Goal: Information Seeking & Learning: Learn about a topic

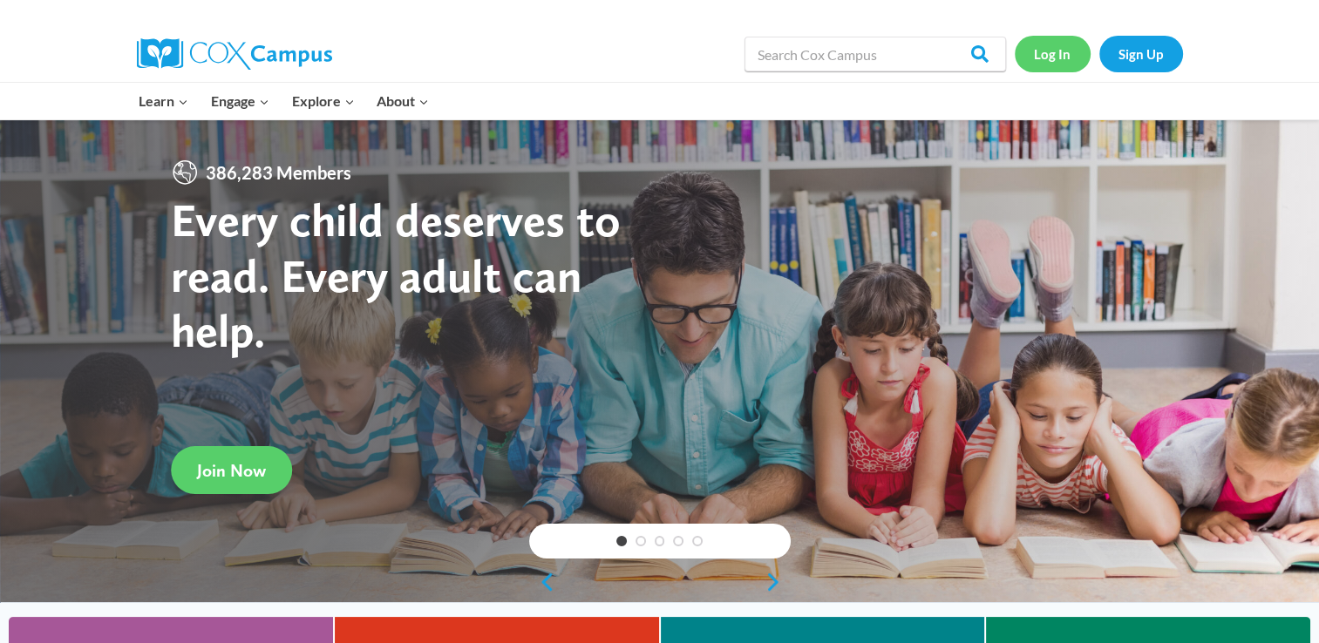
click at [1056, 61] on link "Log In" at bounding box center [1053, 54] width 76 height 36
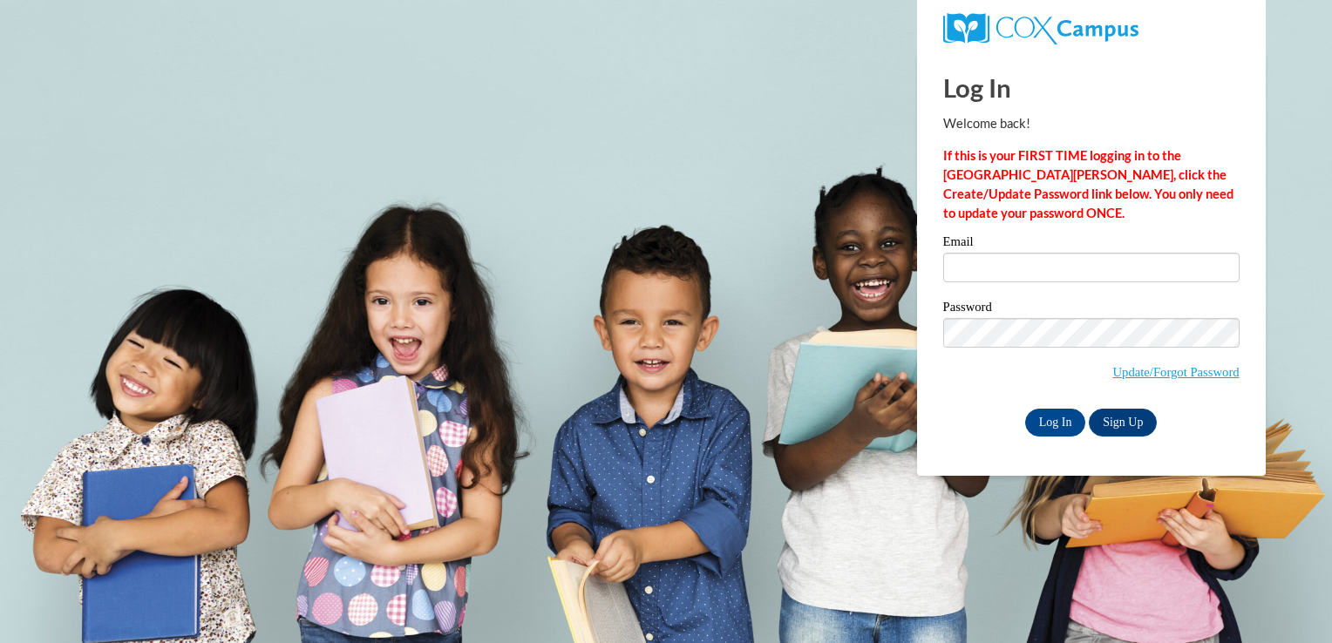
click at [1101, 271] on input "Email" at bounding box center [1091, 268] width 296 height 30
type input "[PERSON_NAME][EMAIL_ADDRESS][PERSON_NAME][DOMAIN_NAME]"
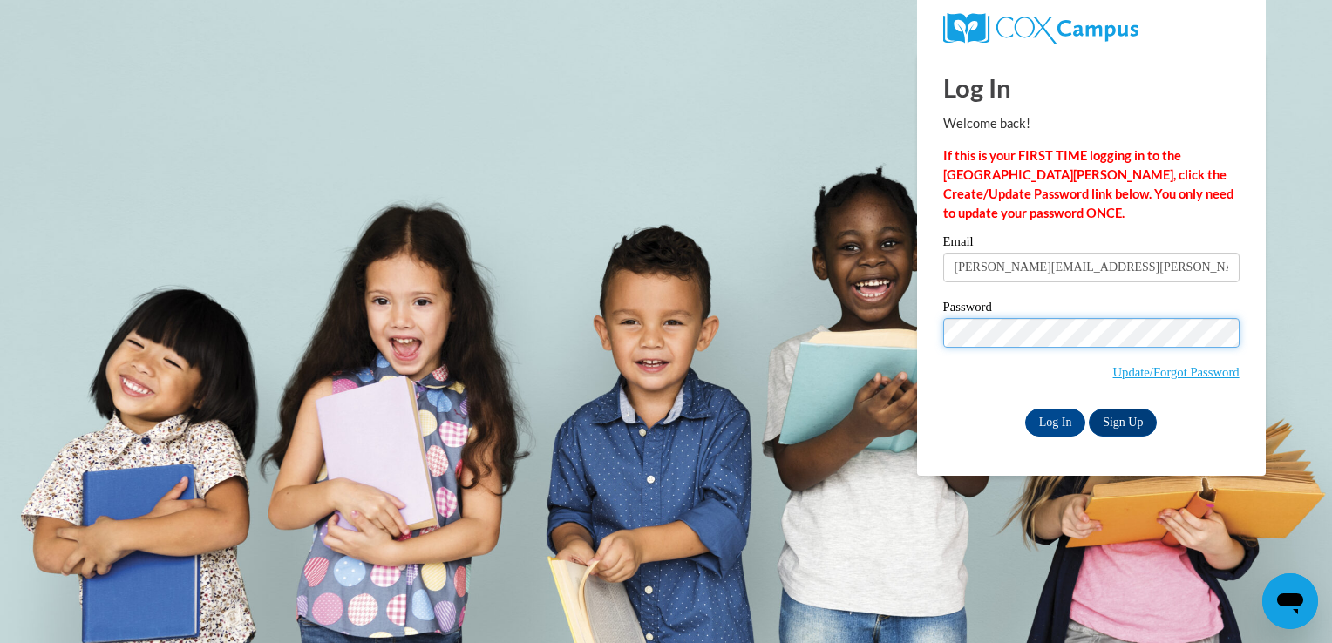
click at [1025, 409] on input "Log In" at bounding box center [1055, 423] width 61 height 28
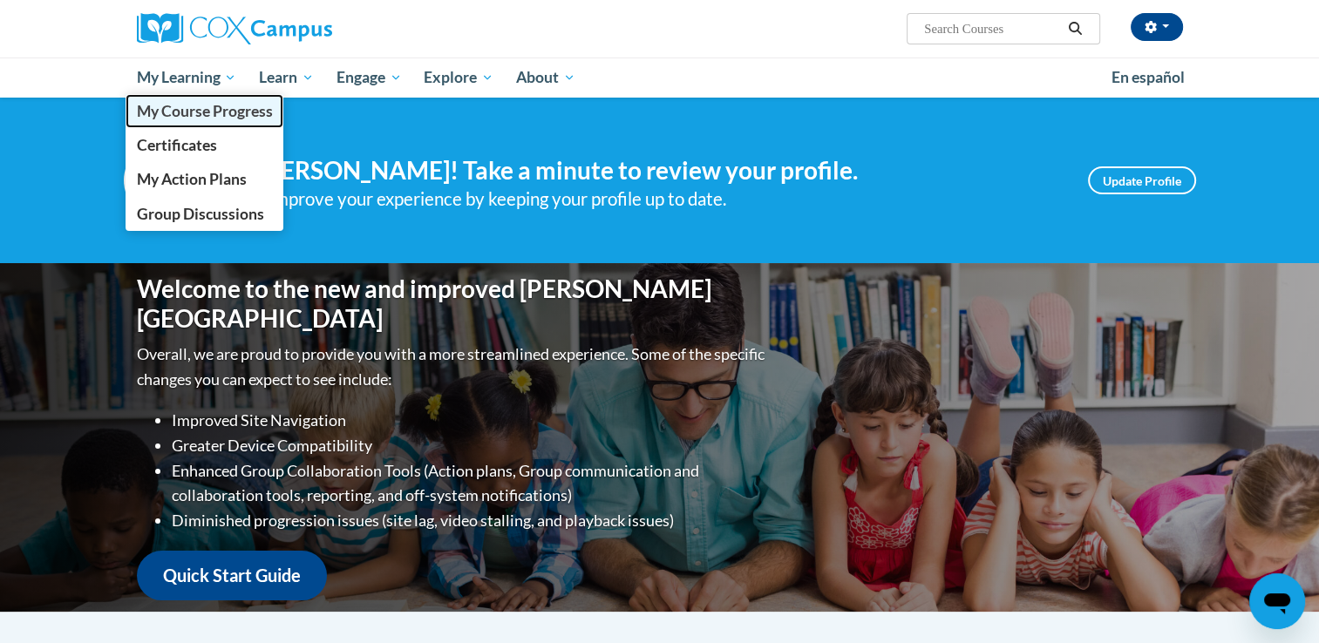
click at [219, 119] on span "My Course Progress" at bounding box center [204, 111] width 136 height 18
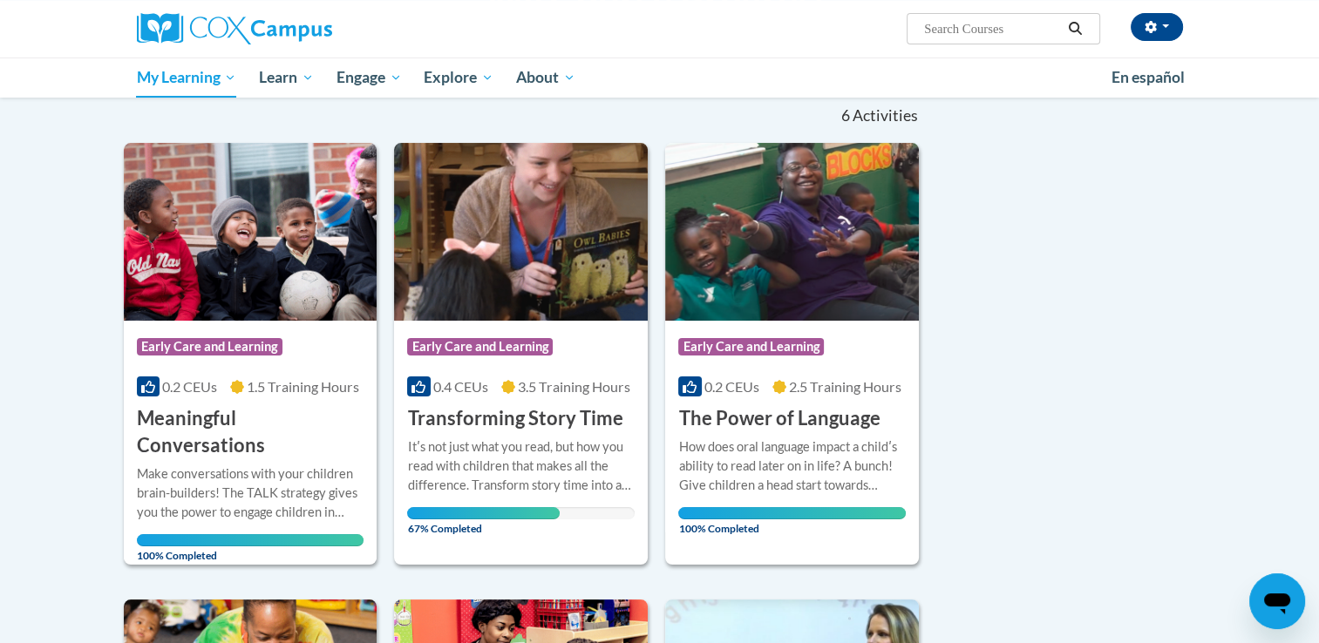
scroll to position [172, 0]
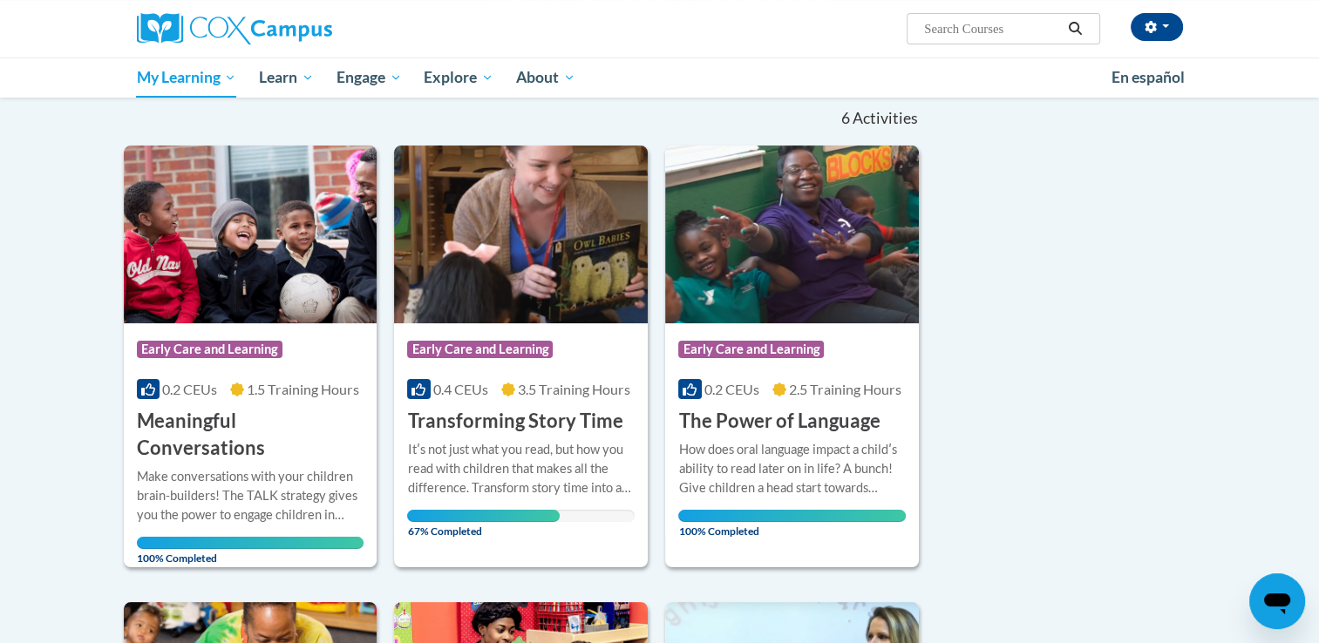
click at [533, 440] on div "Itʹs not just what you read, but how you read with children that makes all the …" at bounding box center [521, 469] width 228 height 58
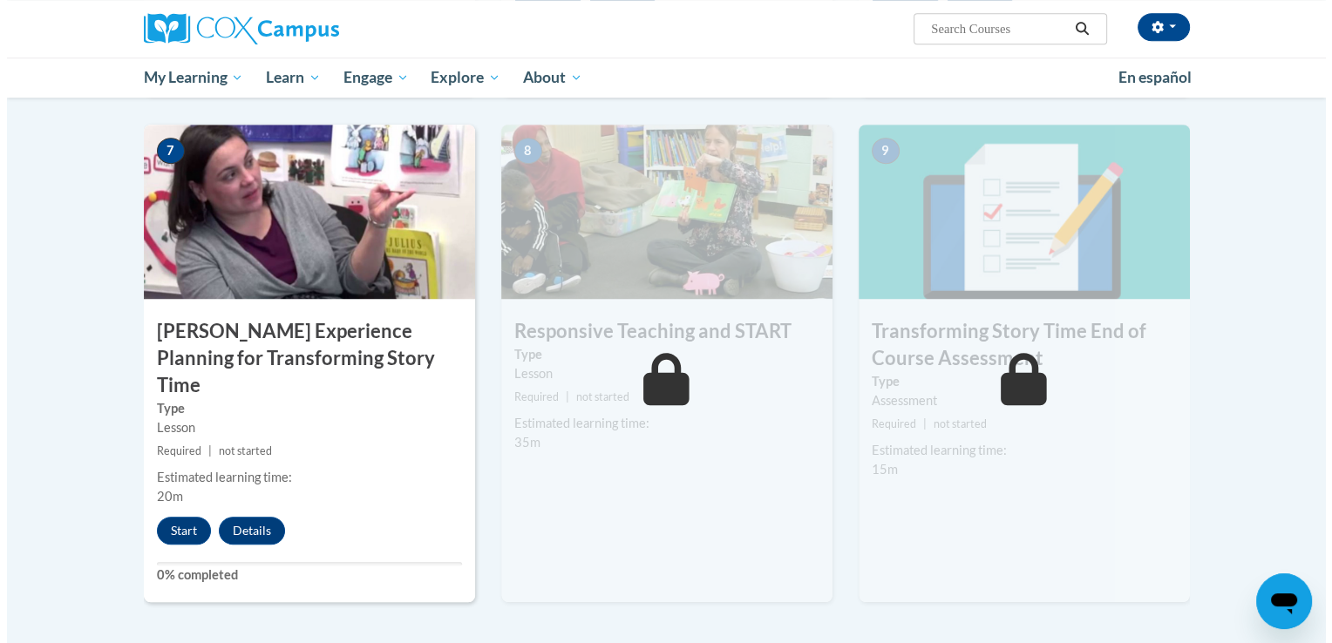
scroll to position [1292, 0]
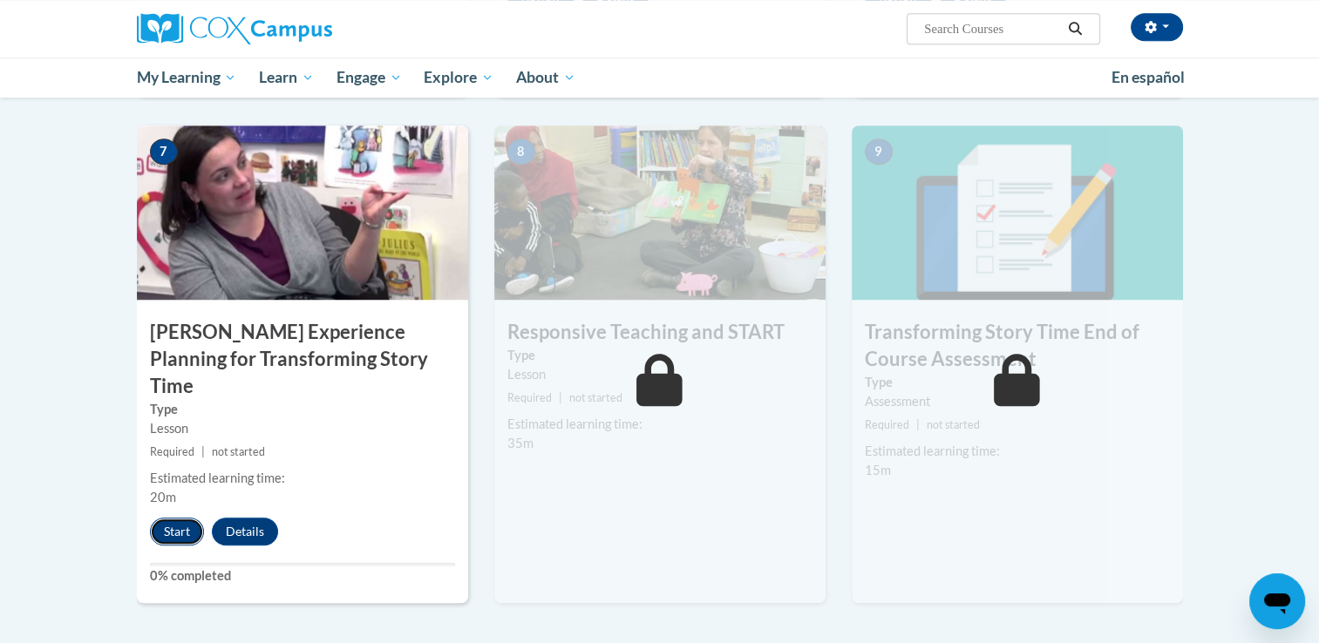
click at [174, 518] on button "Start" at bounding box center [177, 532] width 54 height 28
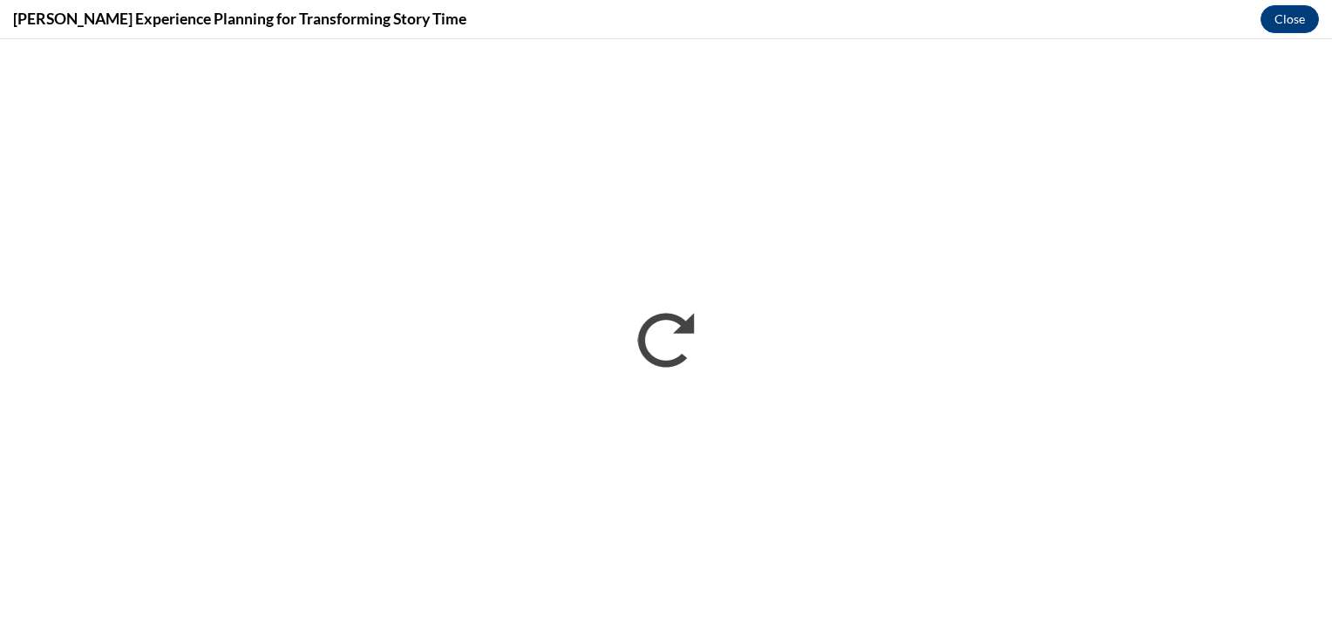
scroll to position [0, 0]
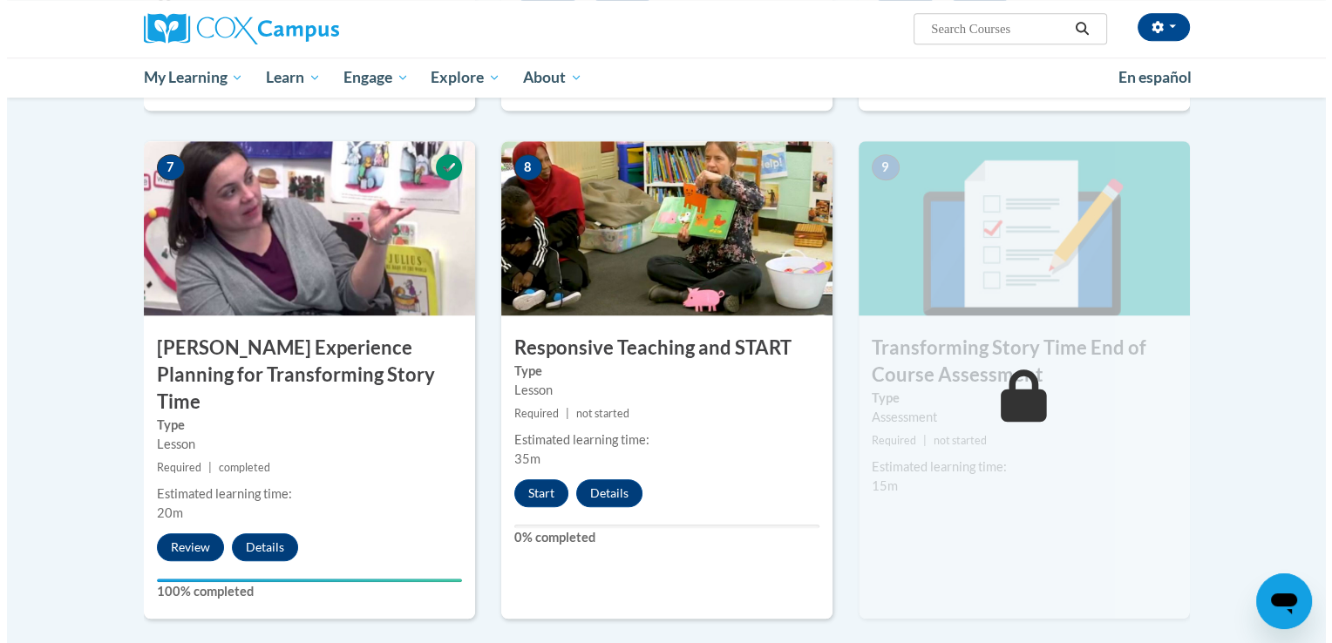
scroll to position [1277, 0]
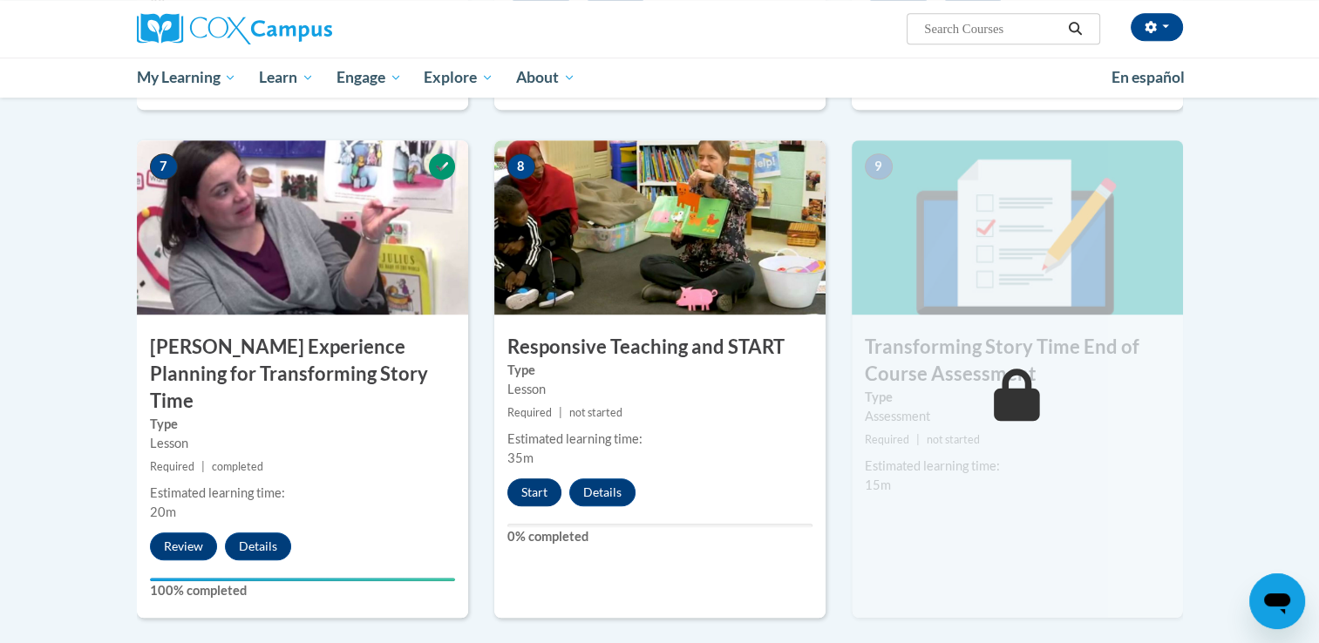
click at [533, 494] on button "Start" at bounding box center [534, 493] width 54 height 28
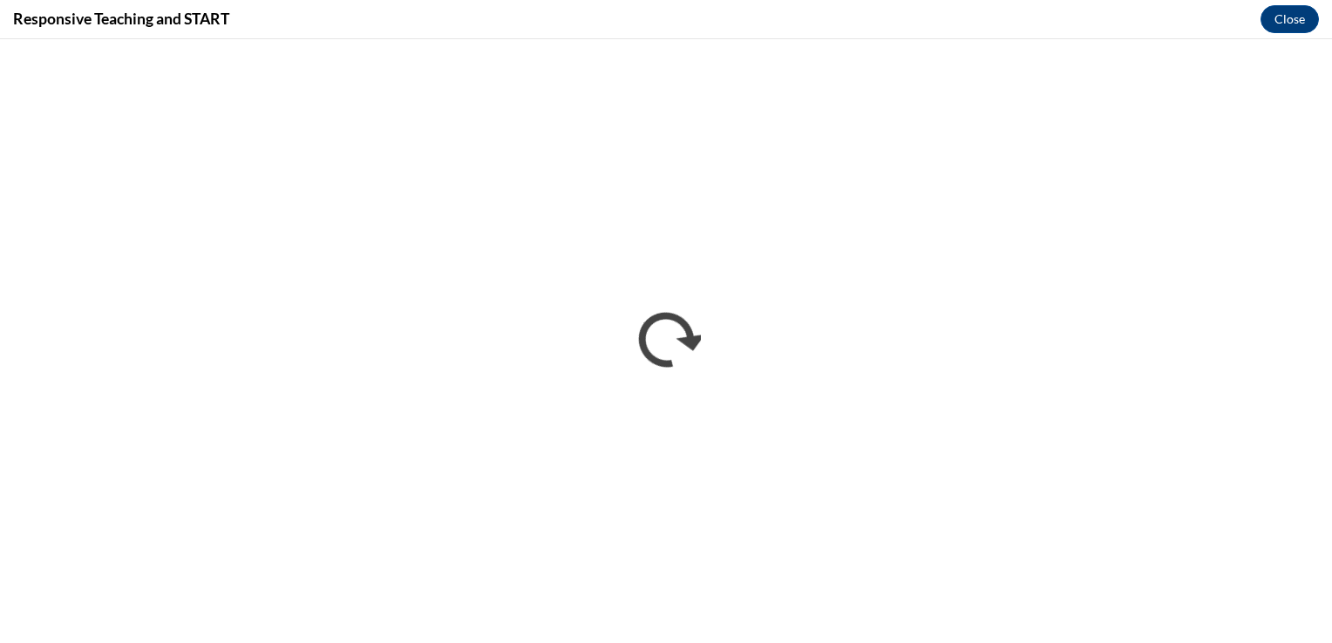
scroll to position [0, 0]
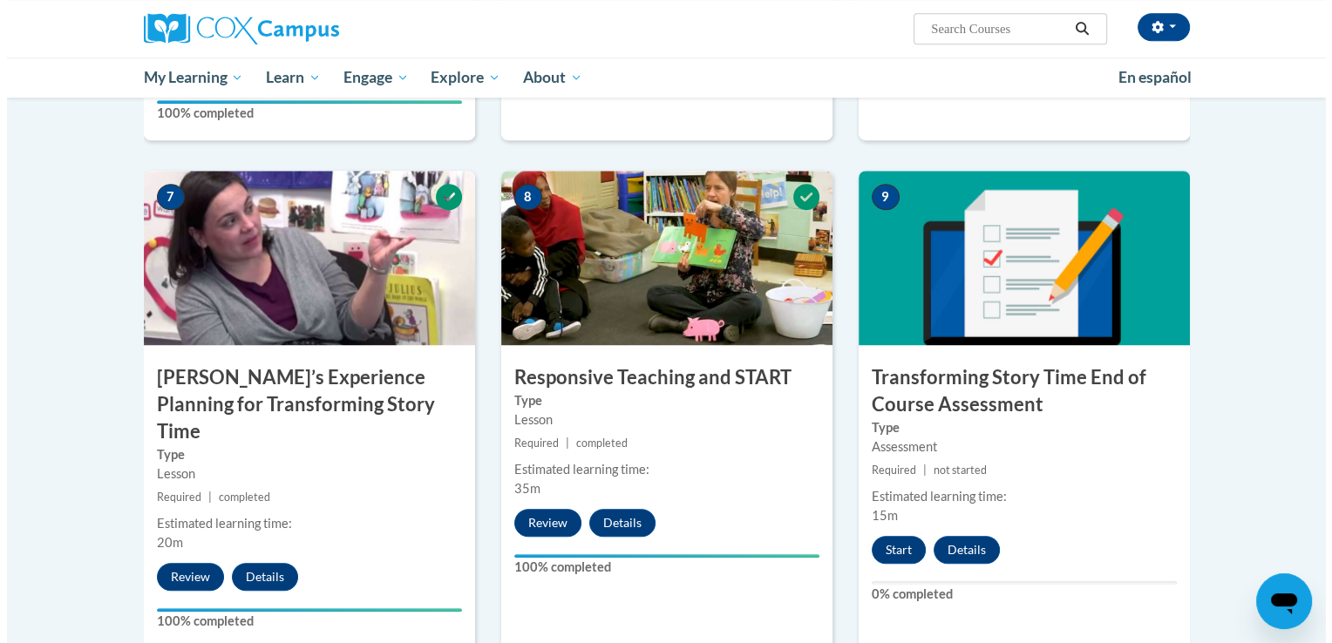
scroll to position [1248, 0]
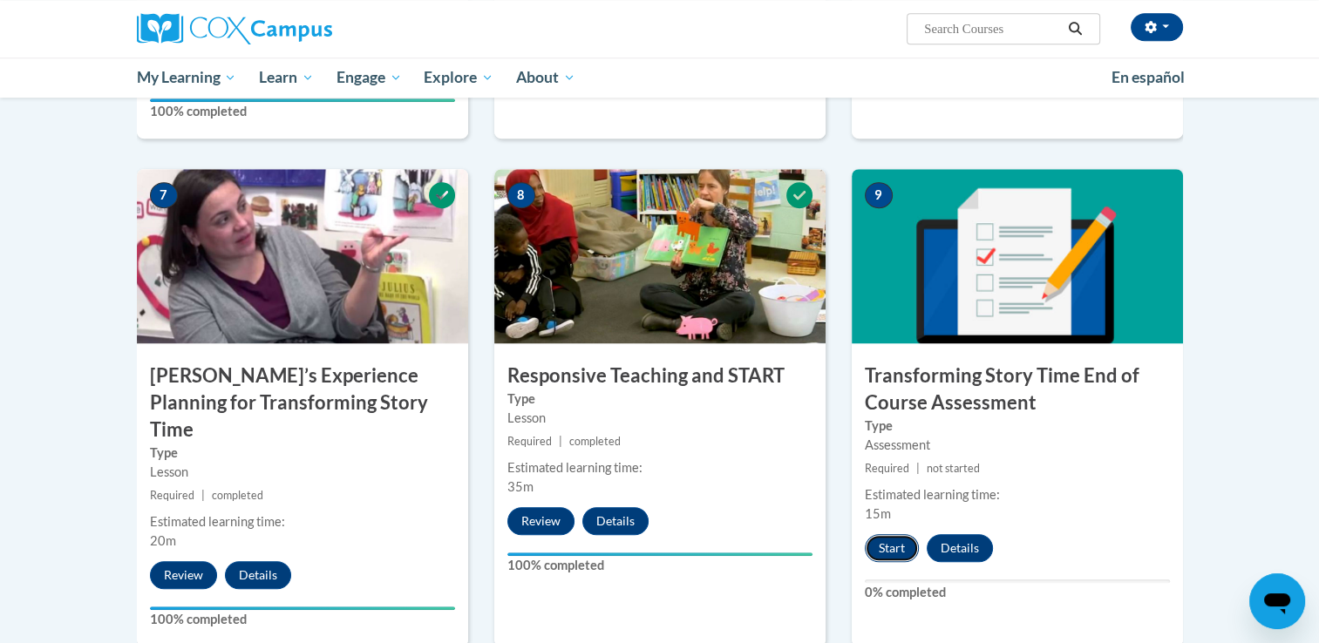
click at [894, 549] on button "Start" at bounding box center [892, 548] width 54 height 28
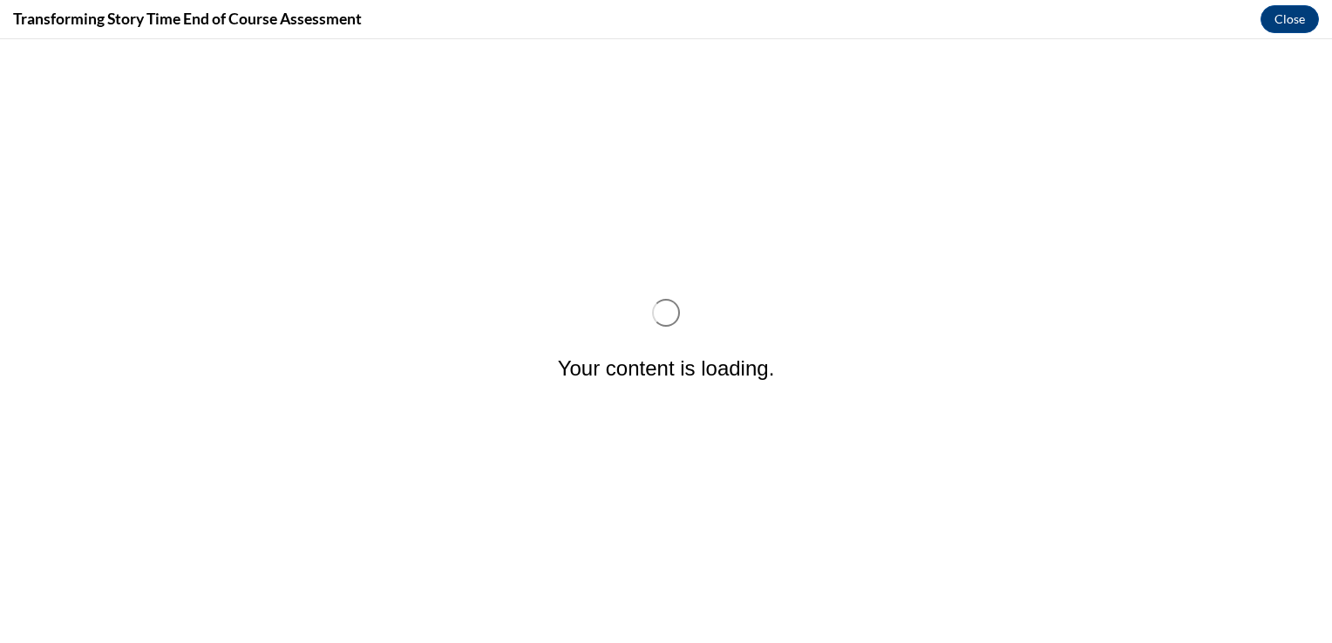
scroll to position [0, 0]
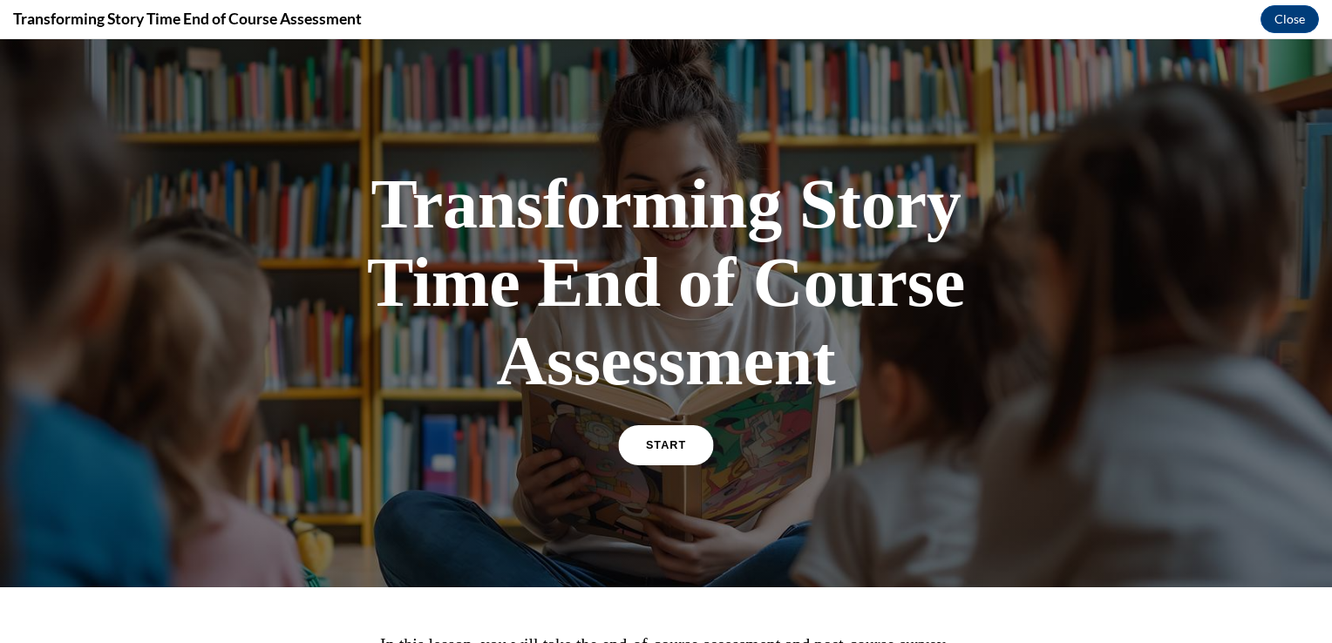
click at [676, 462] on link "START" at bounding box center [665, 445] width 95 height 40
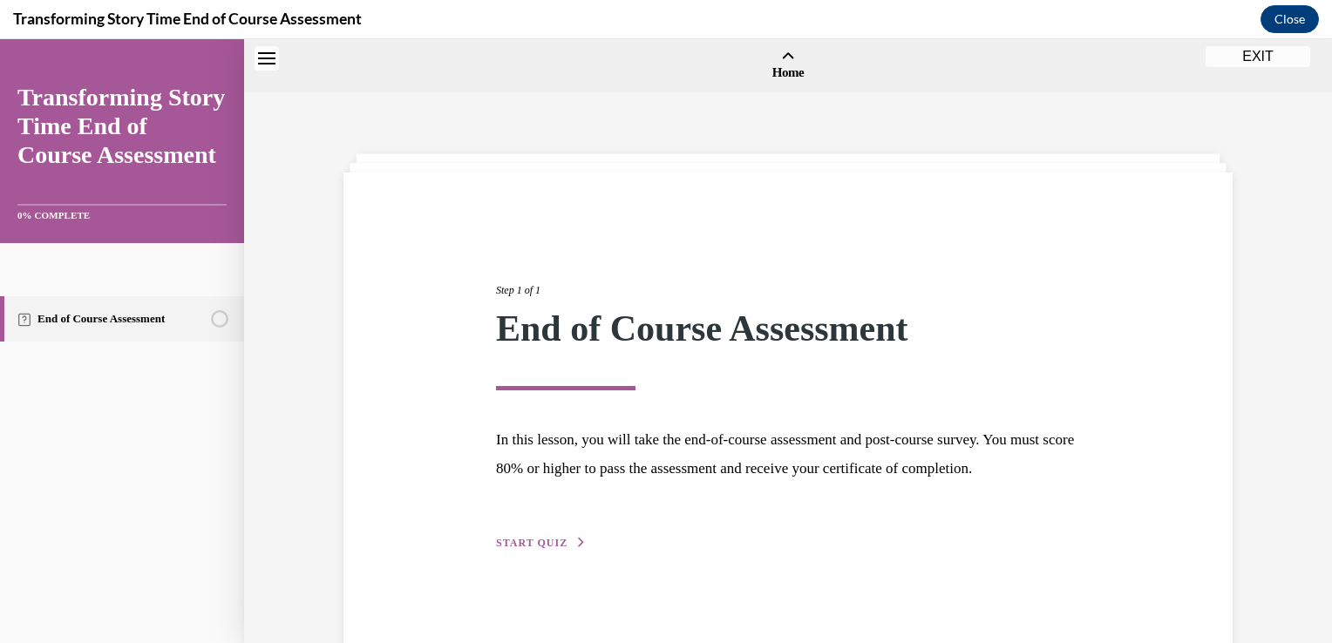
scroll to position [54, 0]
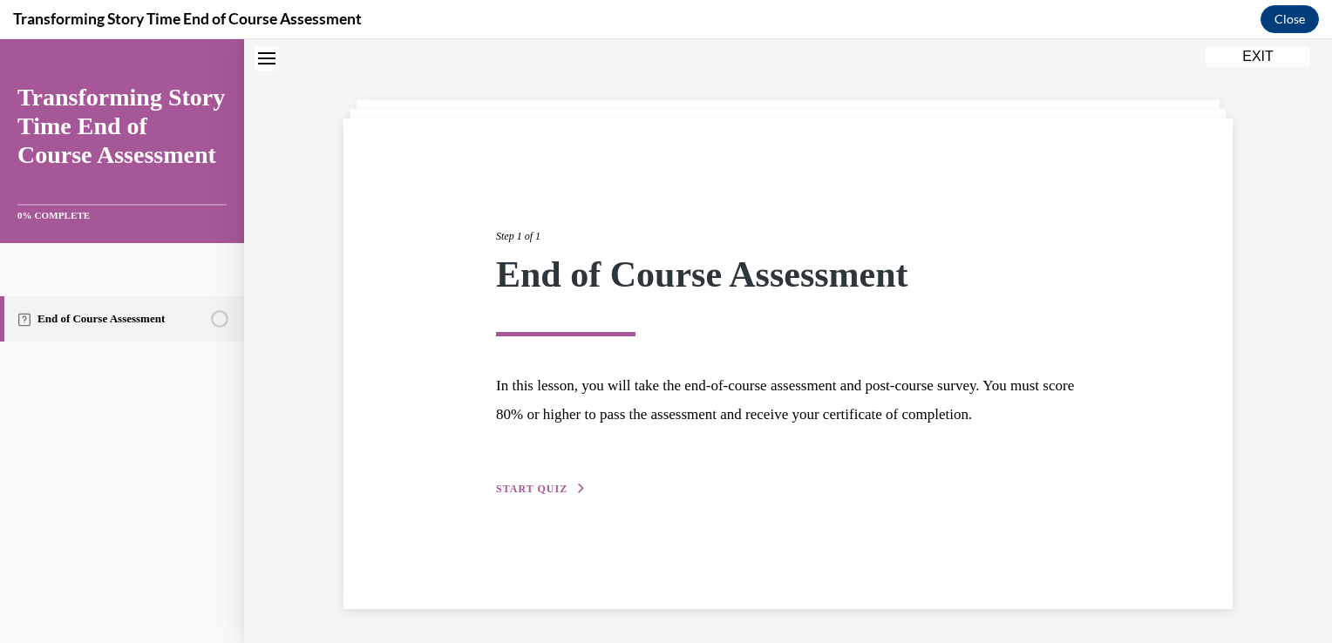
click at [519, 495] on span "START QUIZ" at bounding box center [531, 489] width 71 height 12
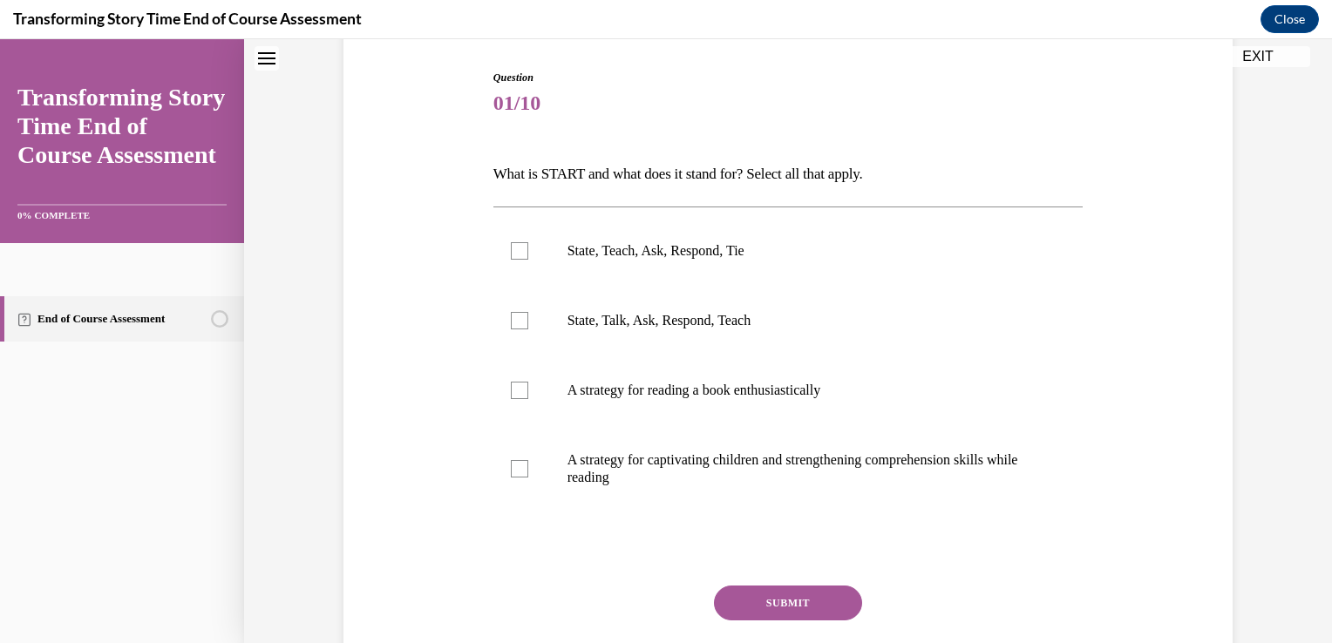
scroll to position [173, 0]
click at [519, 262] on label "State, Teach, Ask, Respond, Tie" at bounding box center [788, 250] width 590 height 70
click at [519, 259] on input "State, Teach, Ask, Respond, Tie" at bounding box center [519, 249] width 17 height 17
checkbox input "true"
click at [517, 394] on div at bounding box center [519, 389] width 17 height 17
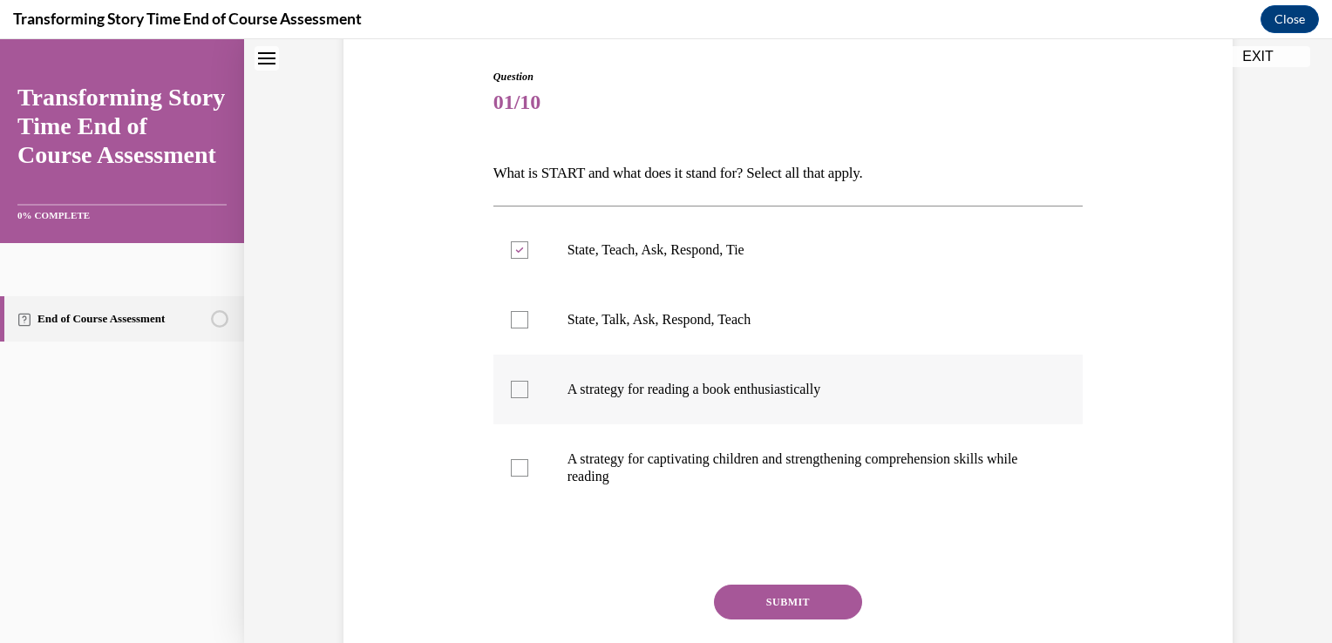
click at [517, 394] on input "A strategy for reading a book enthusiastically" at bounding box center [519, 389] width 17 height 17
checkbox input "true"
click at [511, 478] on label "A strategy for captivating children and strengthening comprehension skills whil…" at bounding box center [788, 468] width 590 height 87
click at [511, 477] on input "A strategy for captivating children and strengthening comprehension skills whil…" at bounding box center [519, 467] width 17 height 17
checkbox input "true"
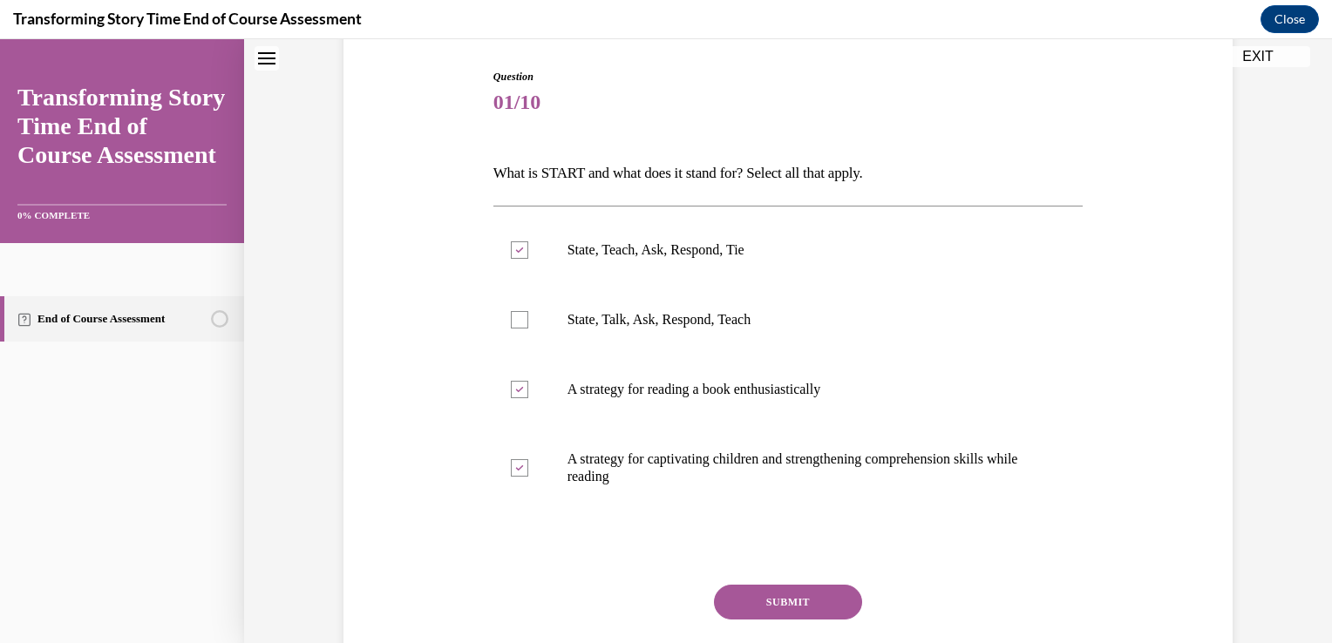
click at [748, 605] on button "SUBMIT" at bounding box center [788, 602] width 148 height 35
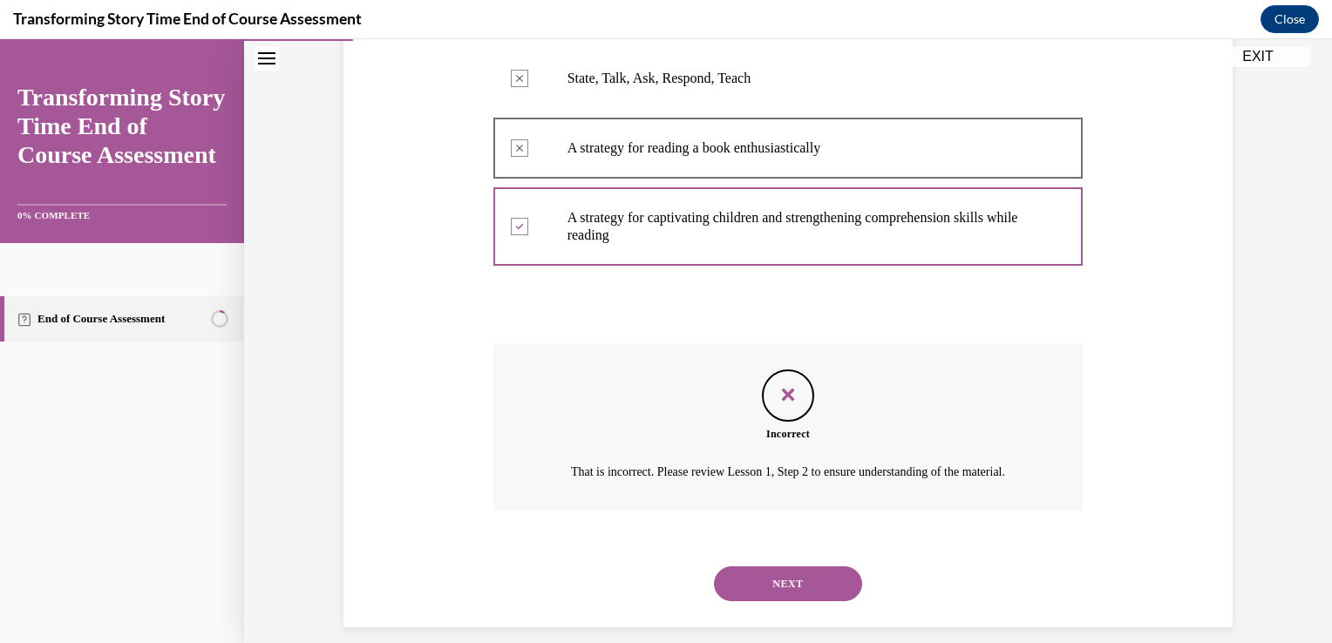
scroll to position [417, 0]
click at [720, 589] on button "NEXT" at bounding box center [788, 582] width 148 height 35
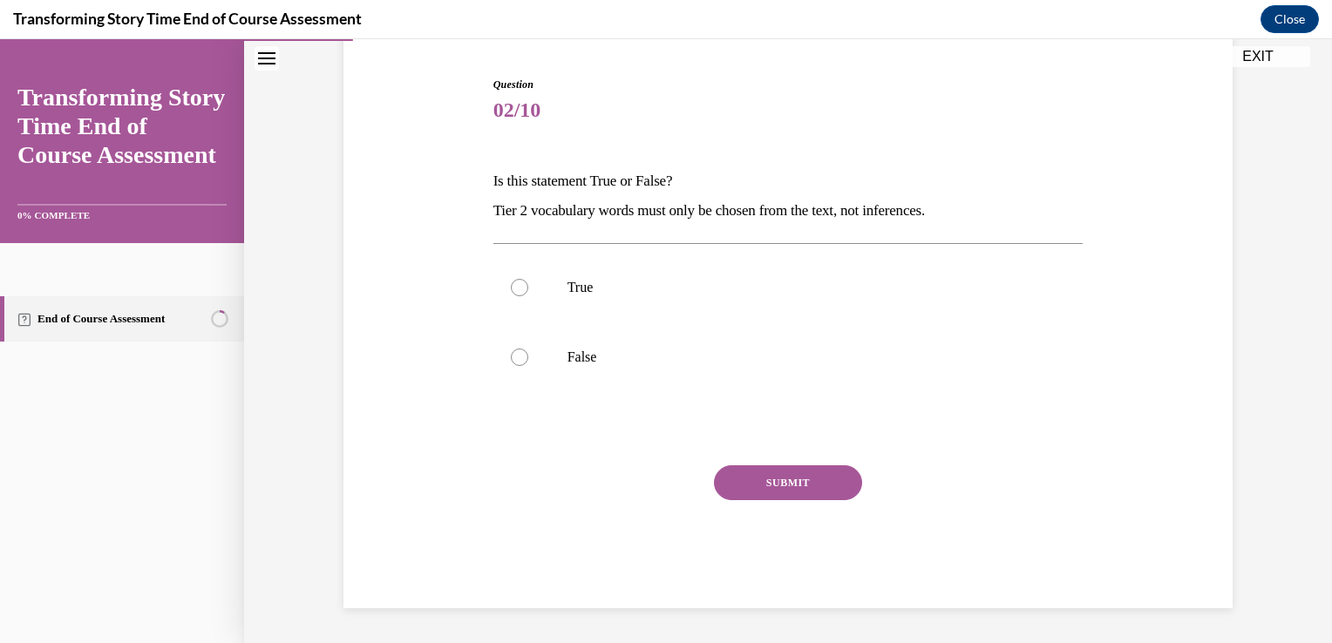
scroll to position [165, 0]
click at [514, 359] on div at bounding box center [519, 358] width 17 height 17
click at [514, 359] on input "False" at bounding box center [519, 358] width 17 height 17
radio input "true"
click at [779, 493] on button "SUBMIT" at bounding box center [788, 483] width 148 height 35
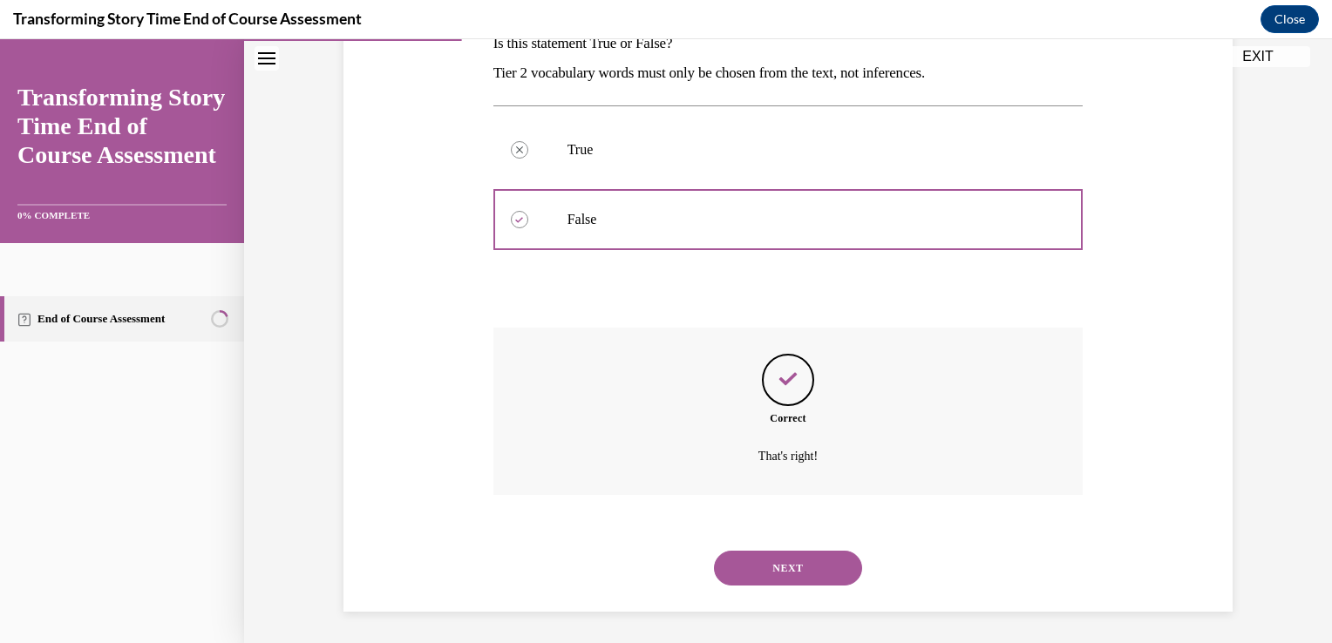
scroll to position [306, 0]
click at [773, 565] on button "NEXT" at bounding box center [788, 565] width 148 height 35
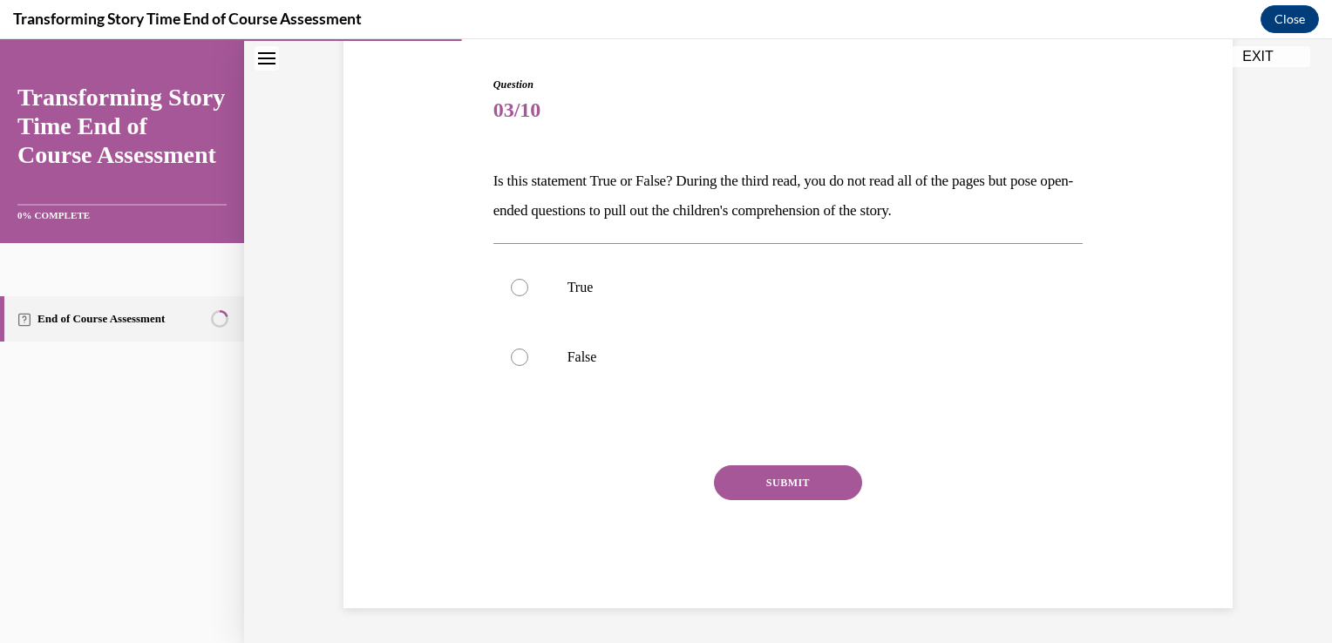
scroll to position [165, 0]
click at [529, 283] on label "True" at bounding box center [788, 289] width 590 height 70
click at [528, 283] on input "True" at bounding box center [519, 288] width 17 height 17
radio input "true"
click at [751, 477] on button "SUBMIT" at bounding box center [788, 483] width 148 height 35
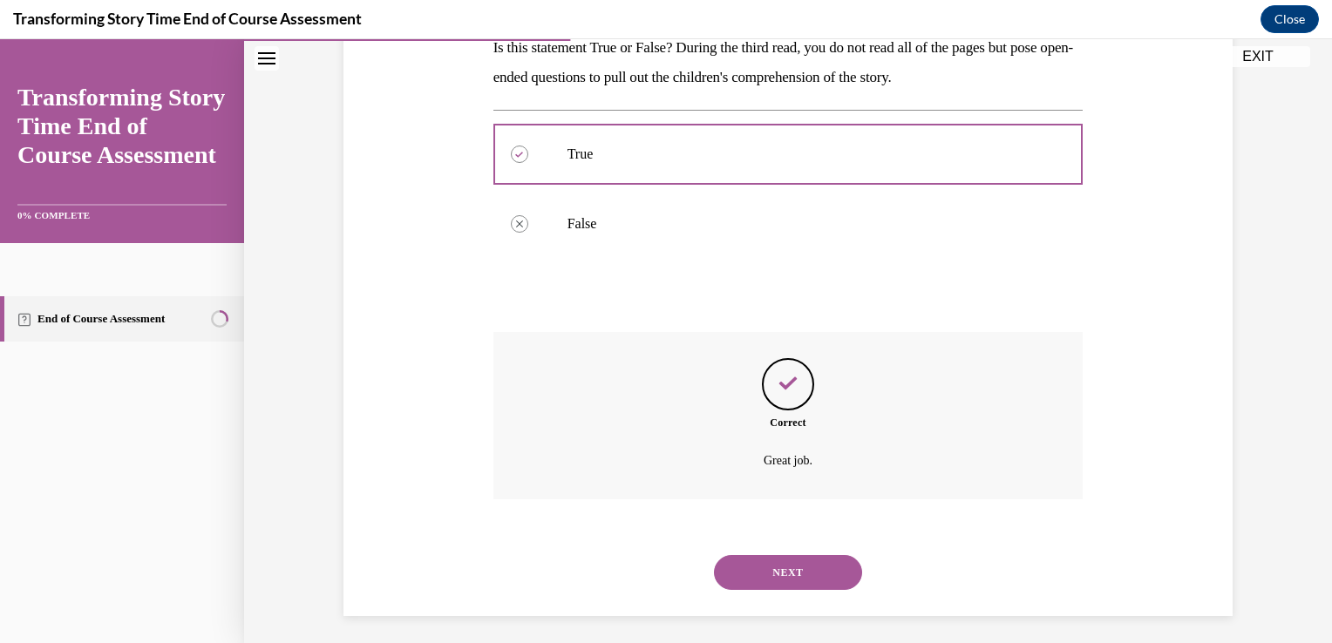
scroll to position [306, 0]
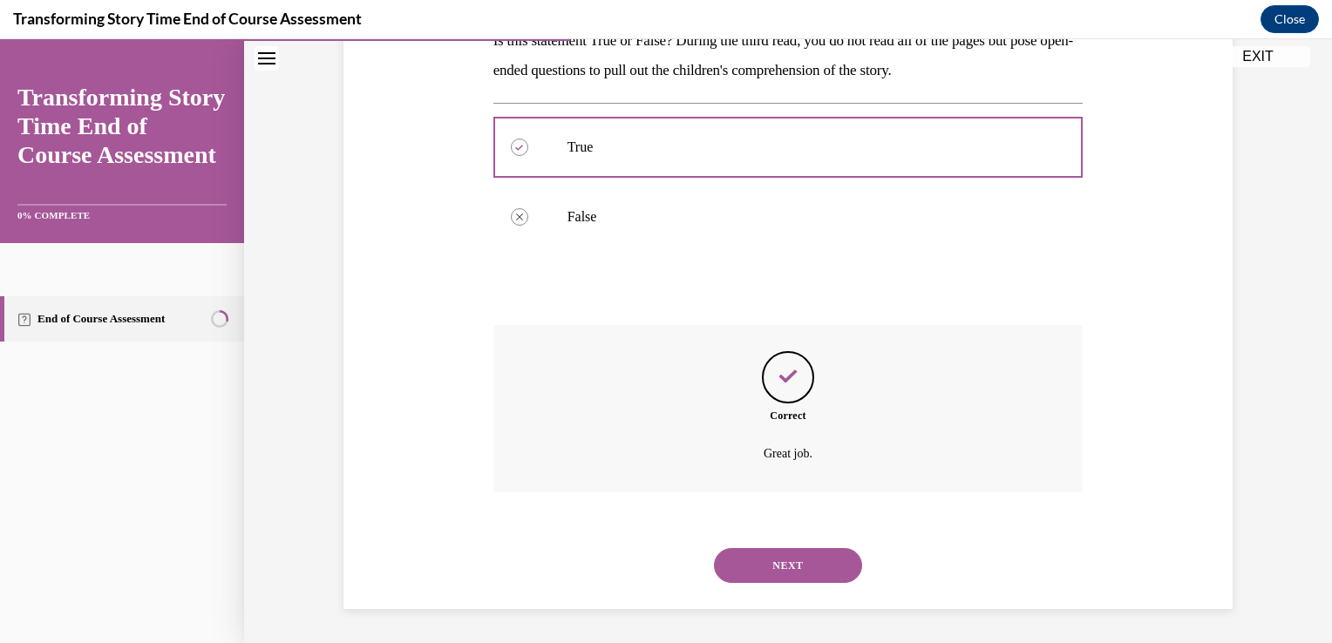
click at [773, 560] on button "NEXT" at bounding box center [788, 565] width 148 height 35
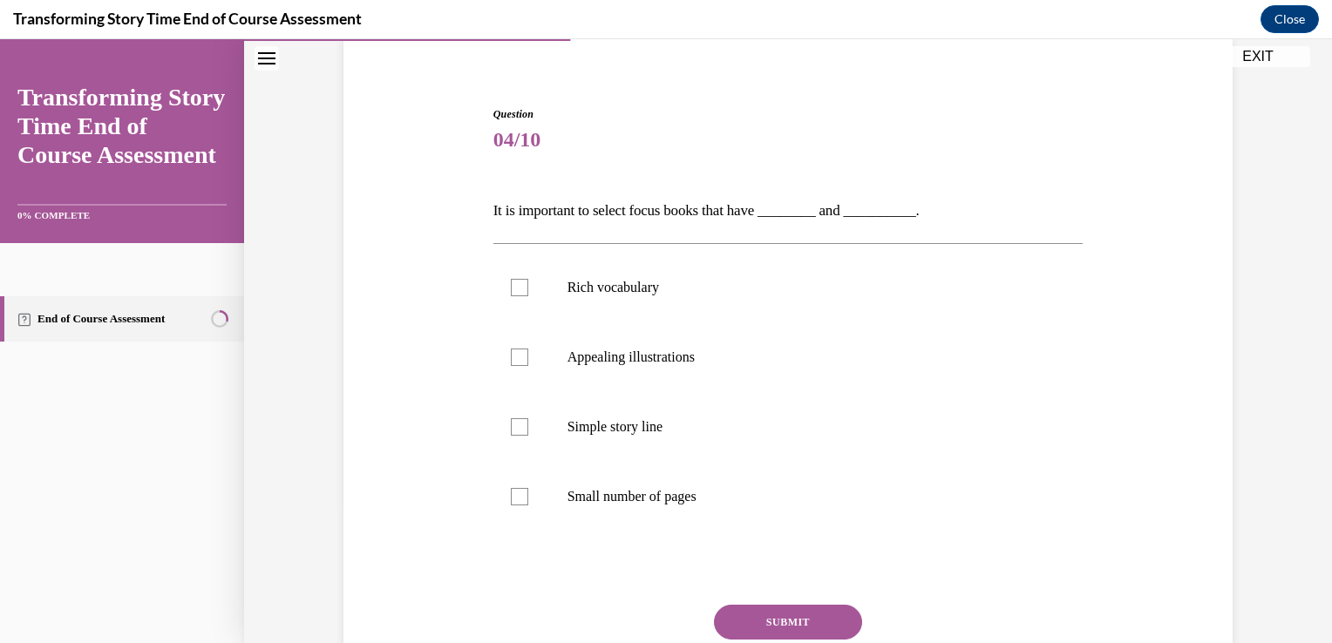
scroll to position [136, 0]
click at [530, 296] on label "Rich vocabulary" at bounding box center [788, 288] width 590 height 70
click at [528, 296] on input "Rich vocabulary" at bounding box center [519, 287] width 17 height 17
checkbox input "true"
click at [511, 360] on div at bounding box center [519, 357] width 17 height 17
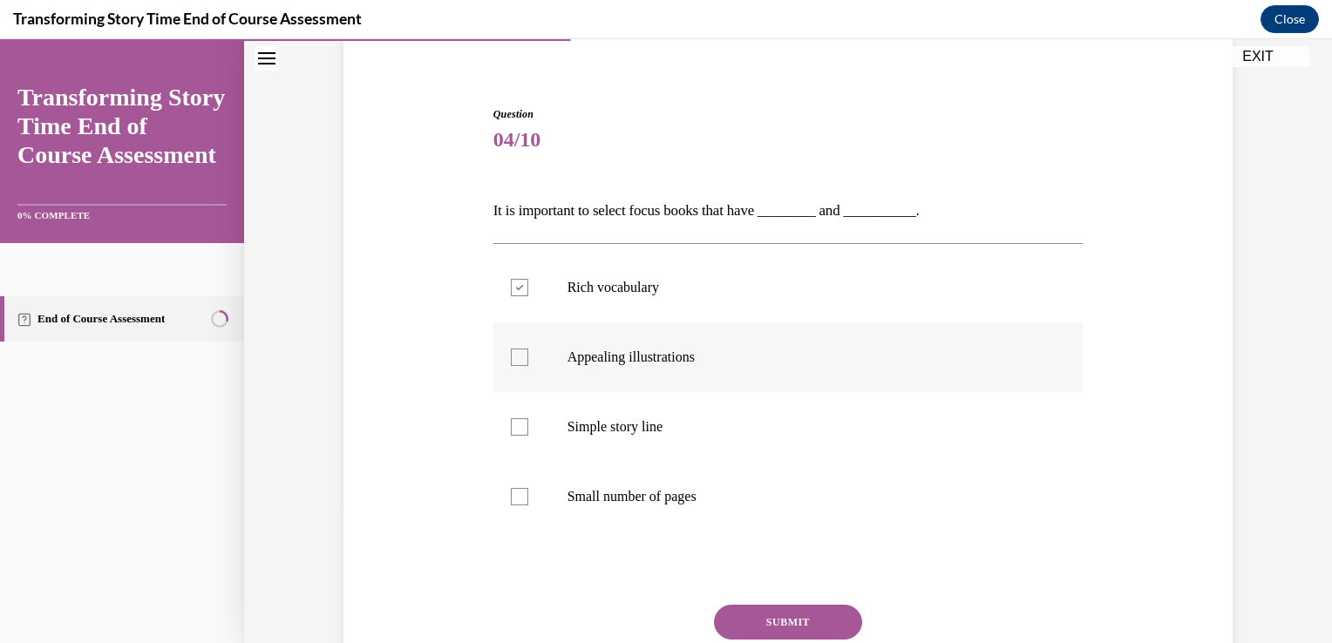
click at [511, 360] on input "Appealing illustrations" at bounding box center [519, 357] width 17 height 17
checkbox input "true"
click at [763, 632] on button "SUBMIT" at bounding box center [788, 622] width 148 height 35
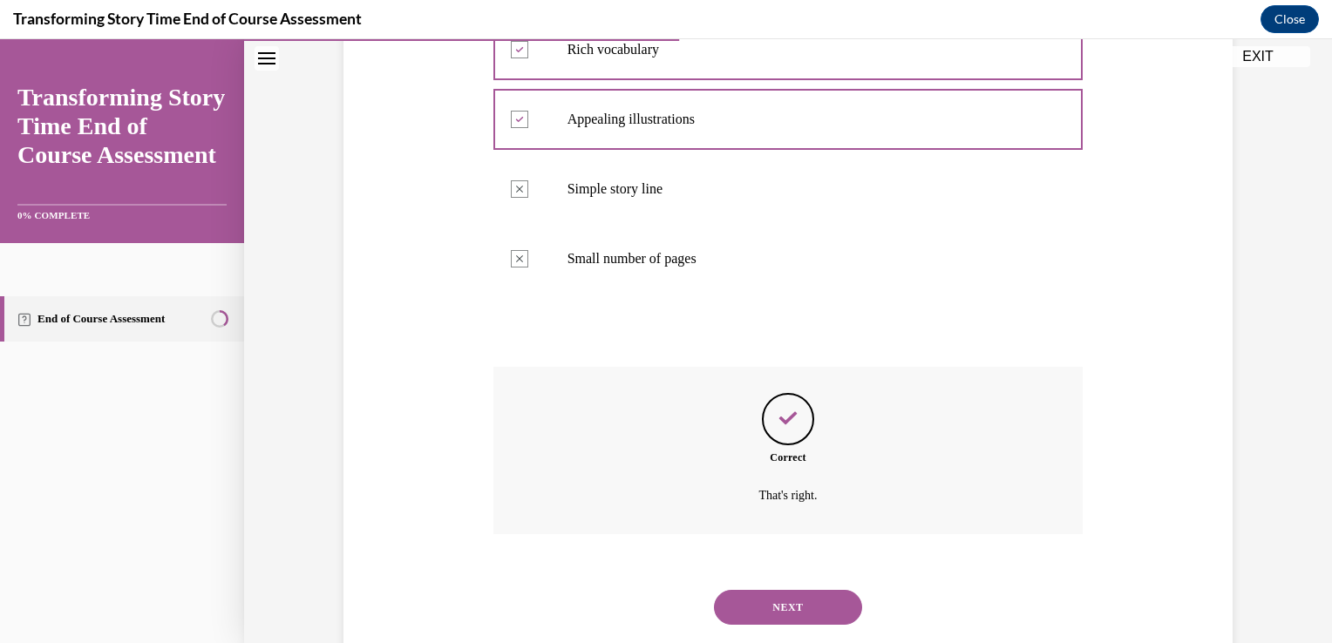
scroll to position [415, 0]
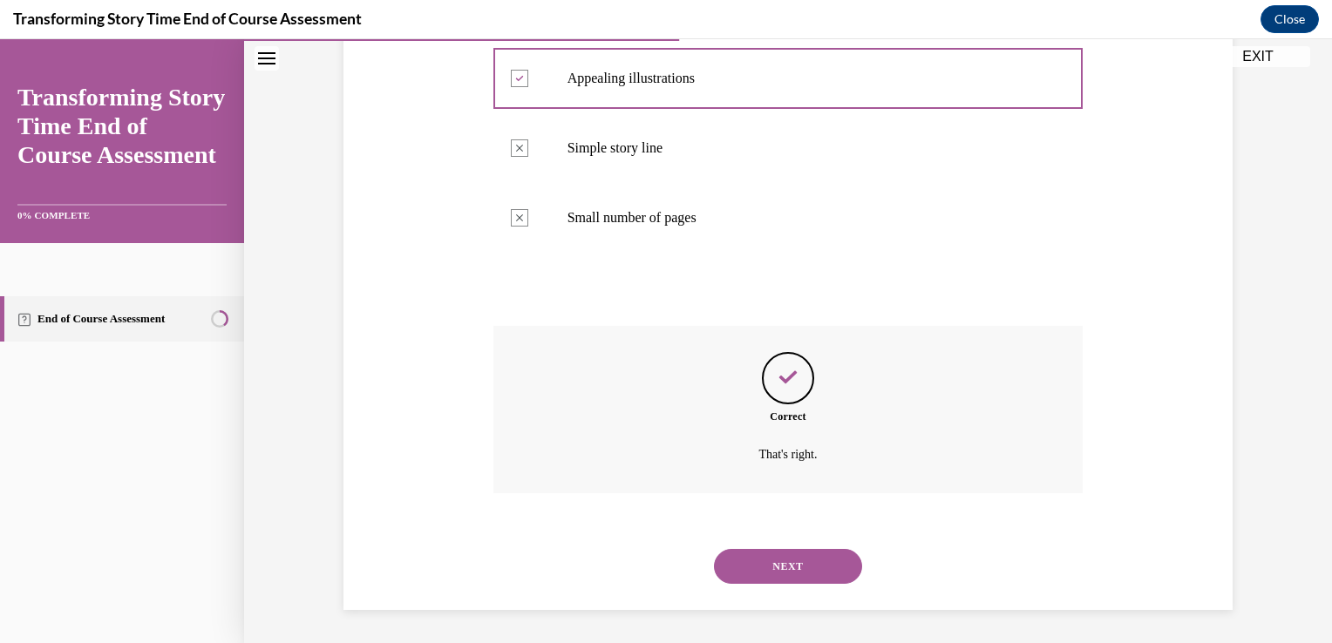
click at [763, 567] on button "NEXT" at bounding box center [788, 566] width 148 height 35
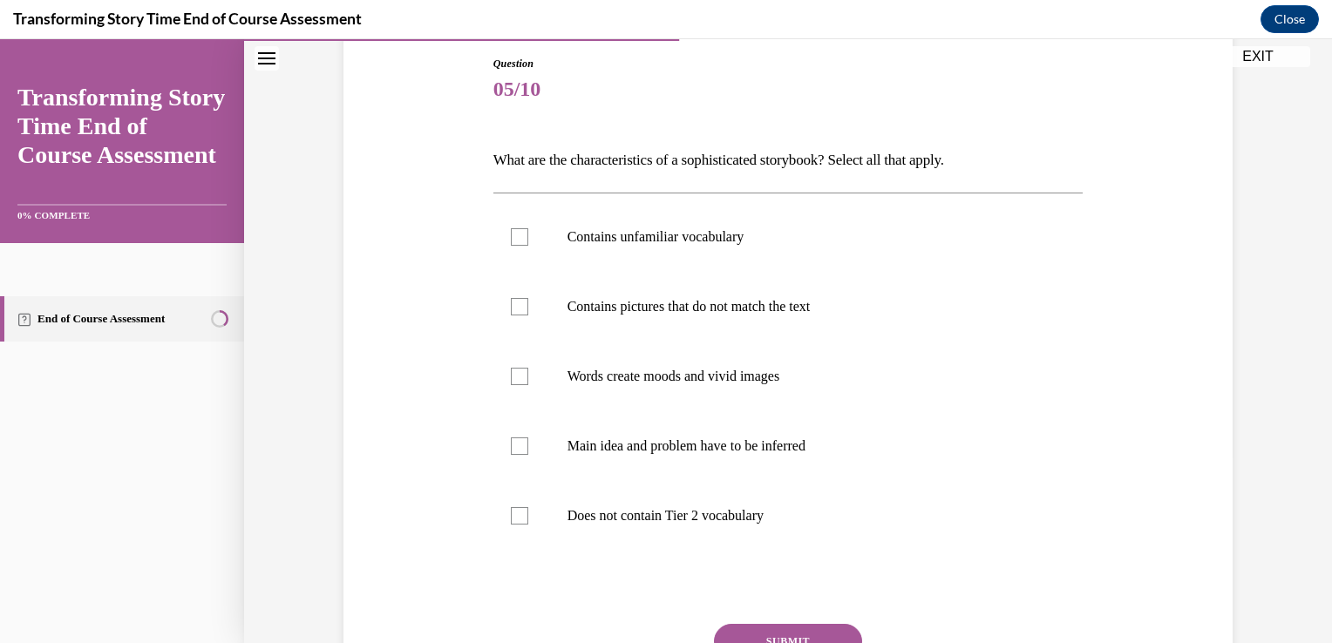
scroll to position [194, 0]
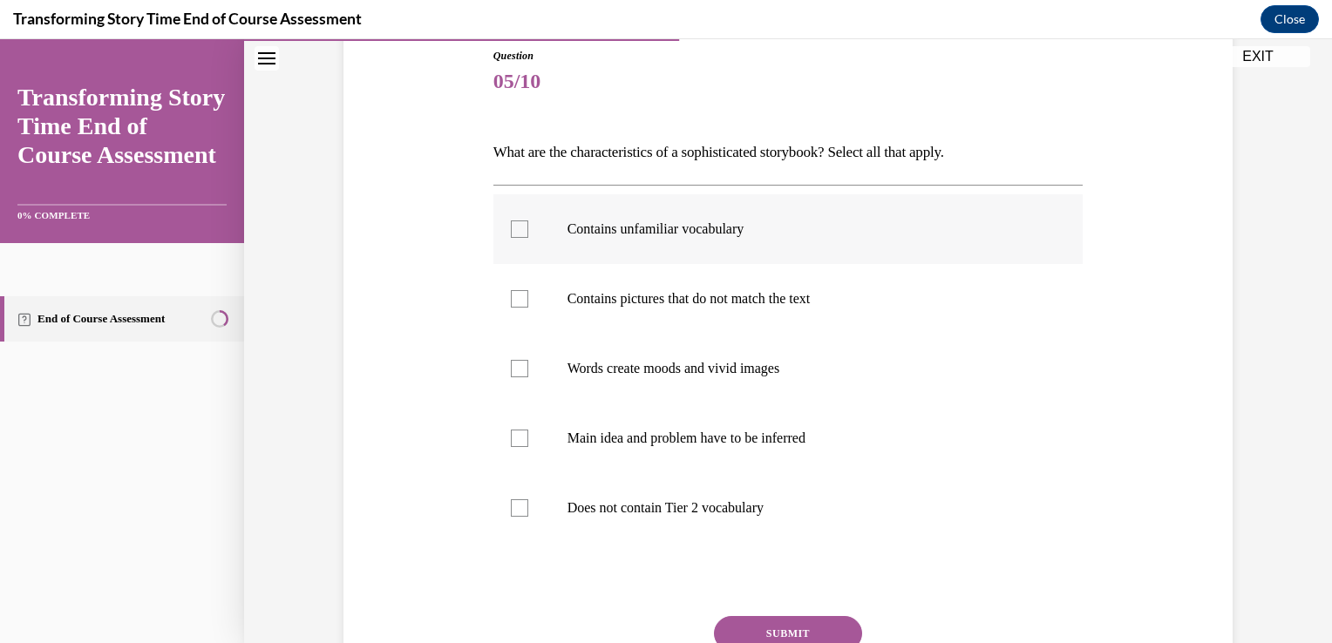
click at [520, 239] on label "Contains unfamiliar vocabulary" at bounding box center [788, 229] width 590 height 70
click at [520, 238] on input "Contains unfamiliar vocabulary" at bounding box center [519, 229] width 17 height 17
checkbox input "true"
click at [516, 452] on label "Main idea and problem have to be inferred" at bounding box center [788, 439] width 590 height 70
click at [516, 447] on input "Main idea and problem have to be inferred" at bounding box center [519, 438] width 17 height 17
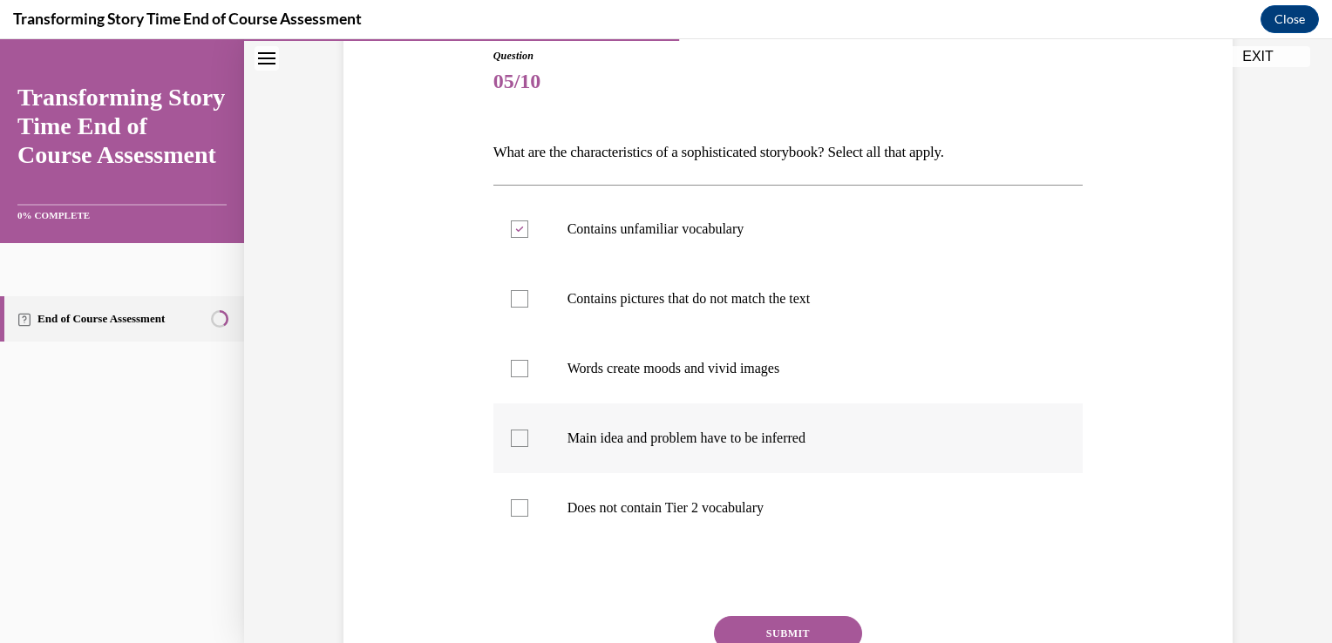
checkbox input "true"
click at [523, 388] on label "Words create moods and vivid images" at bounding box center [788, 369] width 590 height 70
click at [523, 377] on input "Words create moods and vivid images" at bounding box center [519, 368] width 17 height 17
checkbox input "true"
click at [780, 637] on button "SUBMIT" at bounding box center [788, 633] width 148 height 35
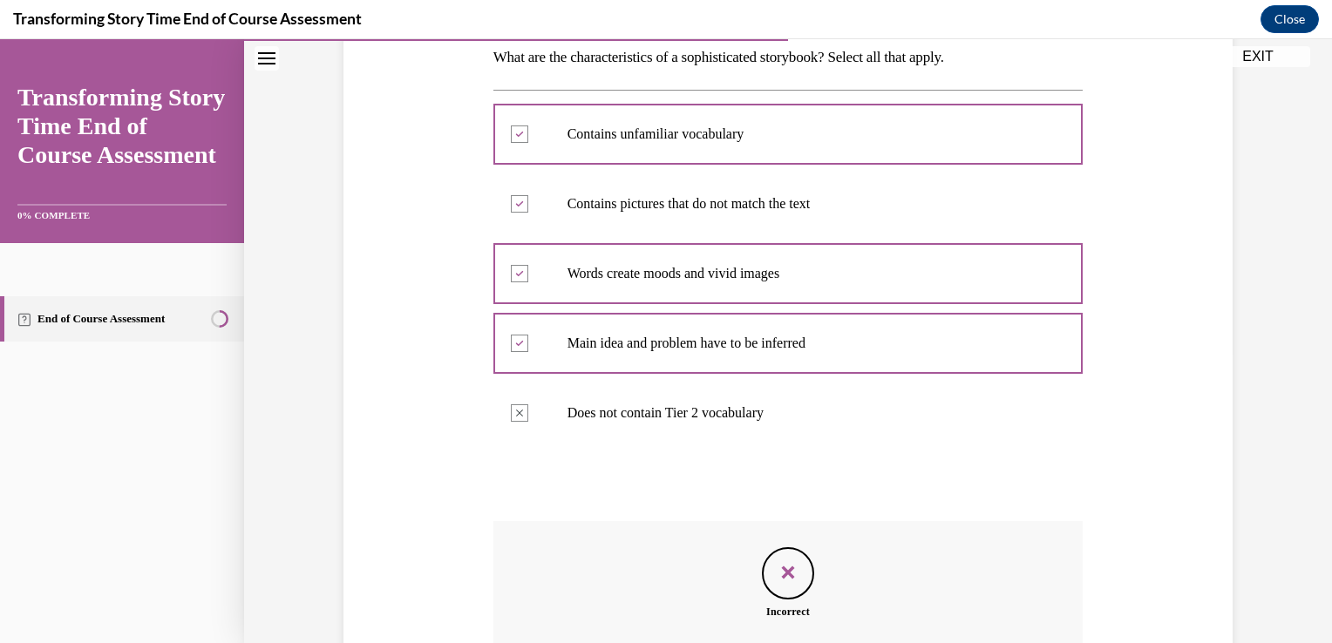
scroll to position [296, 0]
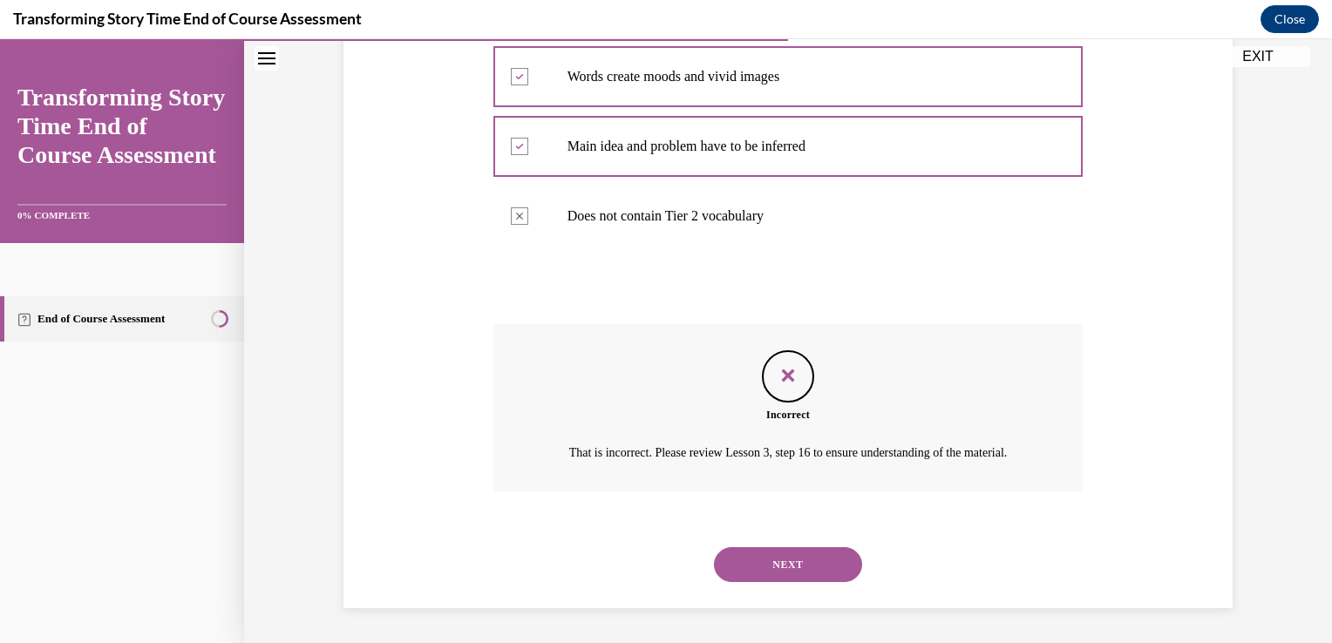
click at [837, 582] on button "NEXT" at bounding box center [788, 564] width 148 height 35
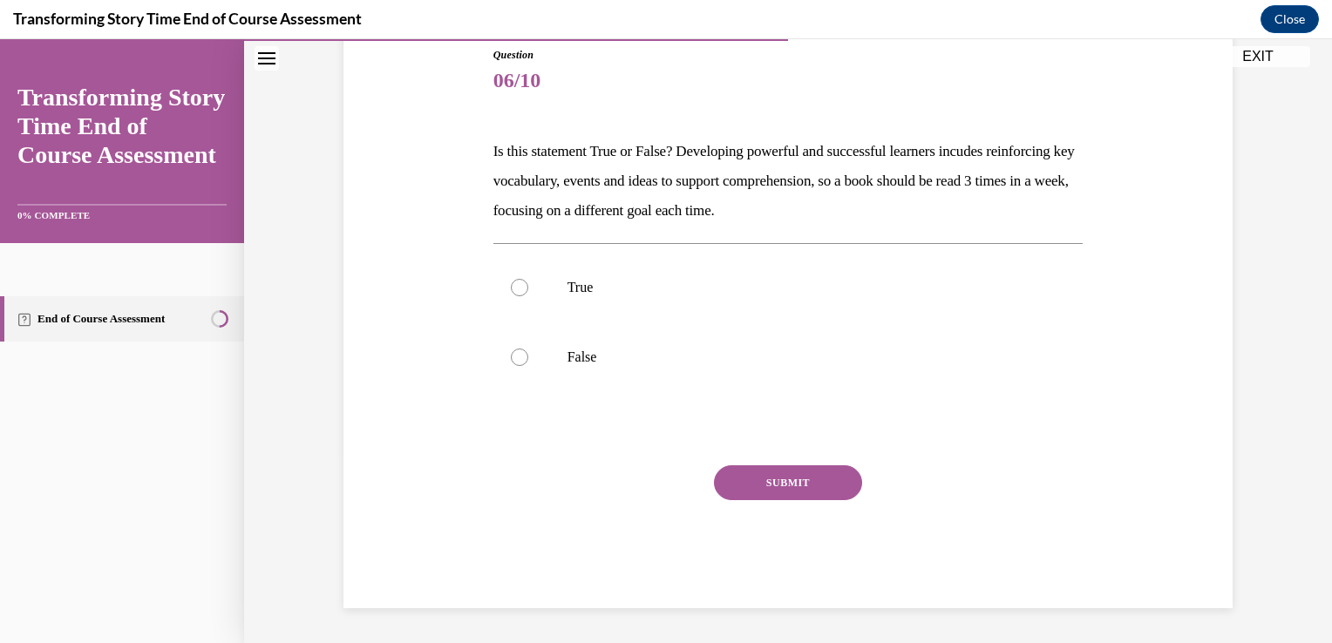
scroll to position [194, 0]
click at [514, 289] on div at bounding box center [519, 289] width 17 height 17
click at [514, 289] on input "True" at bounding box center [519, 289] width 17 height 17
radio input "true"
click at [751, 485] on button "SUBMIT" at bounding box center [788, 484] width 148 height 35
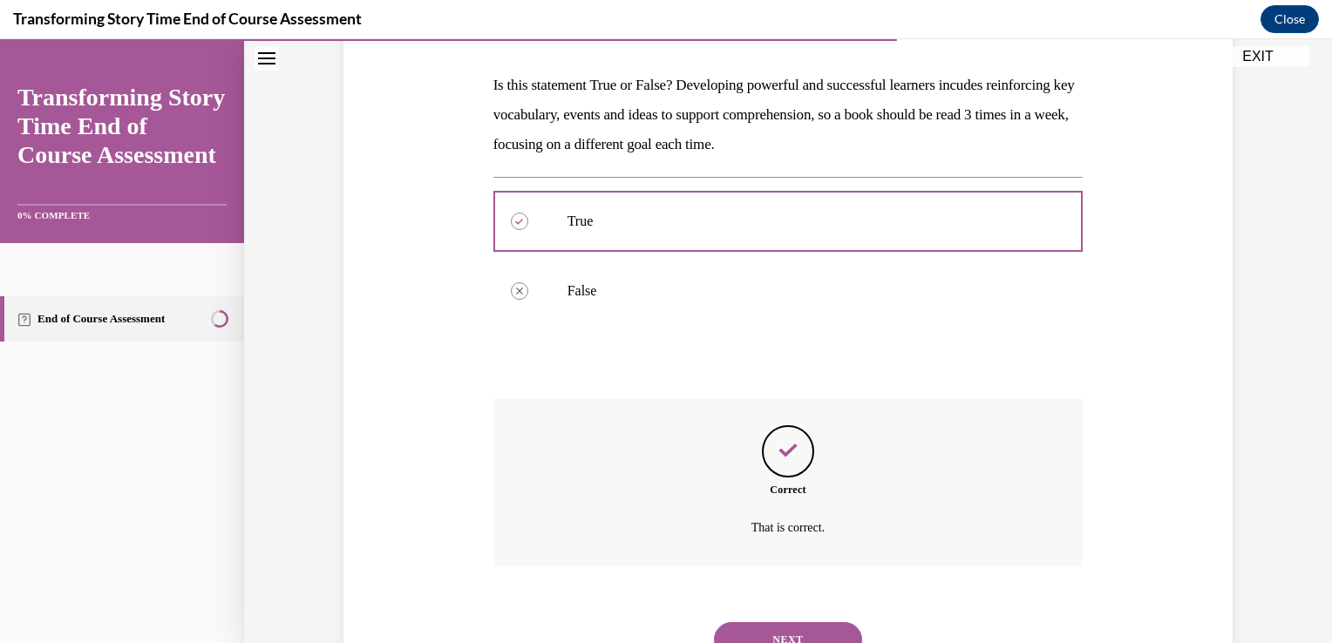
scroll to position [335, 0]
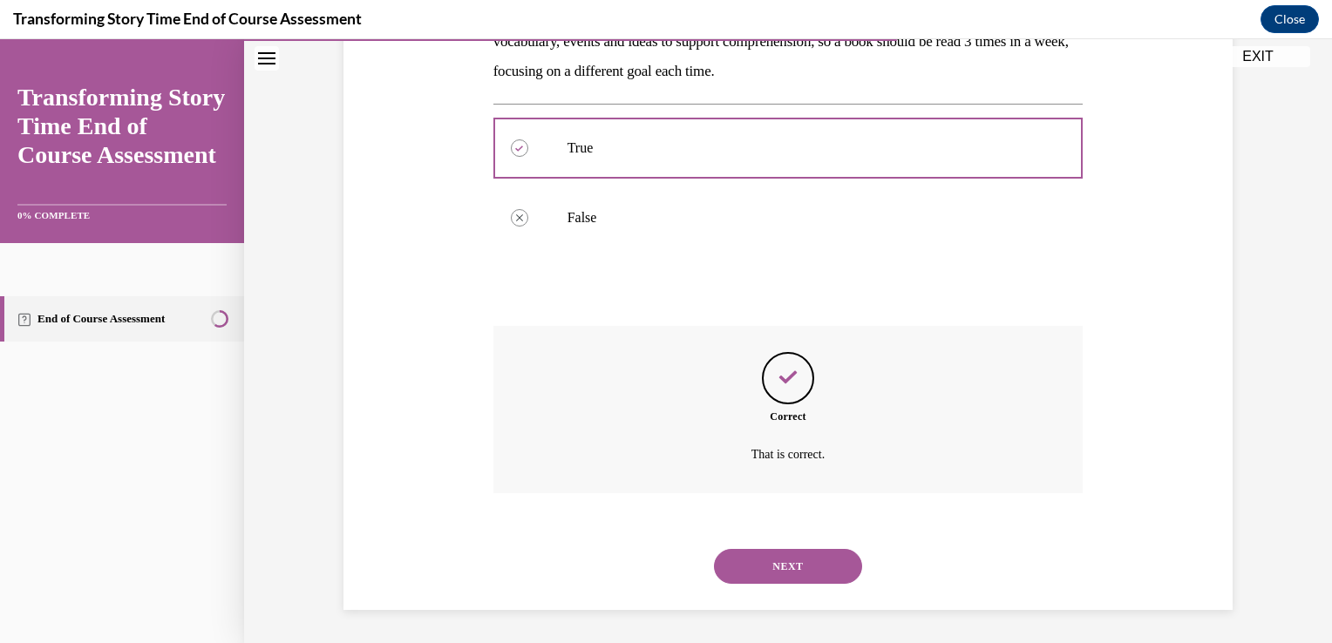
click at [754, 568] on button "NEXT" at bounding box center [788, 566] width 148 height 35
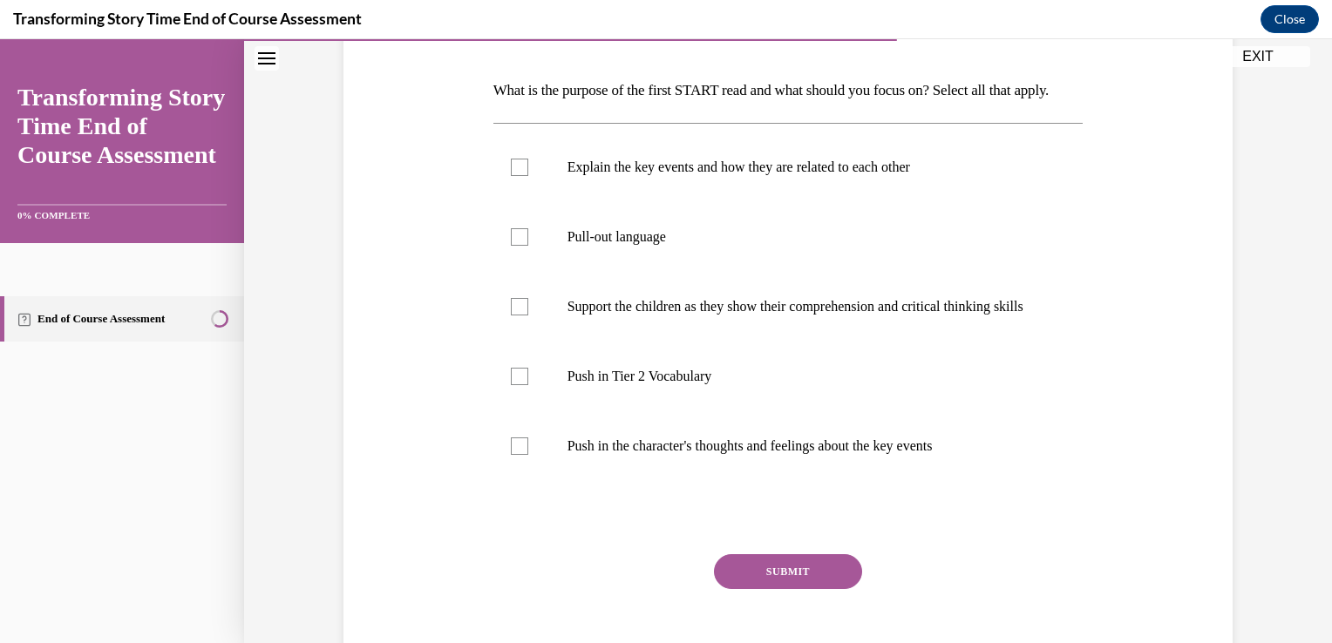
scroll to position [255, 0]
click at [522, 204] on label "Explain the key events and how they are related to each other" at bounding box center [788, 169] width 590 height 70
click at [522, 178] on input "Explain the key events and how they are related to each other" at bounding box center [519, 168] width 17 height 17
checkbox input "true"
click at [526, 413] on label "Push in Tier 2 Vocabulary" at bounding box center [788, 378] width 590 height 70
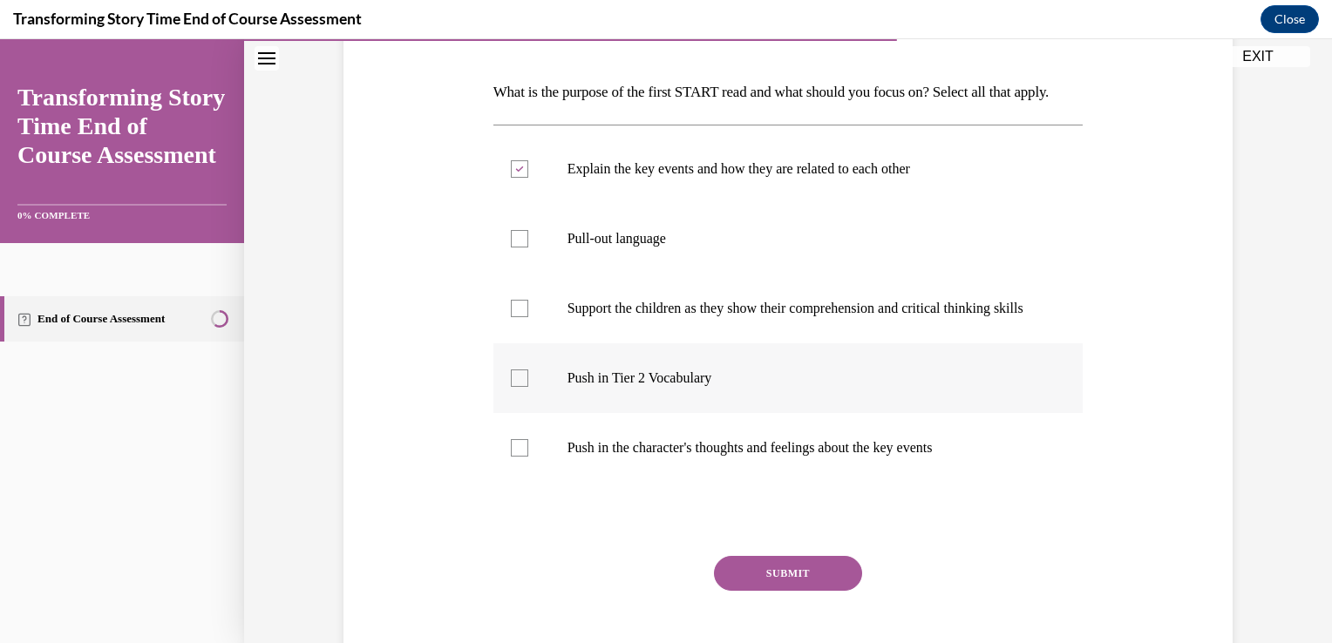
click at [526, 387] on input "Push in Tier 2 Vocabulary" at bounding box center [519, 378] width 17 height 17
checkbox input "true"
click at [756, 591] on button "SUBMIT" at bounding box center [788, 573] width 148 height 35
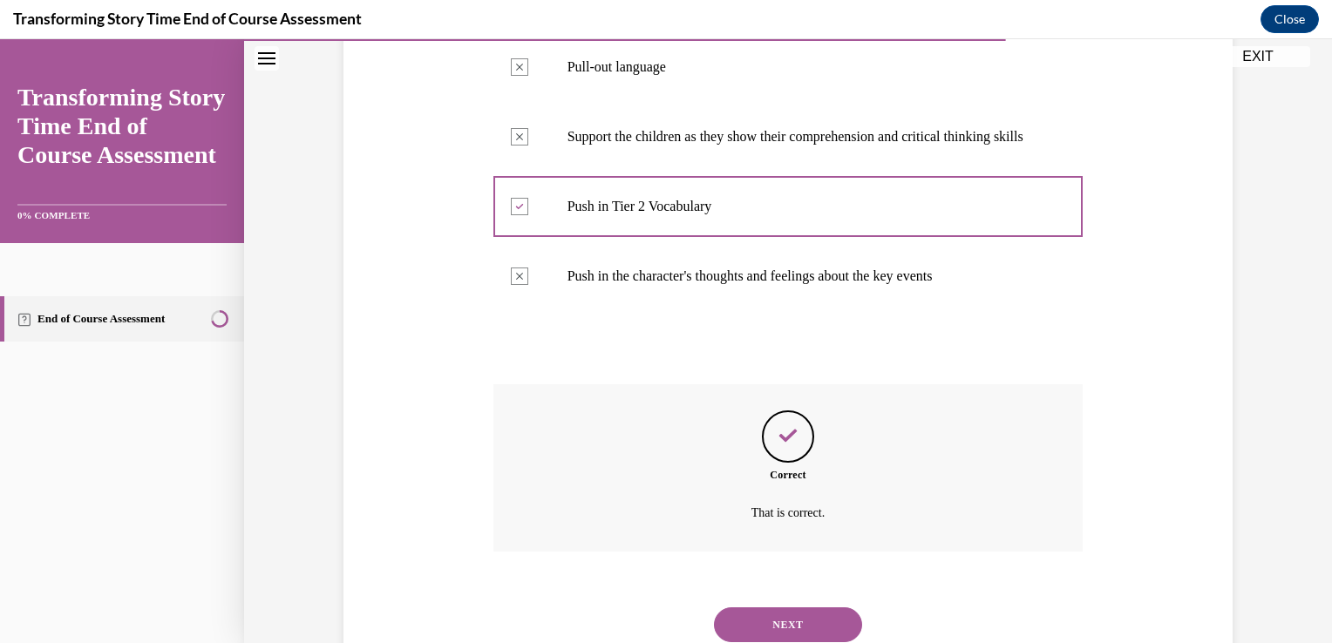
scroll to position [533, 0]
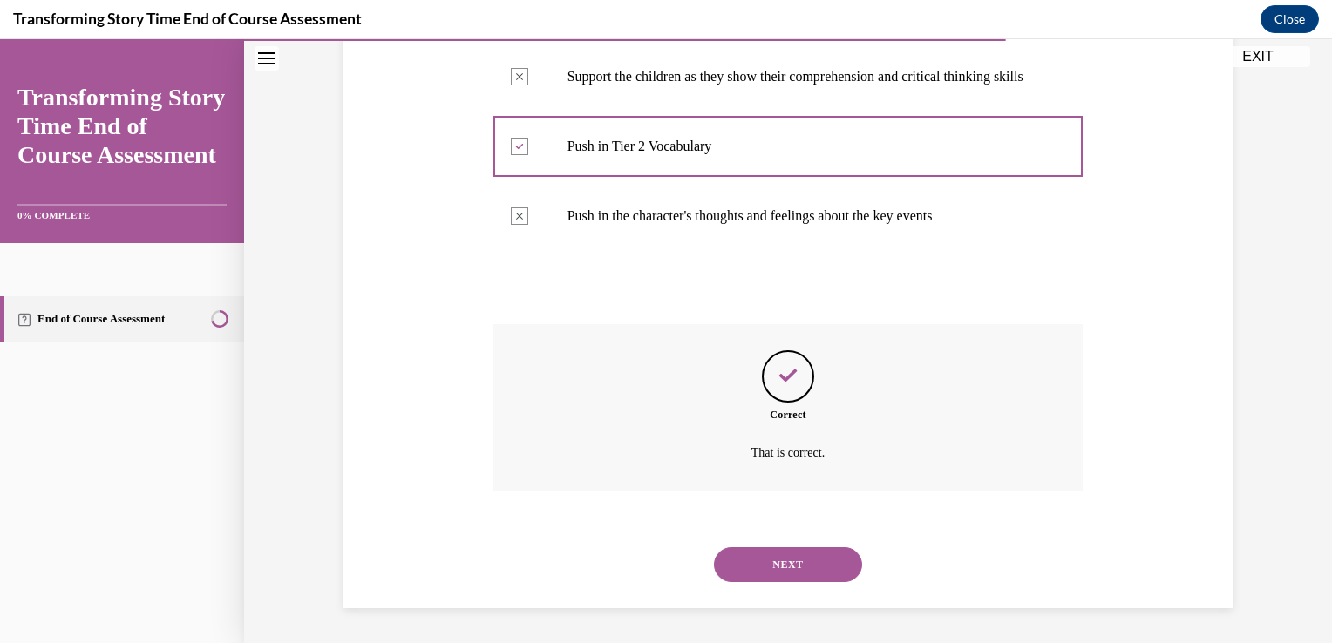
click at [778, 550] on button "NEXT" at bounding box center [788, 564] width 148 height 35
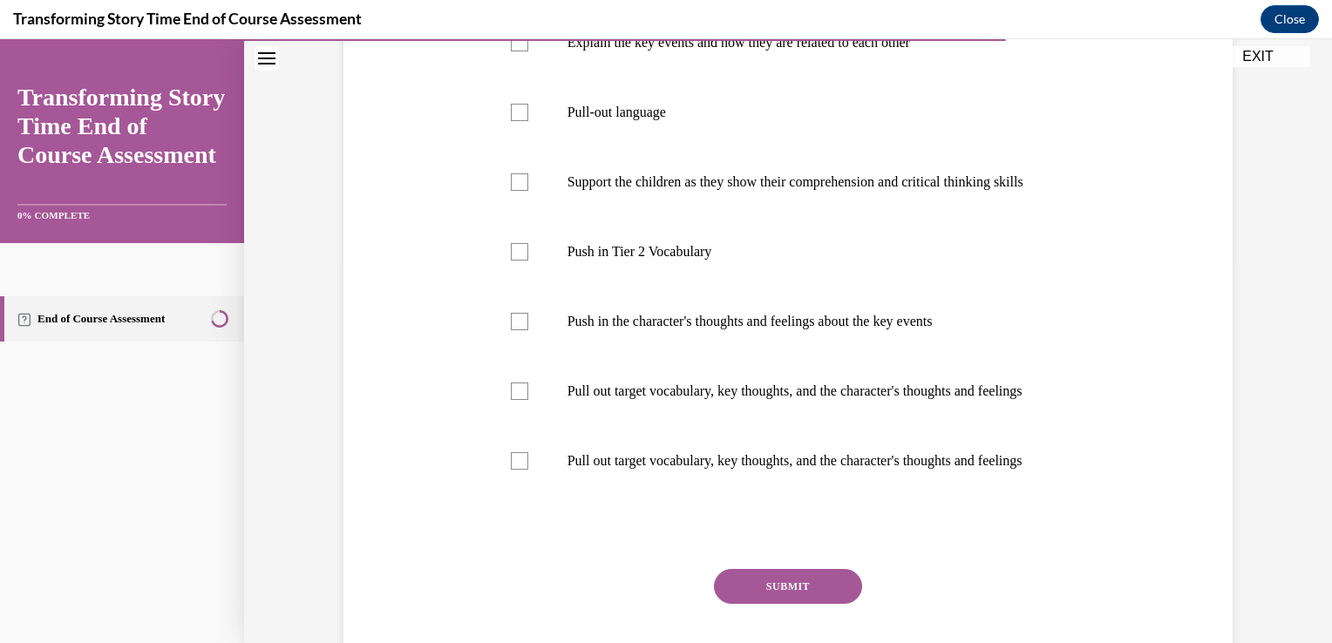
scroll to position [385, 0]
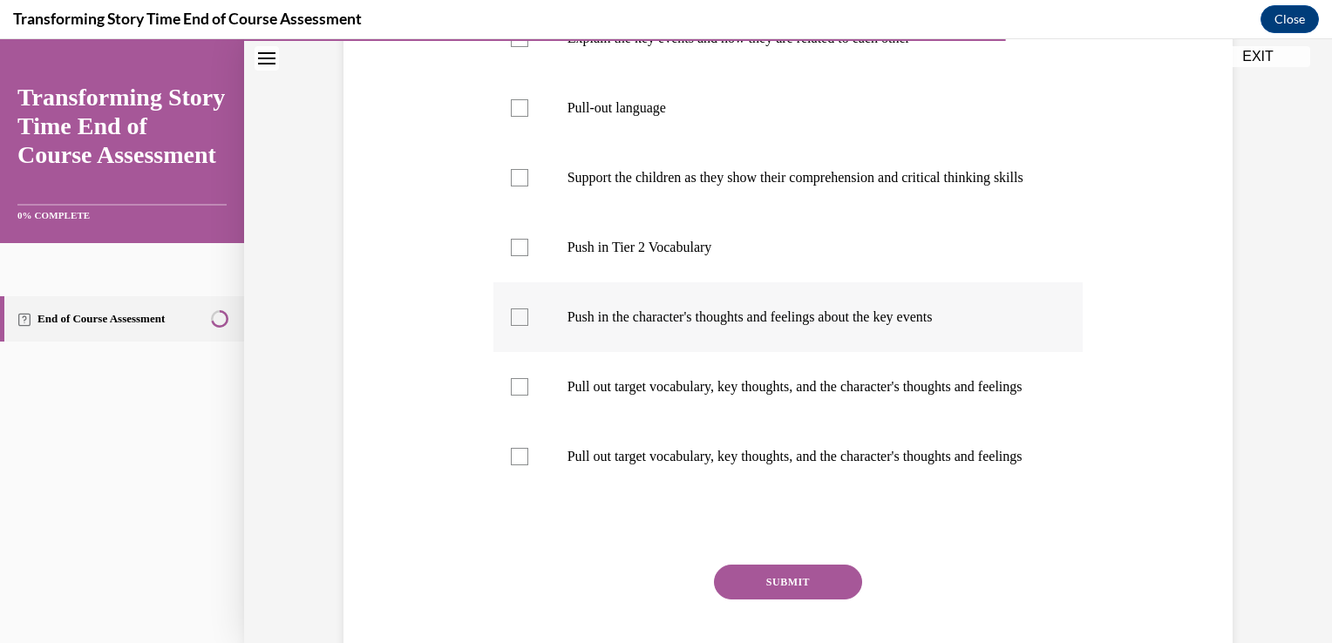
click at [520, 326] on div at bounding box center [519, 317] width 17 height 17
click at [520, 326] on input "Push in the character's thoughts and feelings about the key events" at bounding box center [519, 317] width 17 height 17
checkbox input "true"
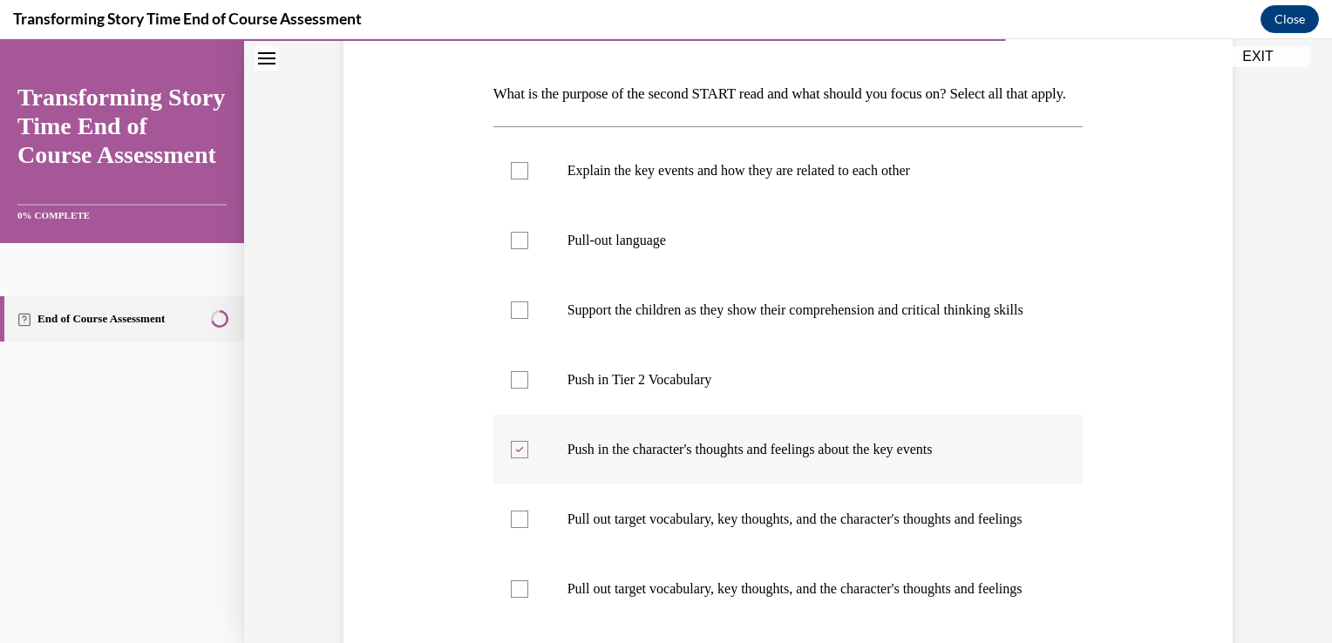
scroll to position [254, 0]
click at [522, 414] on label "Push in Tier 2 Vocabulary" at bounding box center [788, 379] width 590 height 70
click at [522, 388] on input "Push in Tier 2 Vocabulary" at bounding box center [519, 378] width 17 height 17
checkbox input "true"
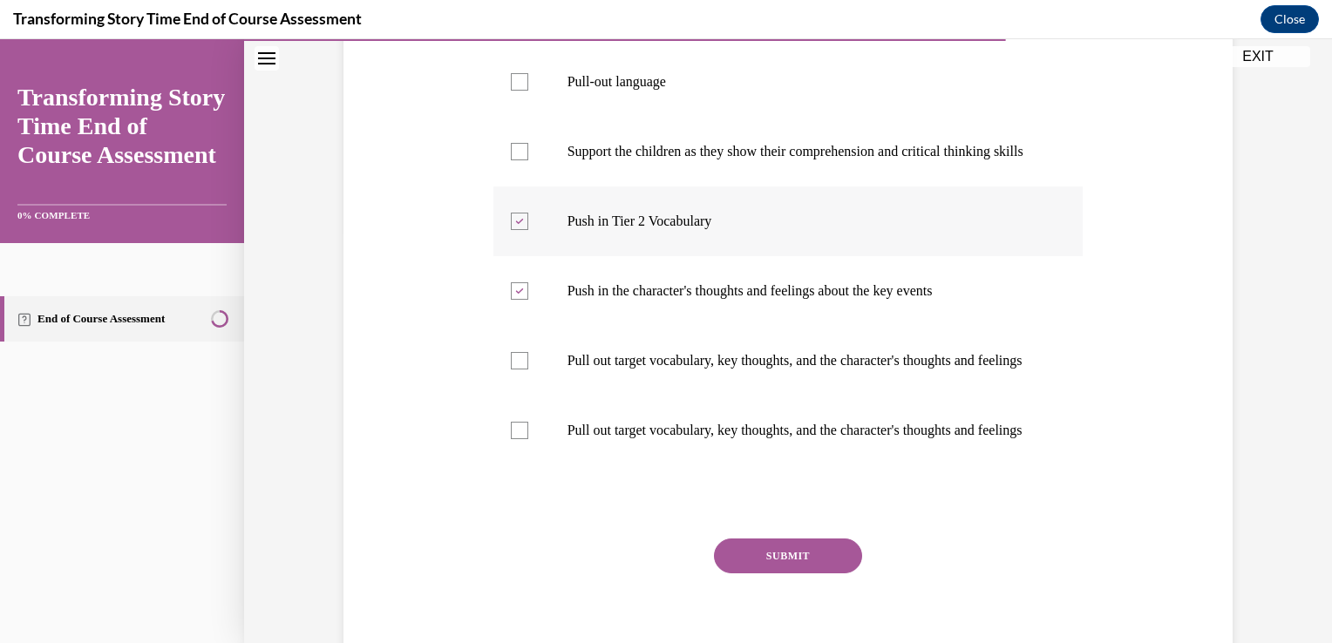
scroll to position [415, 0]
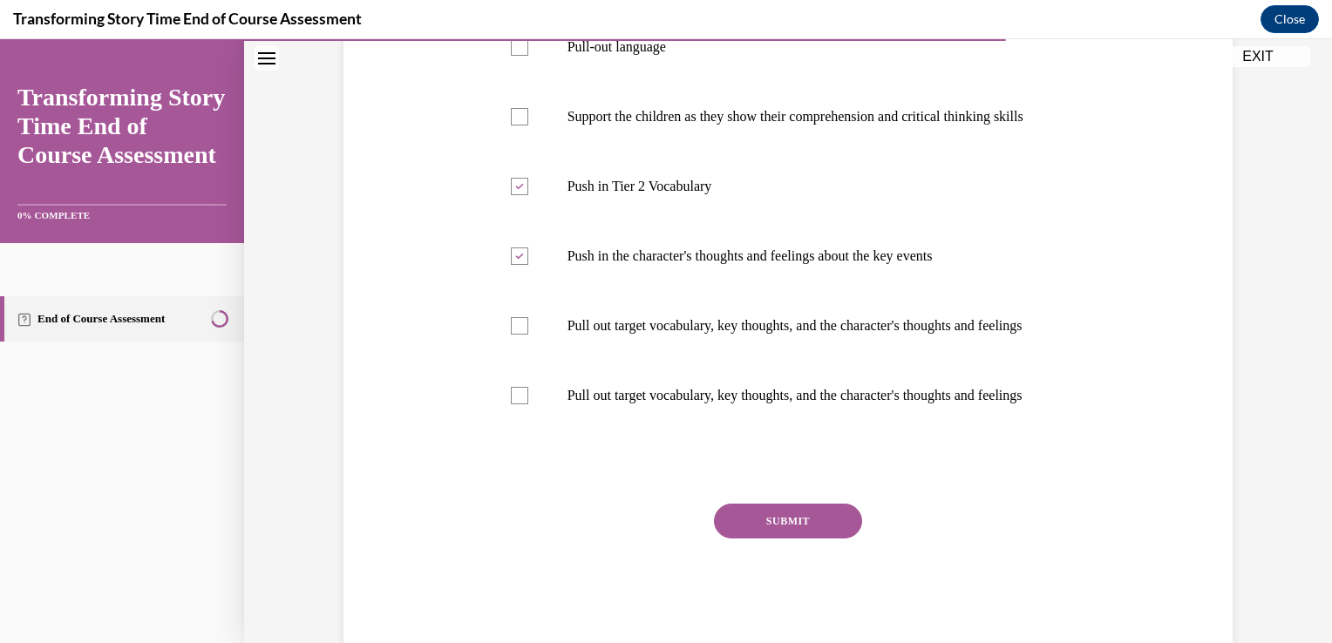
click at [750, 539] on button "SUBMIT" at bounding box center [788, 521] width 148 height 35
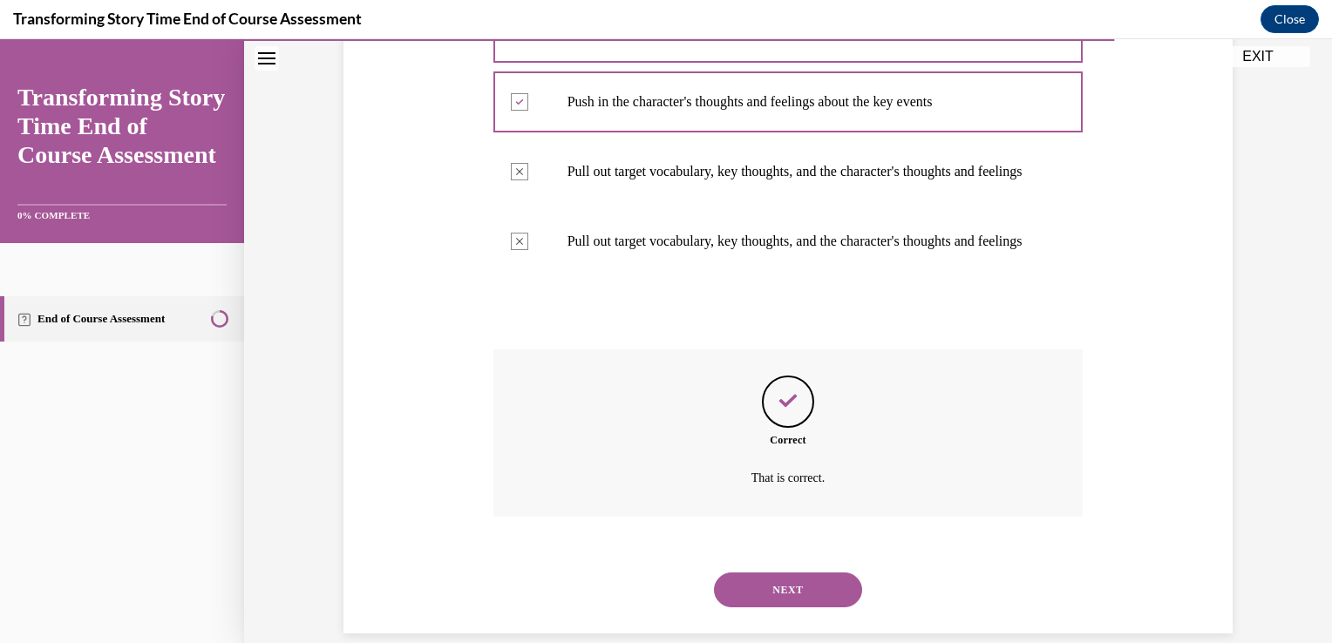
scroll to position [707, 0]
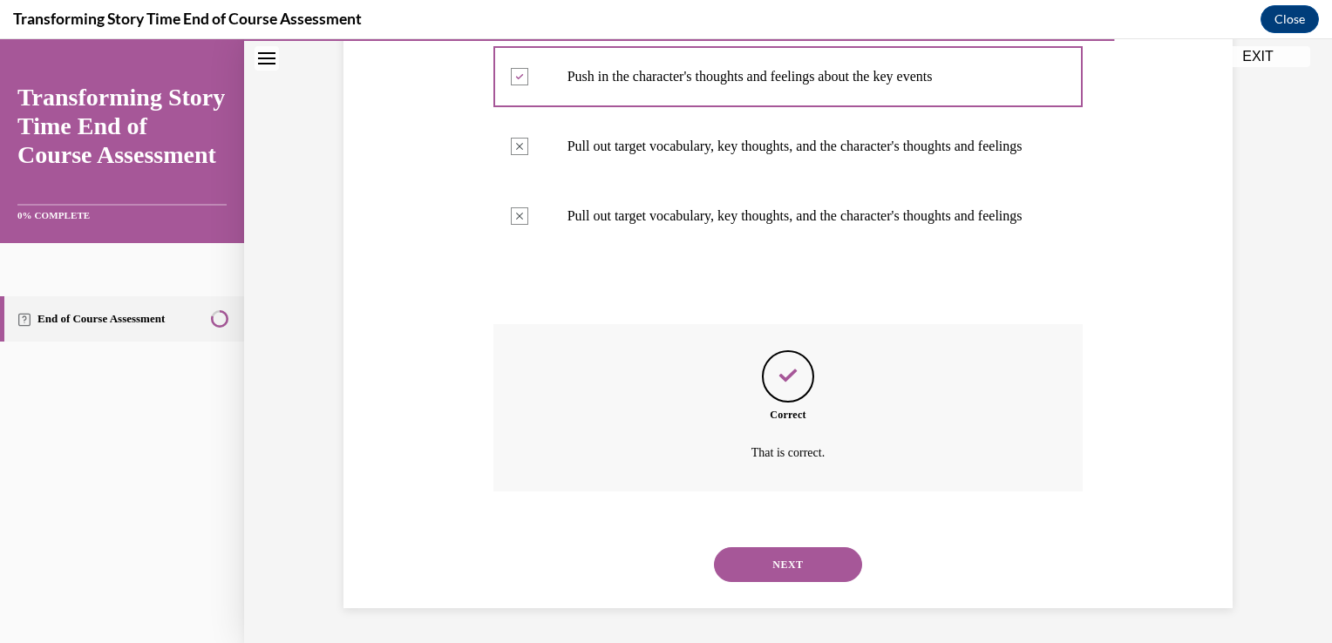
click at [795, 569] on button "NEXT" at bounding box center [788, 564] width 148 height 35
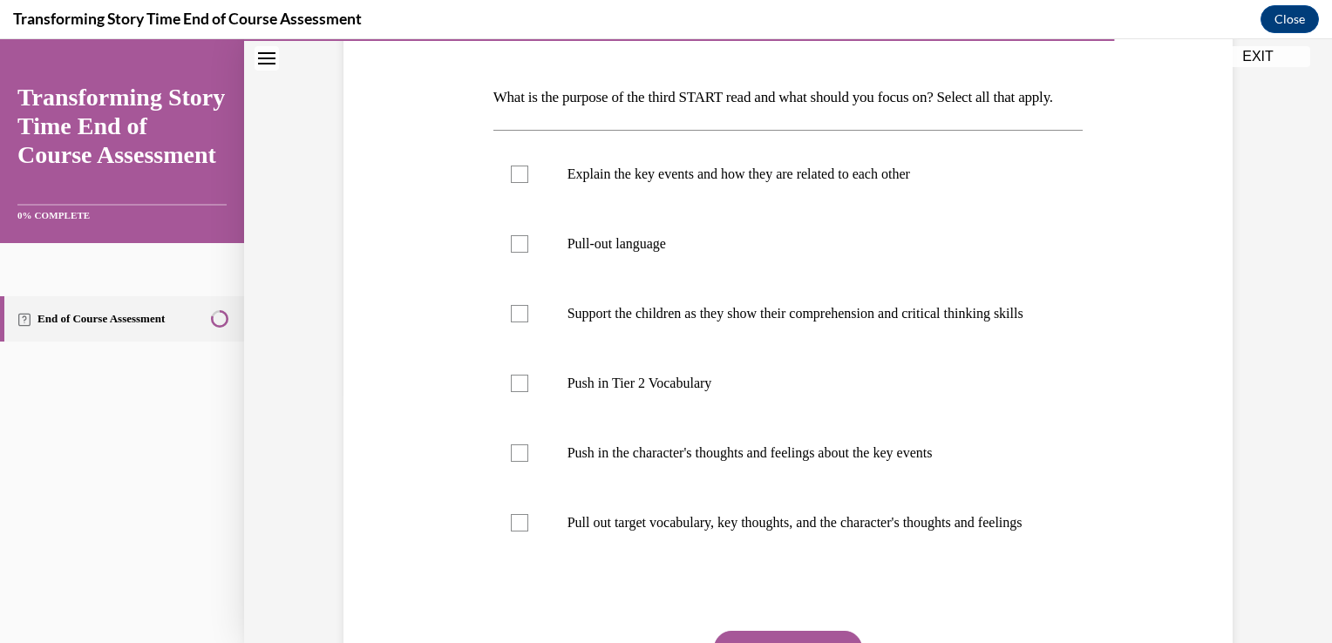
scroll to position [258, 0]
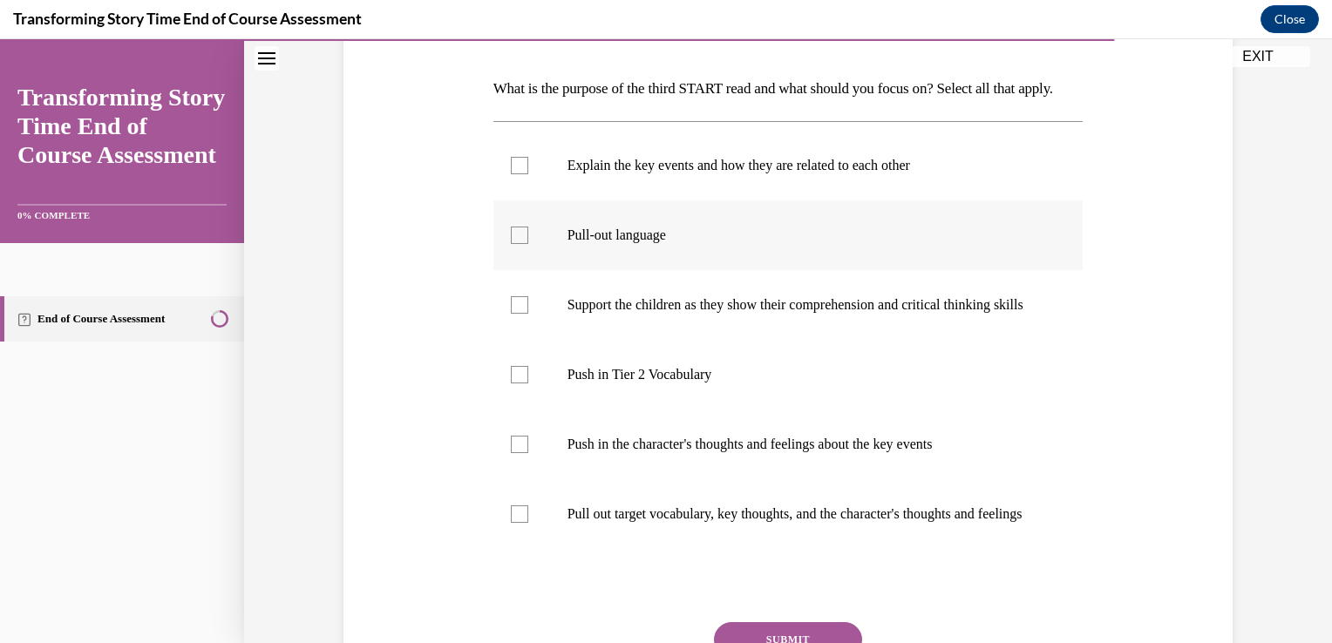
click at [524, 270] on label "Pull-out language" at bounding box center [788, 235] width 590 height 70
click at [524, 244] on input "Pull-out language" at bounding box center [519, 235] width 17 height 17
checkbox input "true"
click at [520, 340] on label "Support the children as they show their comprehension and critical thinking ski…" at bounding box center [788, 305] width 590 height 70
click at [520, 314] on input "Support the children as they show their comprehension and critical thinking ski…" at bounding box center [519, 304] width 17 height 17
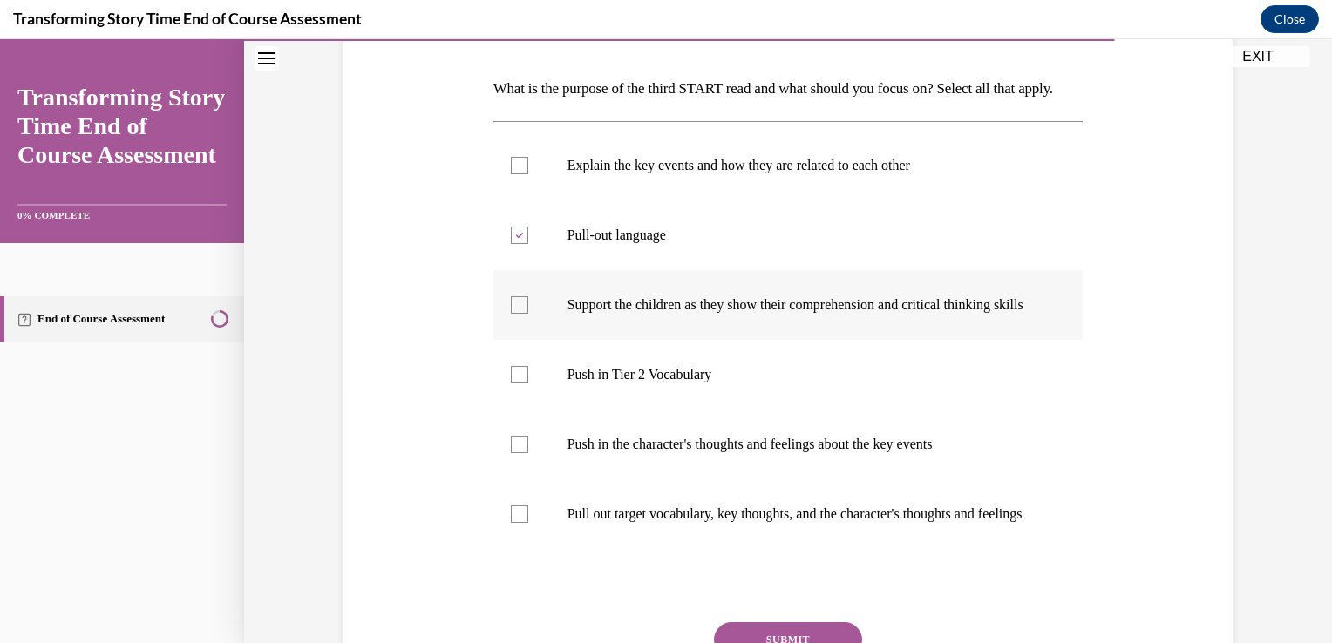
checkbox input "true"
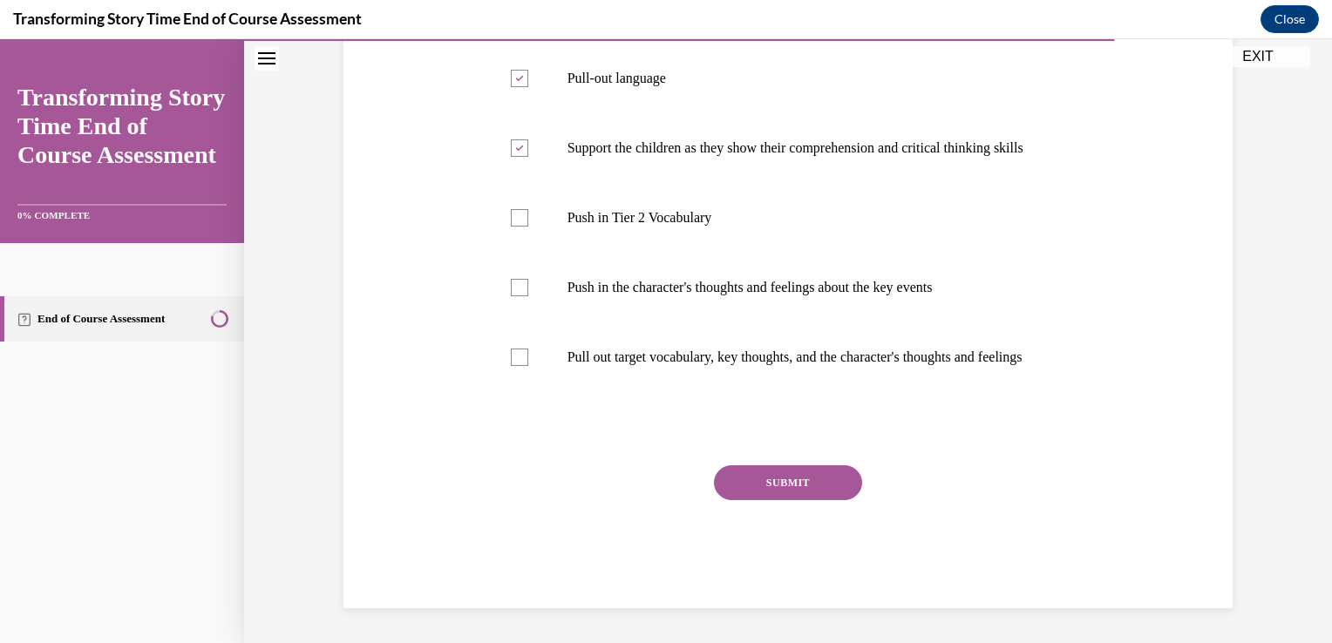
click at [759, 500] on button "SUBMIT" at bounding box center [788, 482] width 148 height 35
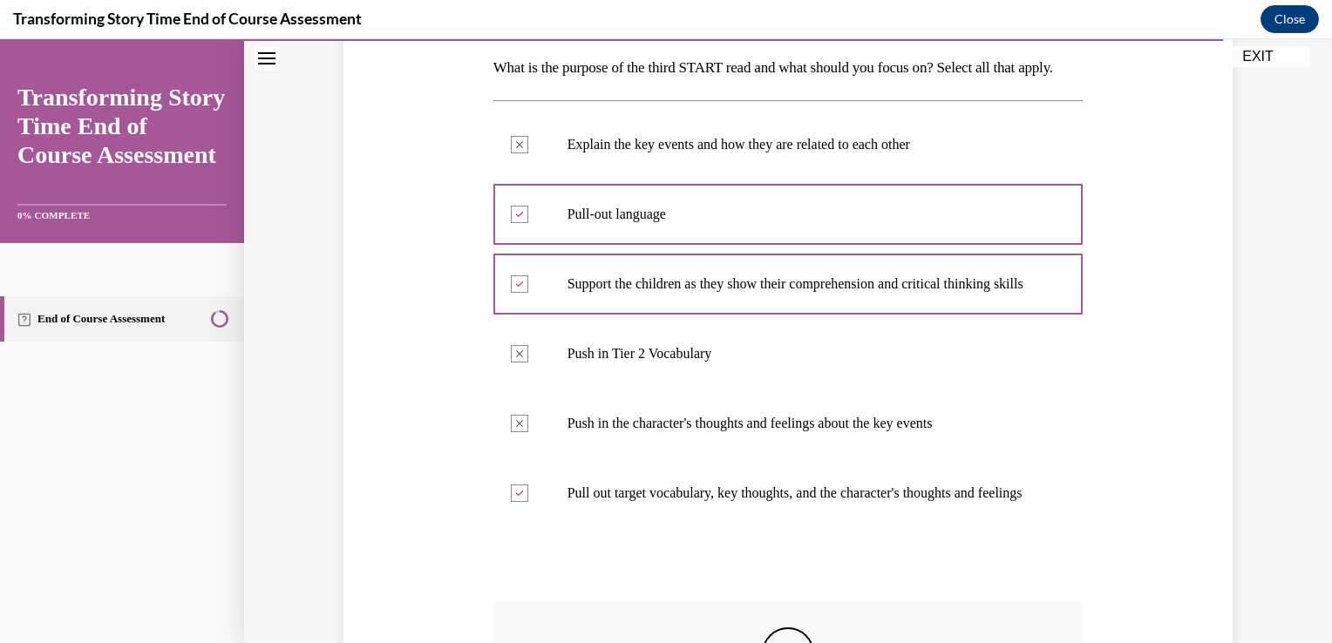
scroll to position [278, 0]
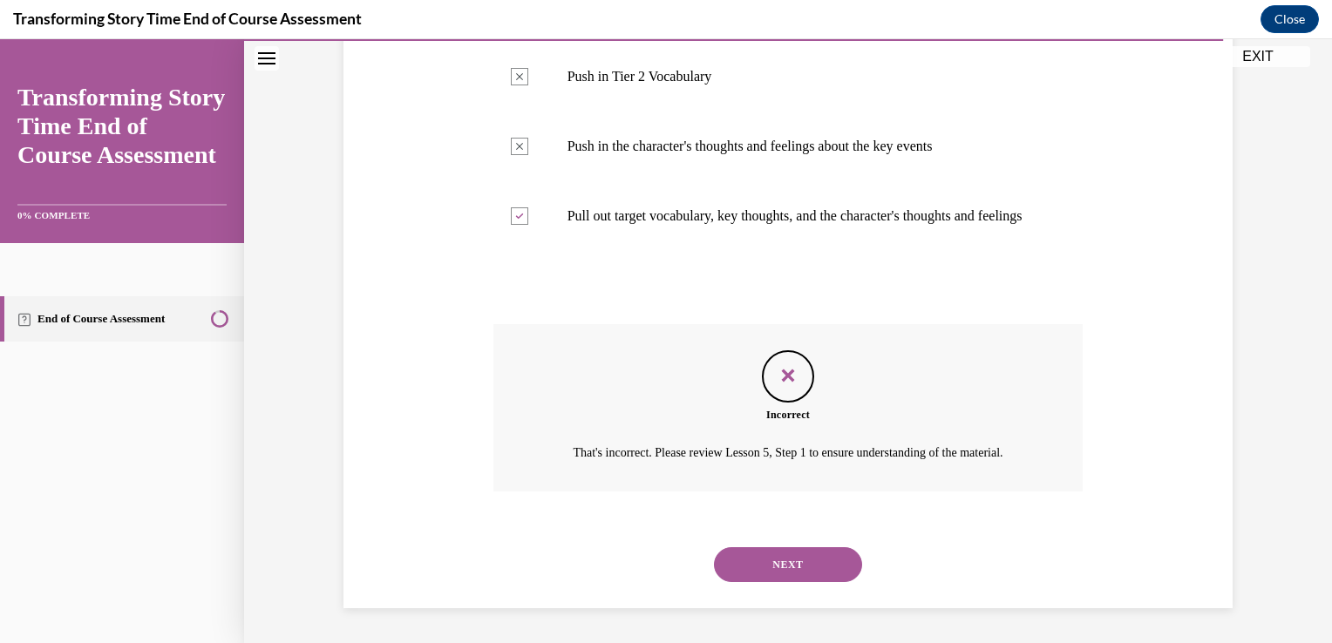
click at [770, 567] on button "NEXT" at bounding box center [788, 564] width 148 height 35
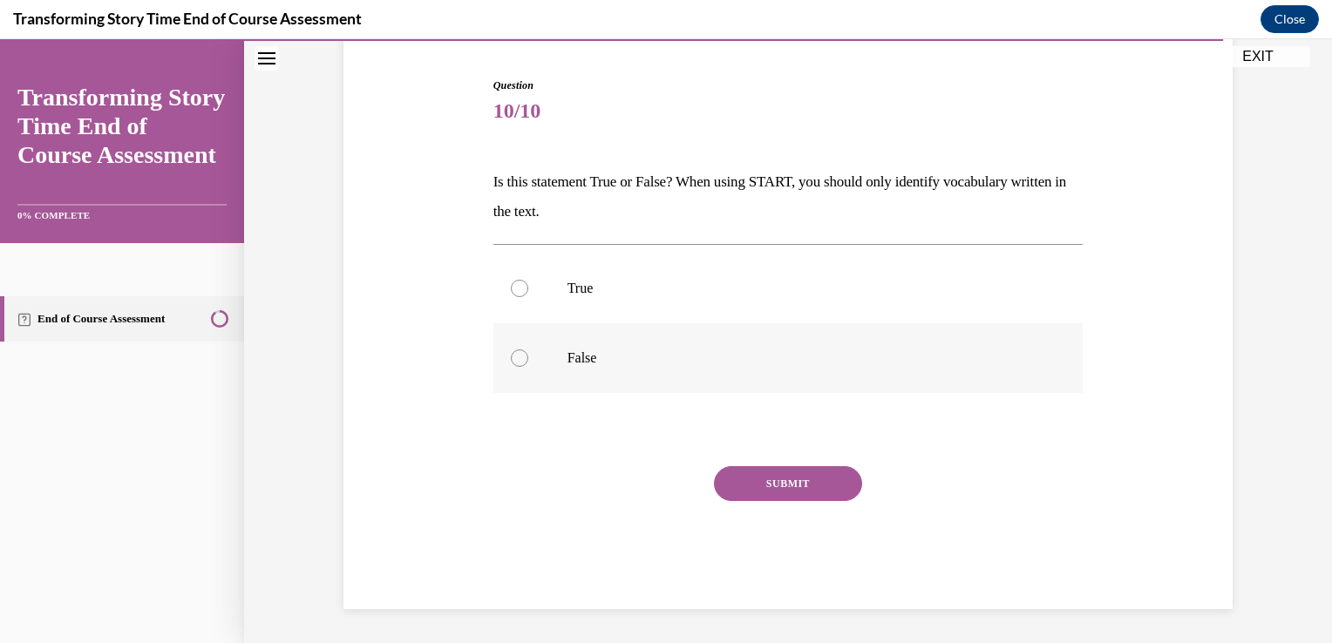
click at [520, 368] on label "False" at bounding box center [788, 358] width 590 height 70
click at [520, 367] on input "False" at bounding box center [519, 358] width 17 height 17
radio input "true"
click at [763, 483] on button "SUBMIT" at bounding box center [788, 483] width 148 height 35
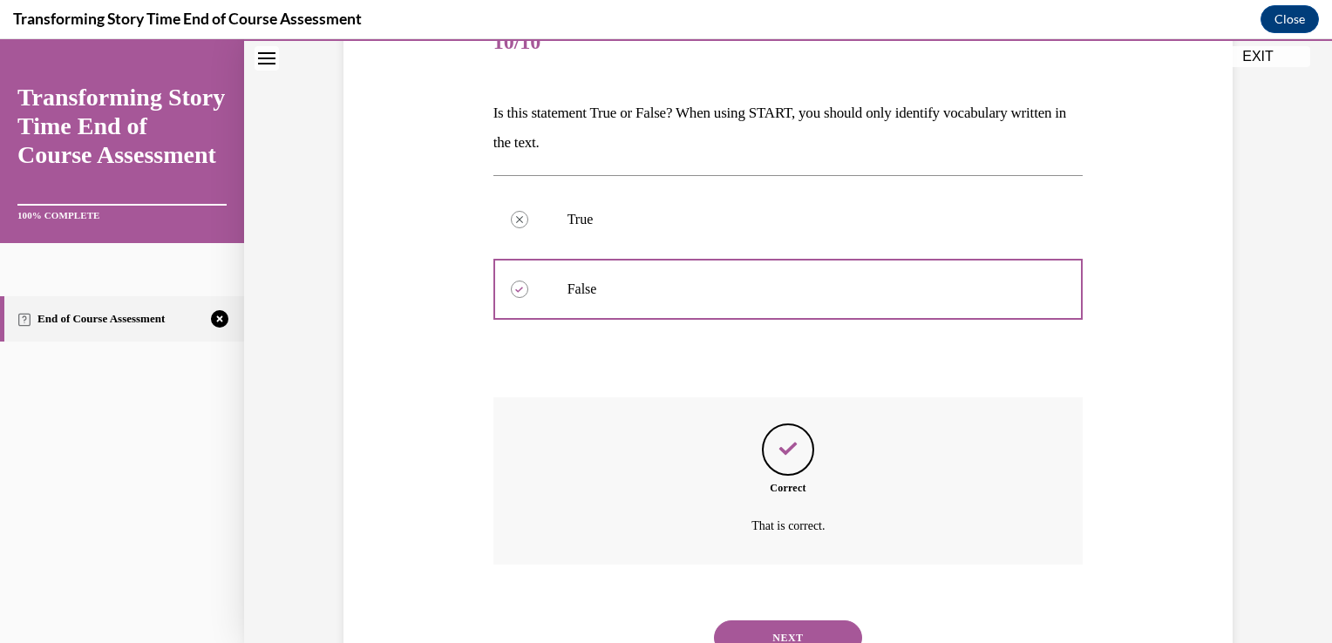
scroll to position [306, 0]
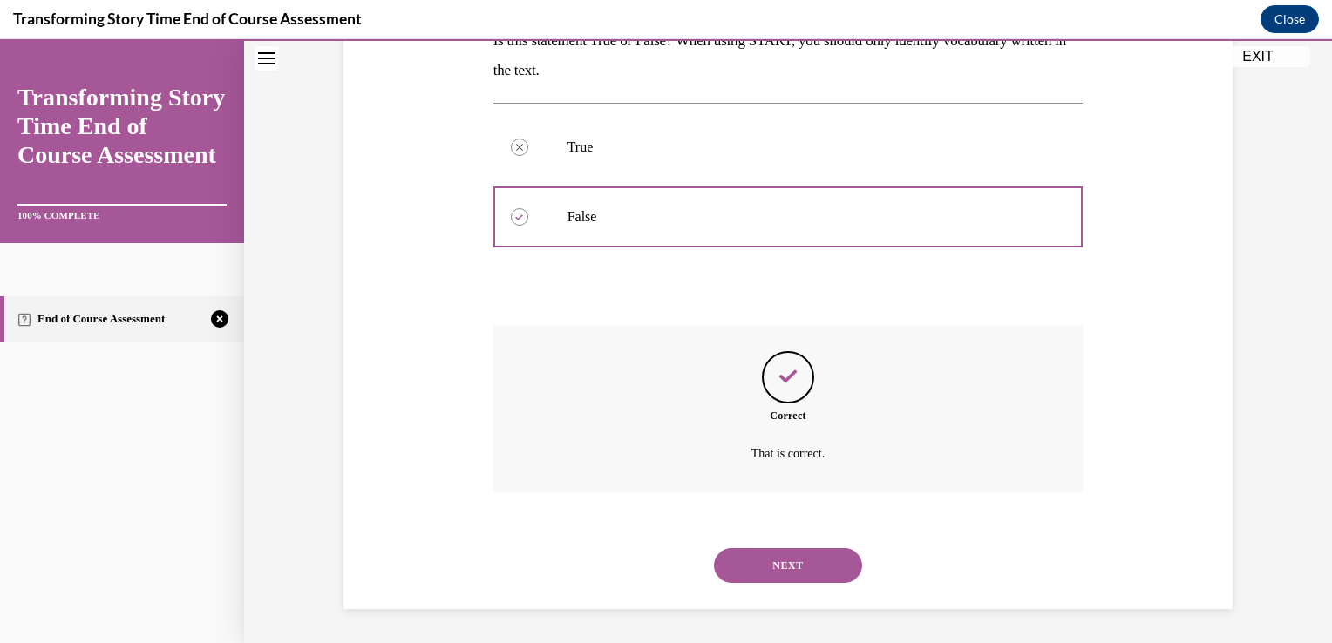
click at [768, 568] on button "NEXT" at bounding box center [788, 565] width 148 height 35
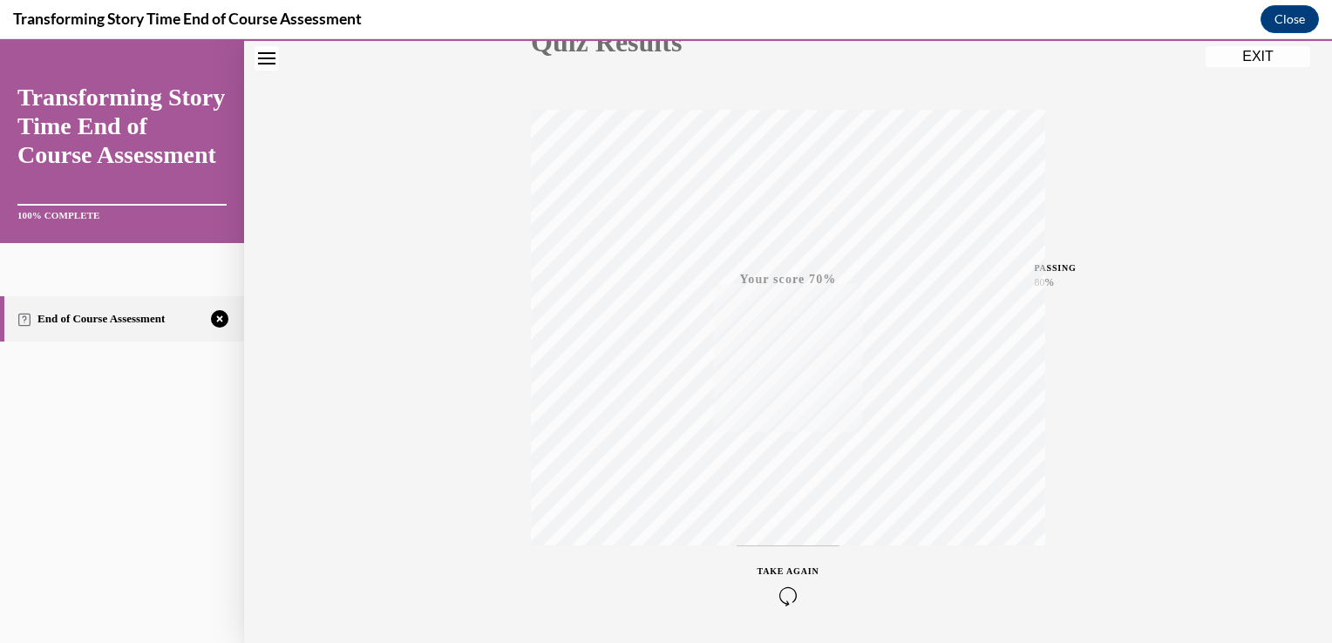
scroll to position [289, 0]
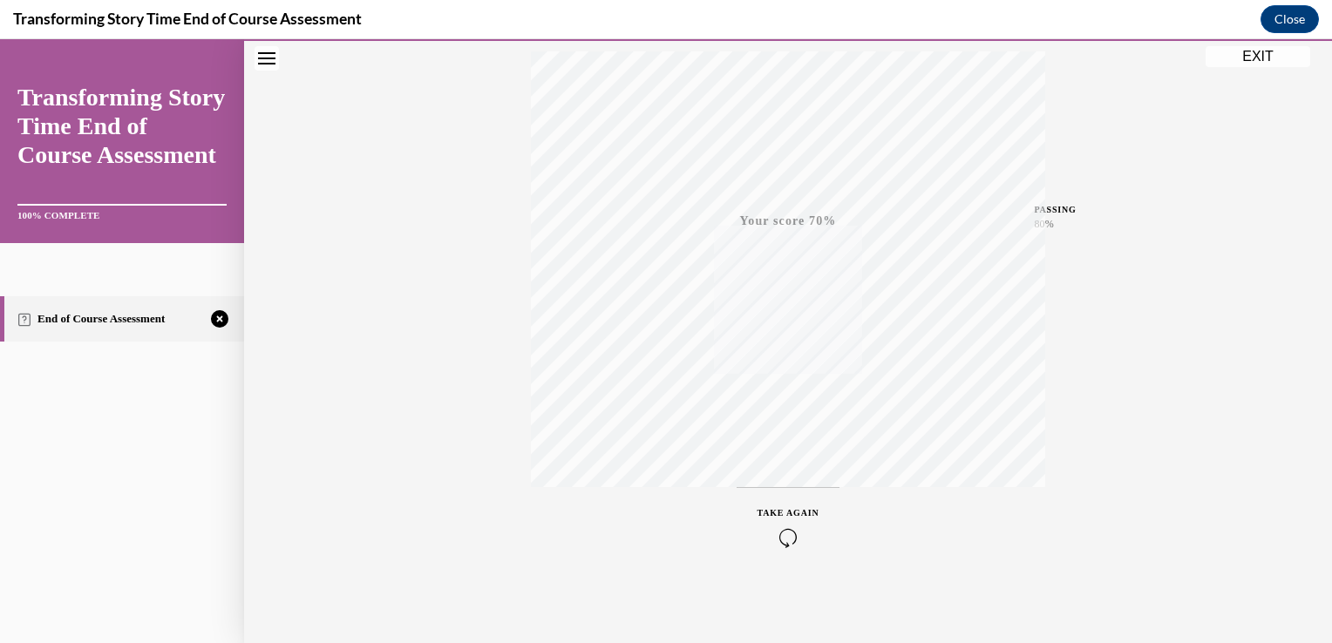
click at [778, 549] on button "TAKE AGAIN" at bounding box center [789, 526] width 104 height 78
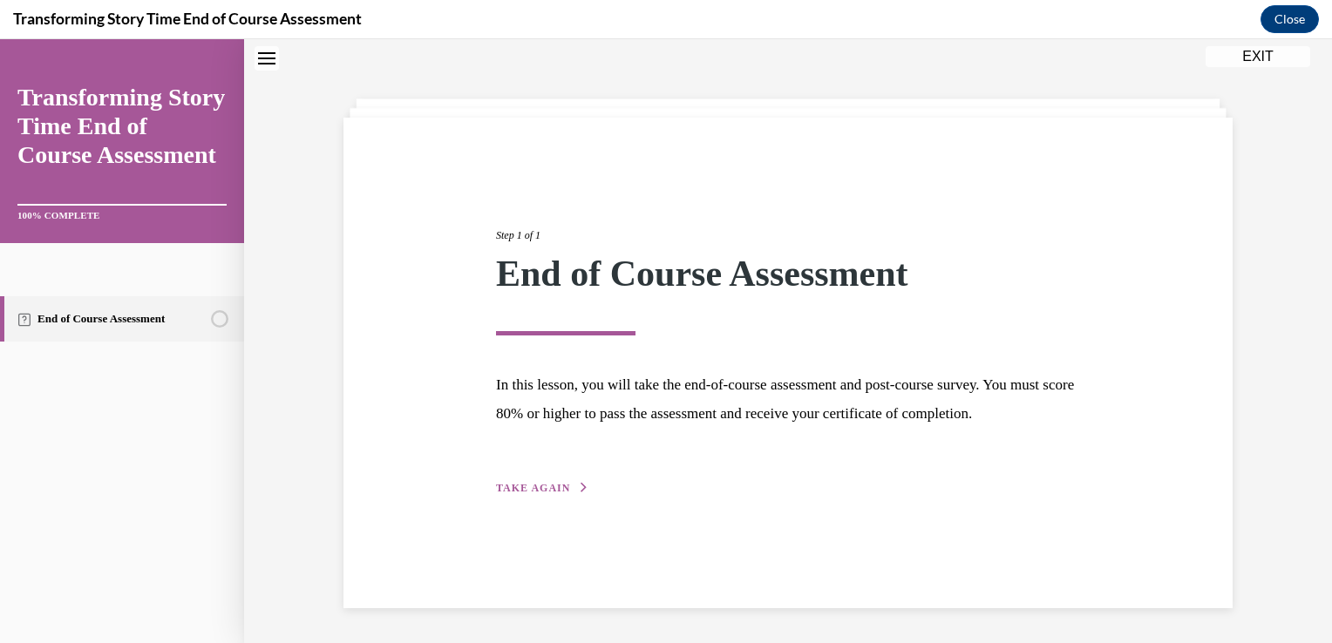
scroll to position [55, 0]
click at [558, 494] on span "TAKE AGAIN" at bounding box center [533, 488] width 74 height 12
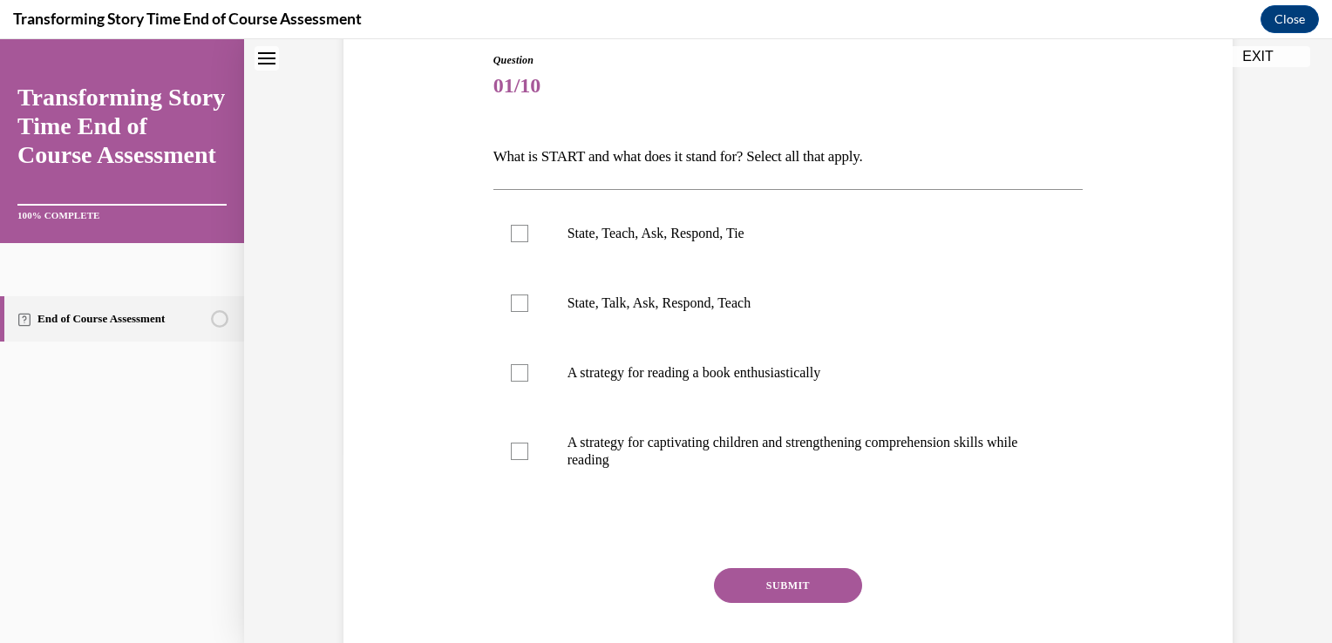
scroll to position [214, 0]
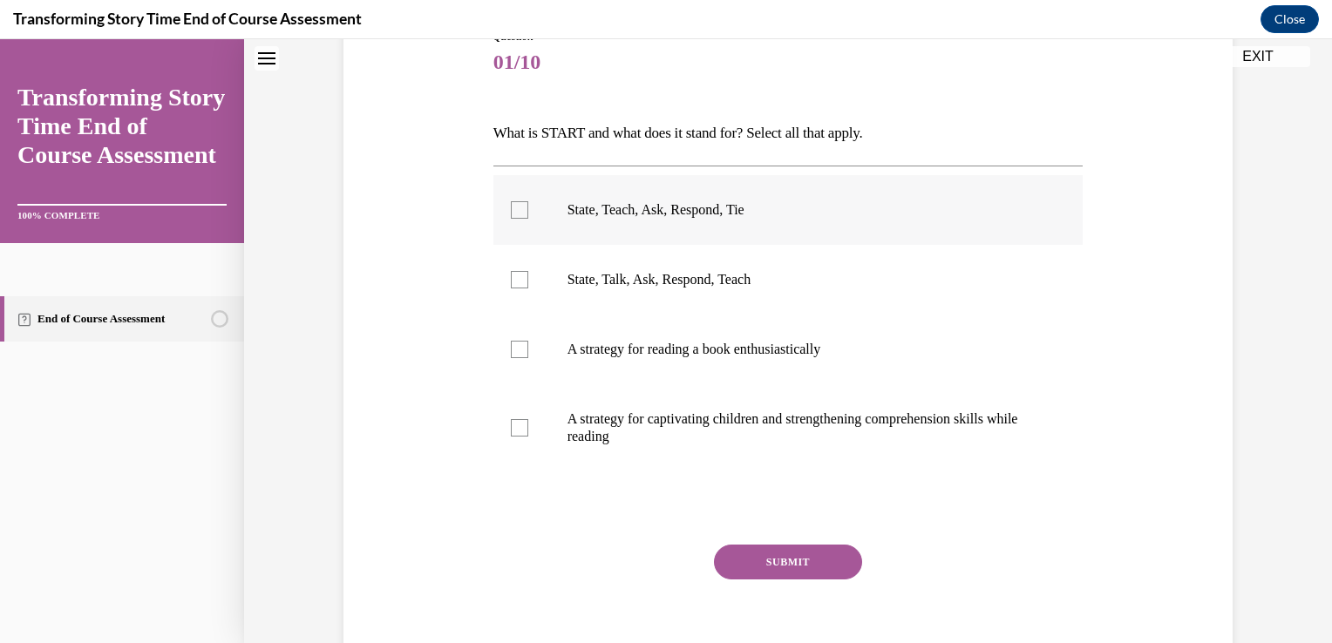
click at [532, 207] on label "State, Teach, Ask, Respond, Tie" at bounding box center [788, 210] width 590 height 70
click at [528, 207] on input "State, Teach, Ask, Respond, Tie" at bounding box center [519, 209] width 17 height 17
checkbox input "true"
click at [512, 353] on div at bounding box center [519, 349] width 17 height 17
click at [512, 353] on input "A strategy for reading a book enthusiastically" at bounding box center [519, 349] width 17 height 17
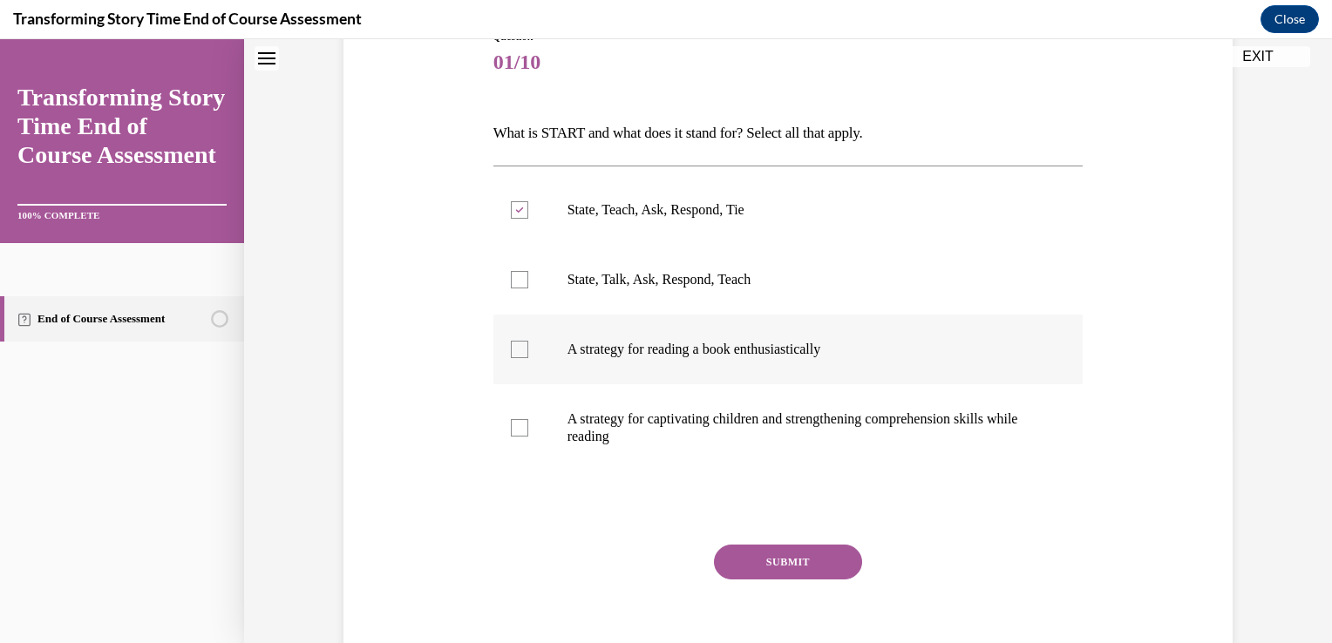
checkbox input "true"
click at [502, 425] on label "A strategy for captivating children and strengthening comprehension skills whil…" at bounding box center [788, 427] width 590 height 87
click at [511, 425] on input "A strategy for captivating children and strengthening comprehension skills whil…" at bounding box center [519, 427] width 17 height 17
checkbox input "true"
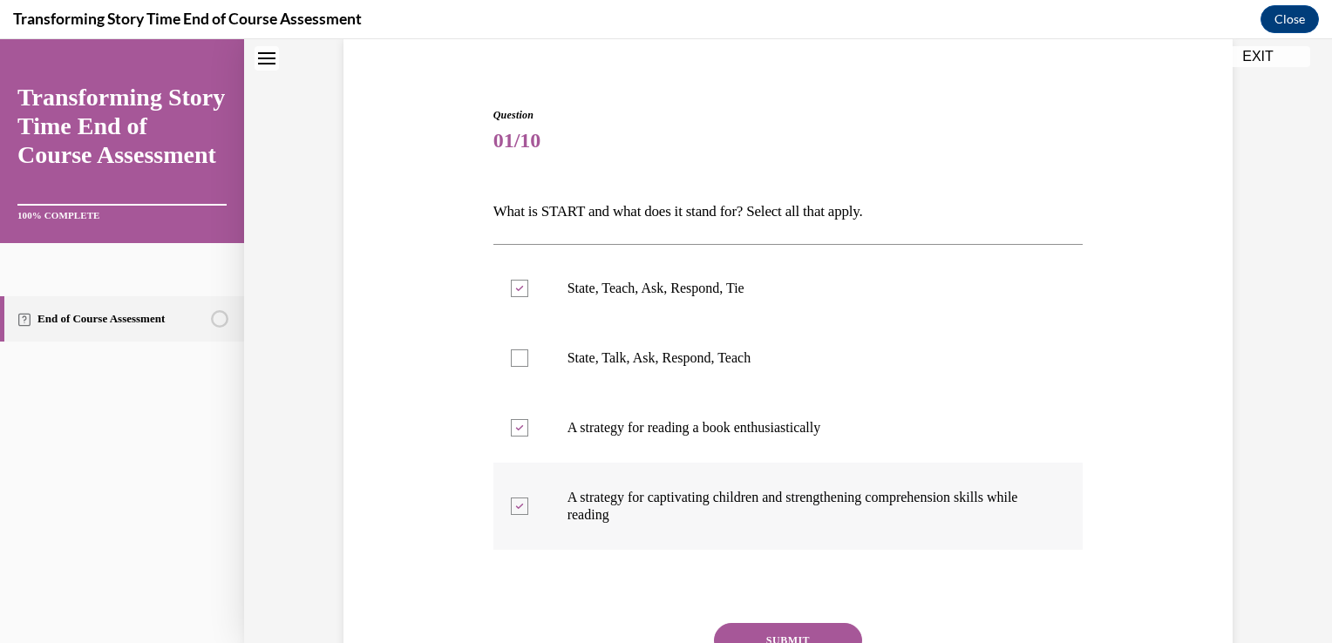
scroll to position [134, 0]
click at [495, 412] on label "A strategy for reading a book enthusiastically" at bounding box center [788, 429] width 590 height 70
click at [511, 420] on input "A strategy for reading a book enthusiastically" at bounding box center [519, 428] width 17 height 17
checkbox input "false"
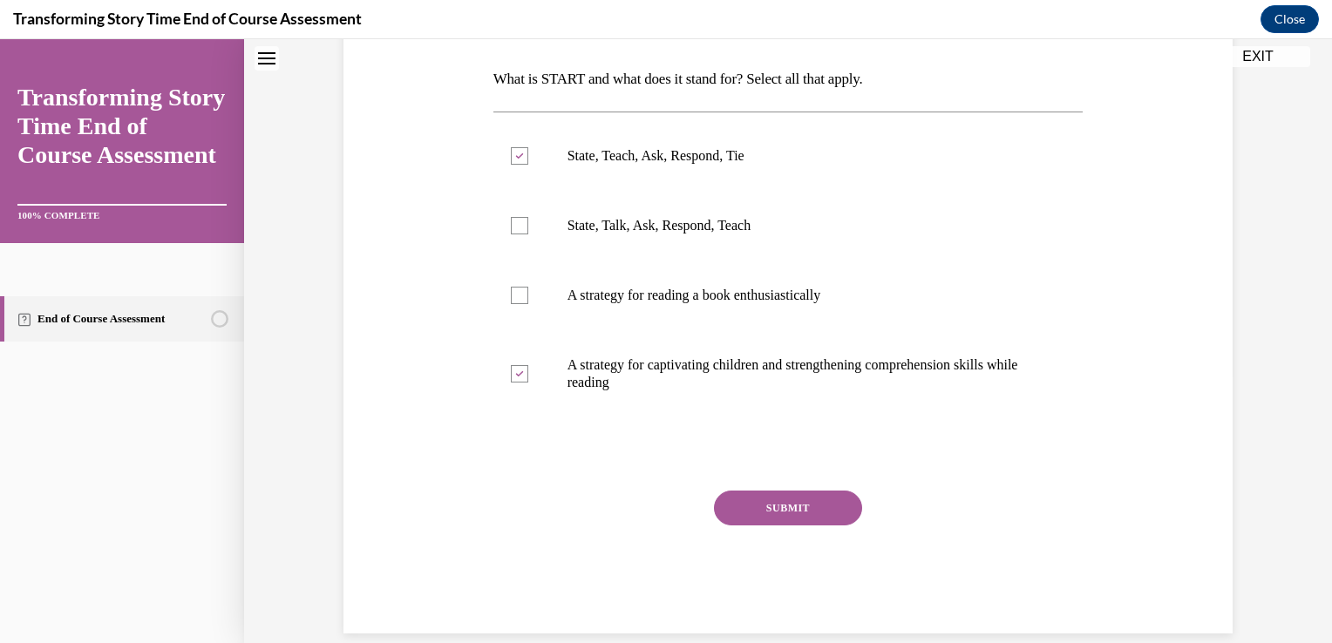
click at [739, 511] on button "SUBMIT" at bounding box center [788, 508] width 148 height 35
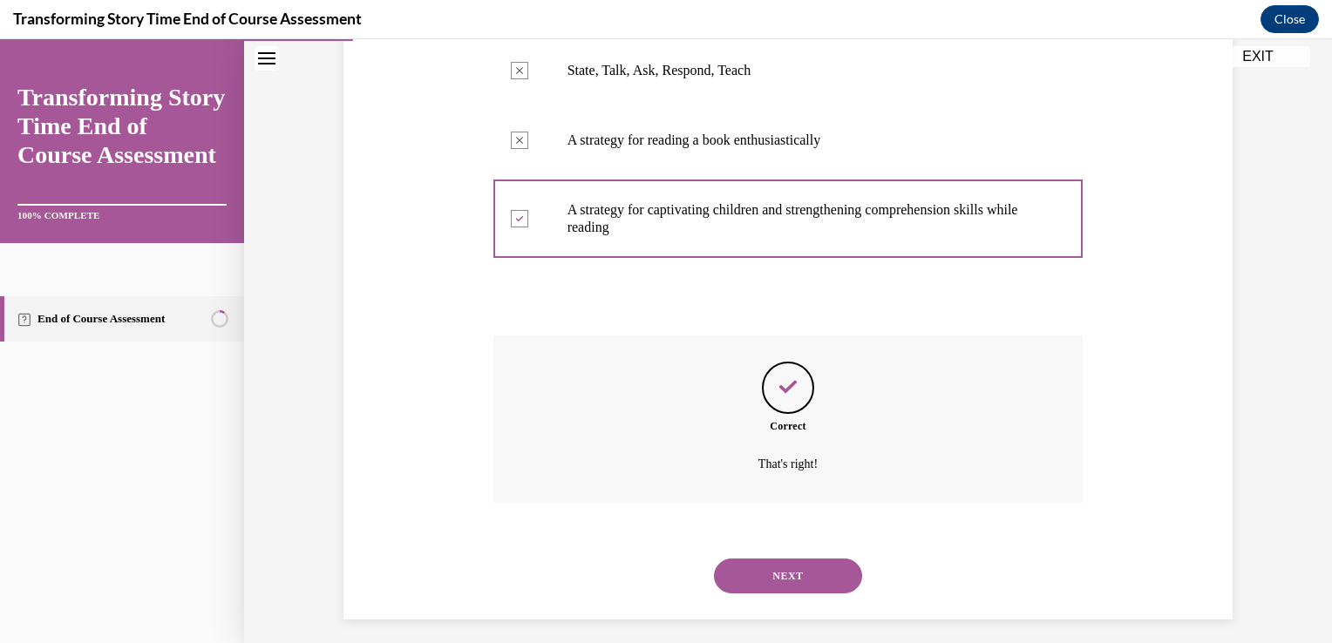
scroll to position [432, 0]
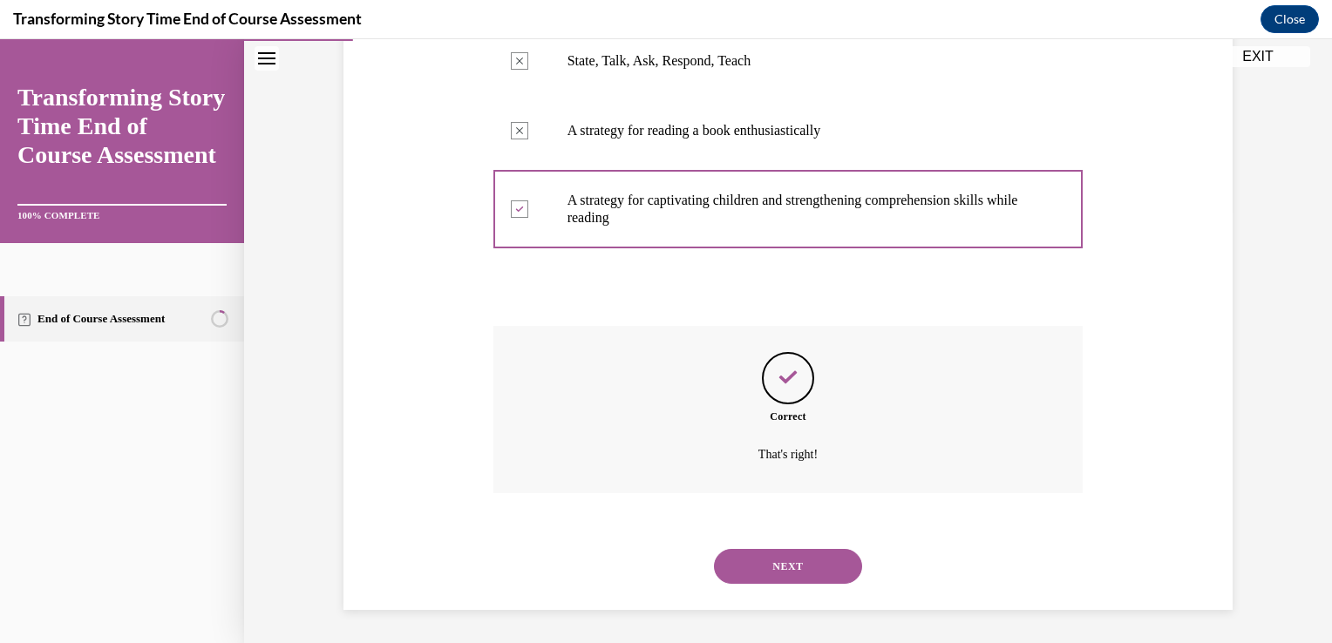
click at [774, 568] on button "NEXT" at bounding box center [788, 566] width 148 height 35
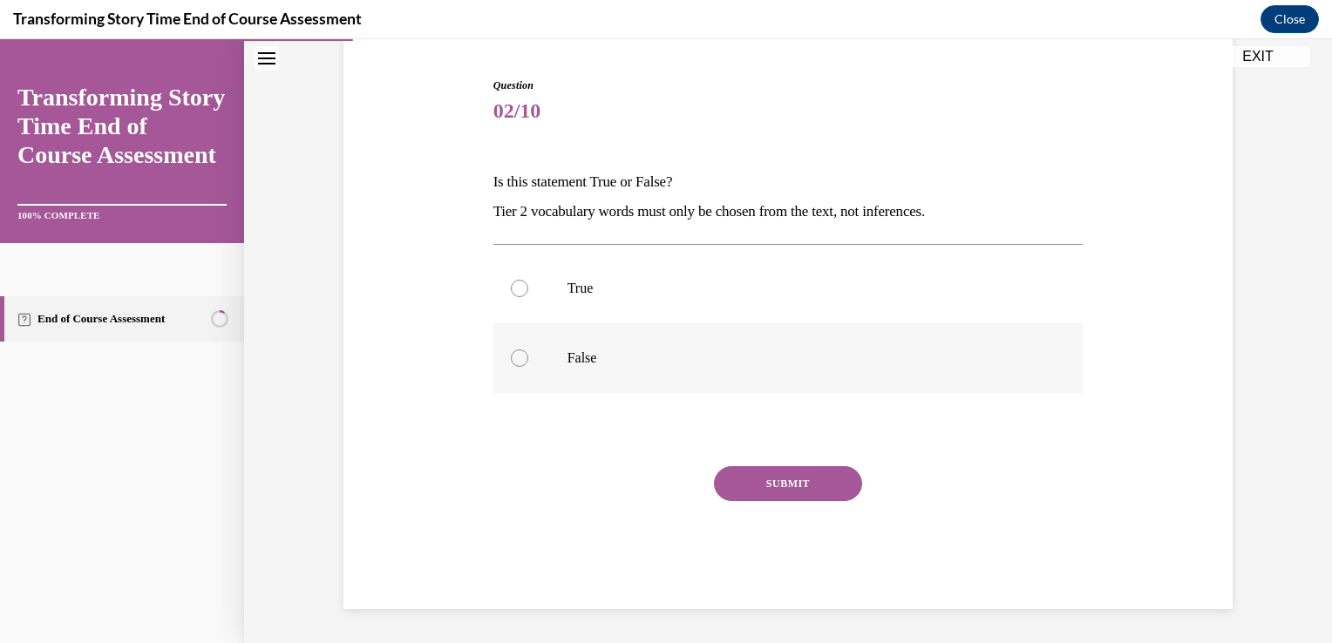
click at [511, 365] on div at bounding box center [519, 358] width 17 height 17
click at [511, 365] on input "False" at bounding box center [519, 358] width 17 height 17
radio input "true"
click at [762, 490] on button "SUBMIT" at bounding box center [788, 483] width 148 height 35
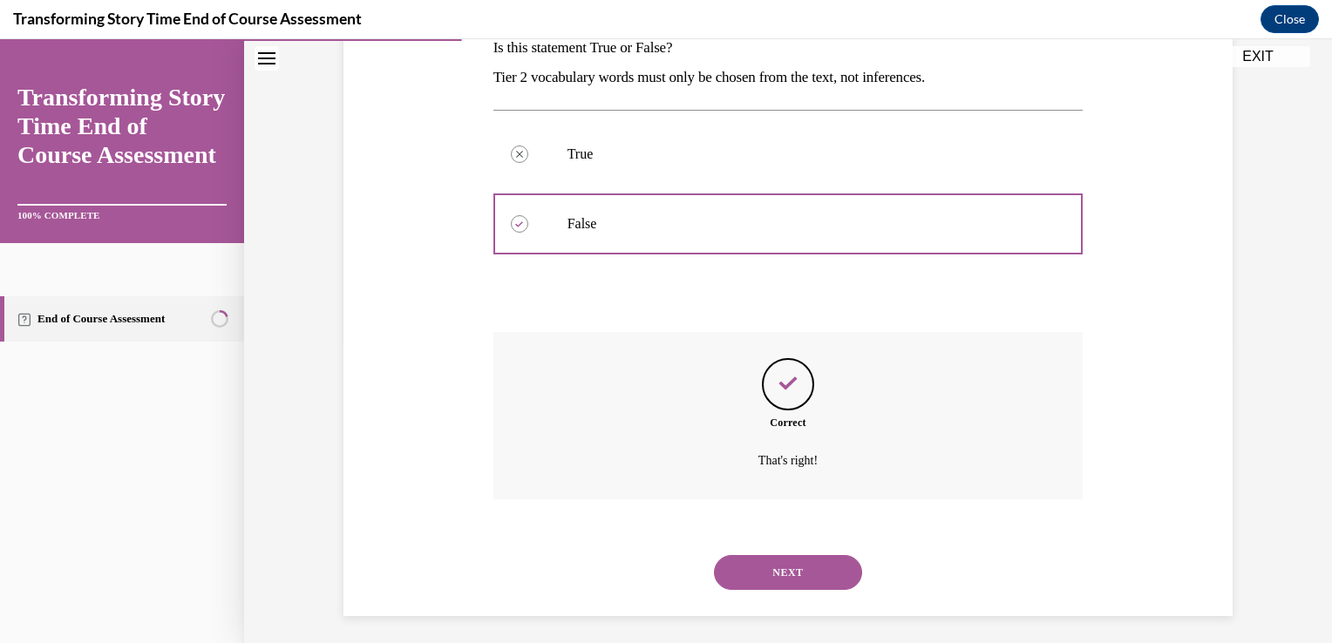
scroll to position [306, 0]
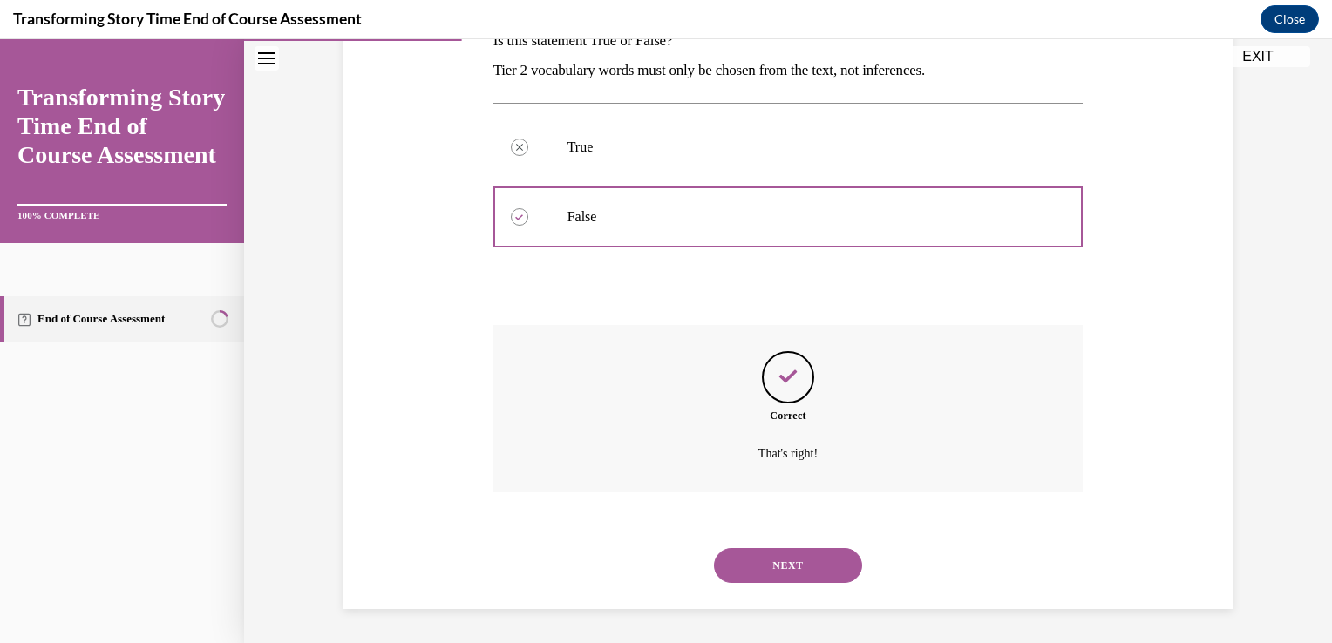
click at [780, 568] on button "NEXT" at bounding box center [788, 565] width 148 height 35
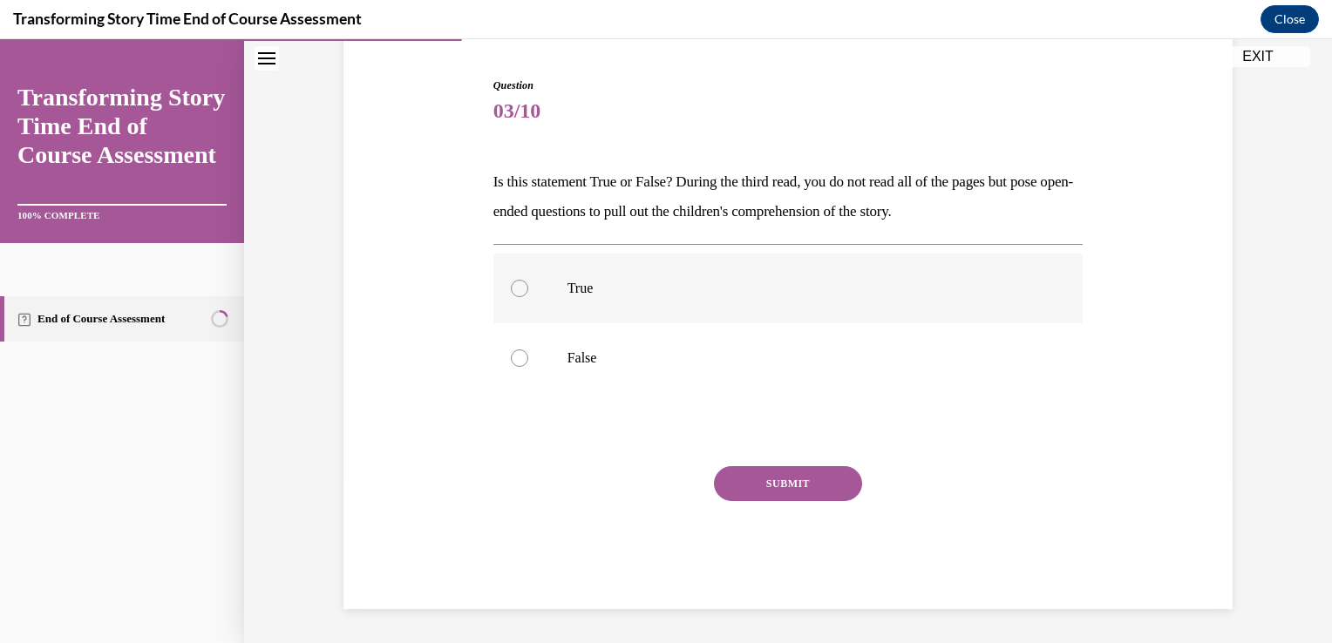
click at [512, 272] on label "True" at bounding box center [788, 289] width 590 height 70
click at [512, 280] on input "True" at bounding box center [519, 288] width 17 height 17
radio input "true"
click at [773, 482] on button "SUBMIT" at bounding box center [788, 483] width 148 height 35
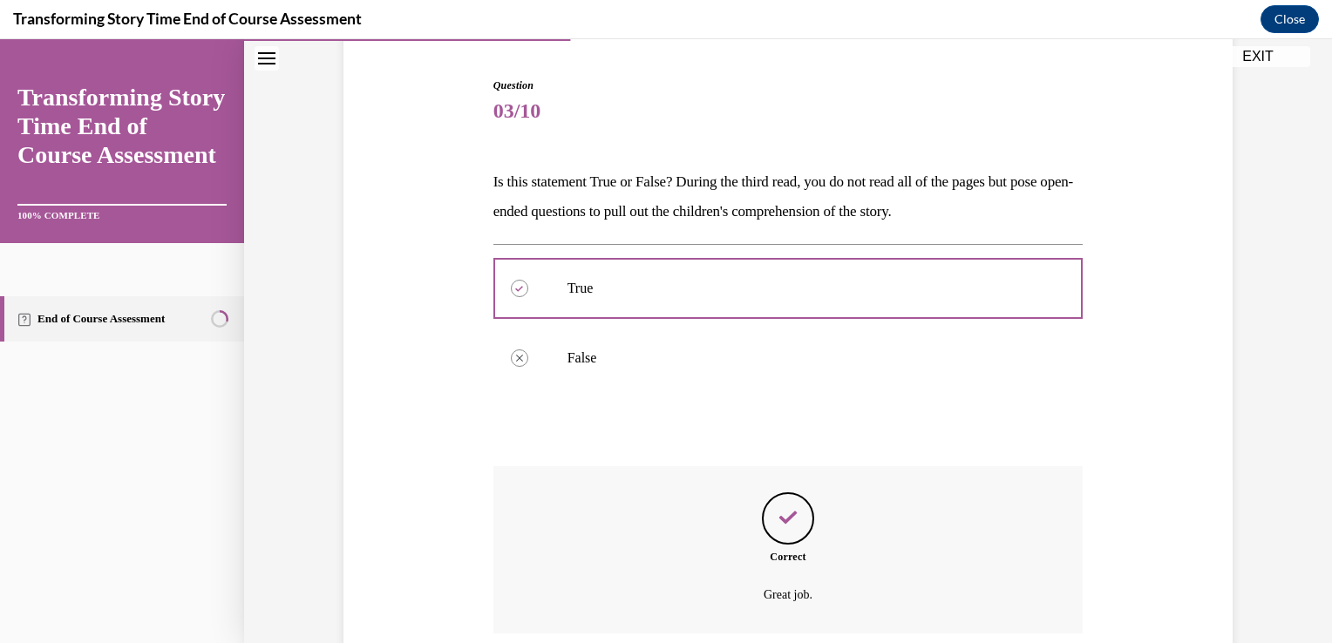
scroll to position [306, 0]
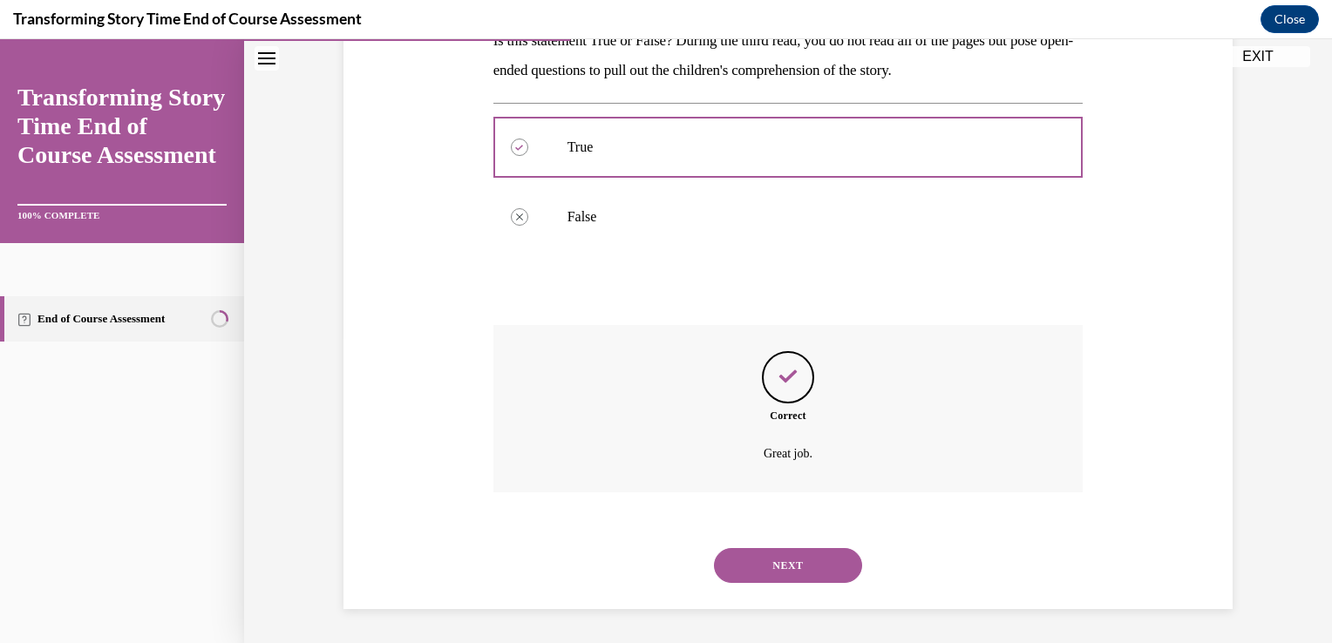
click at [776, 569] on button "NEXT" at bounding box center [788, 565] width 148 height 35
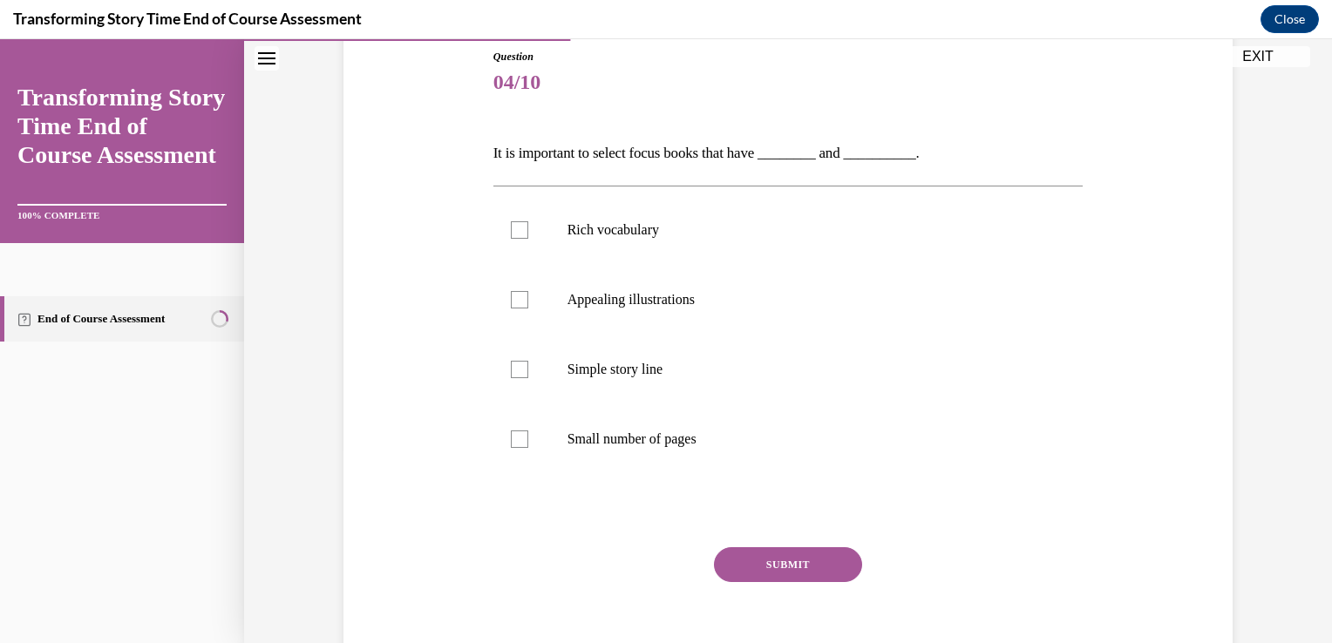
scroll to position [195, 0]
click at [521, 221] on label "Rich vocabulary" at bounding box center [788, 229] width 590 height 70
click at [521, 221] on input "Rich vocabulary" at bounding box center [519, 228] width 17 height 17
checkbox input "true"
click at [525, 303] on label "Appealing illustrations" at bounding box center [788, 298] width 590 height 70
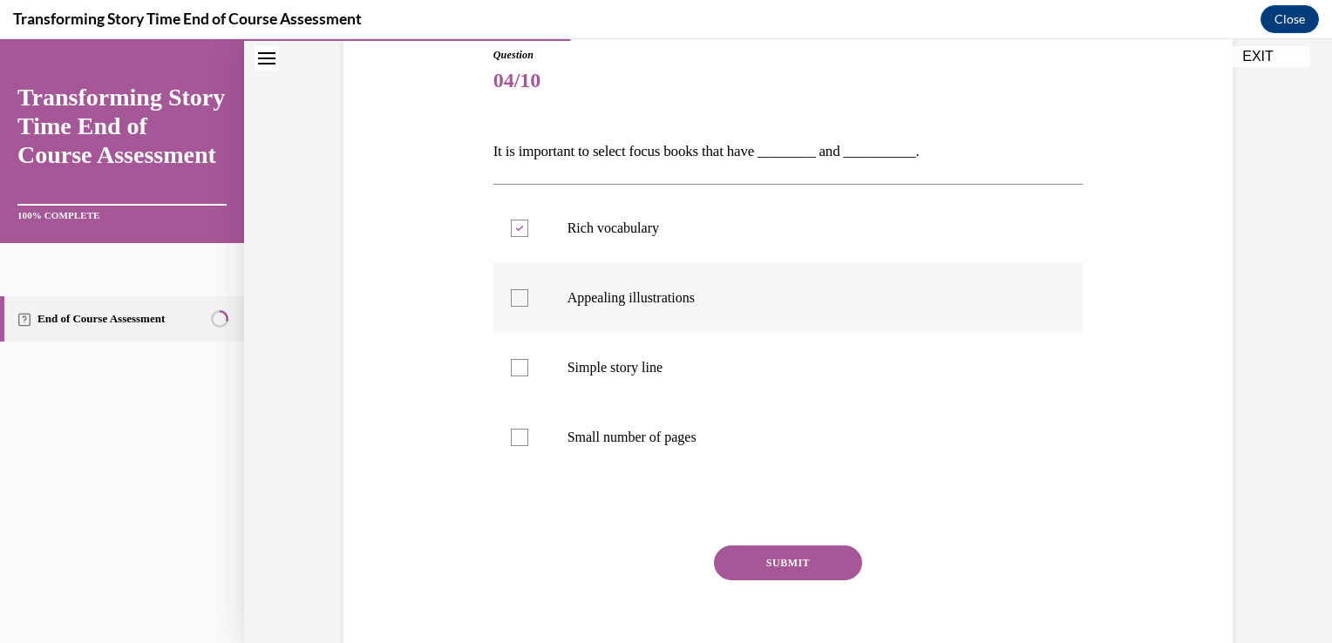
click at [525, 303] on input "Appealing illustrations" at bounding box center [519, 297] width 17 height 17
checkbox input "true"
click at [761, 566] on button "SUBMIT" at bounding box center [788, 563] width 148 height 35
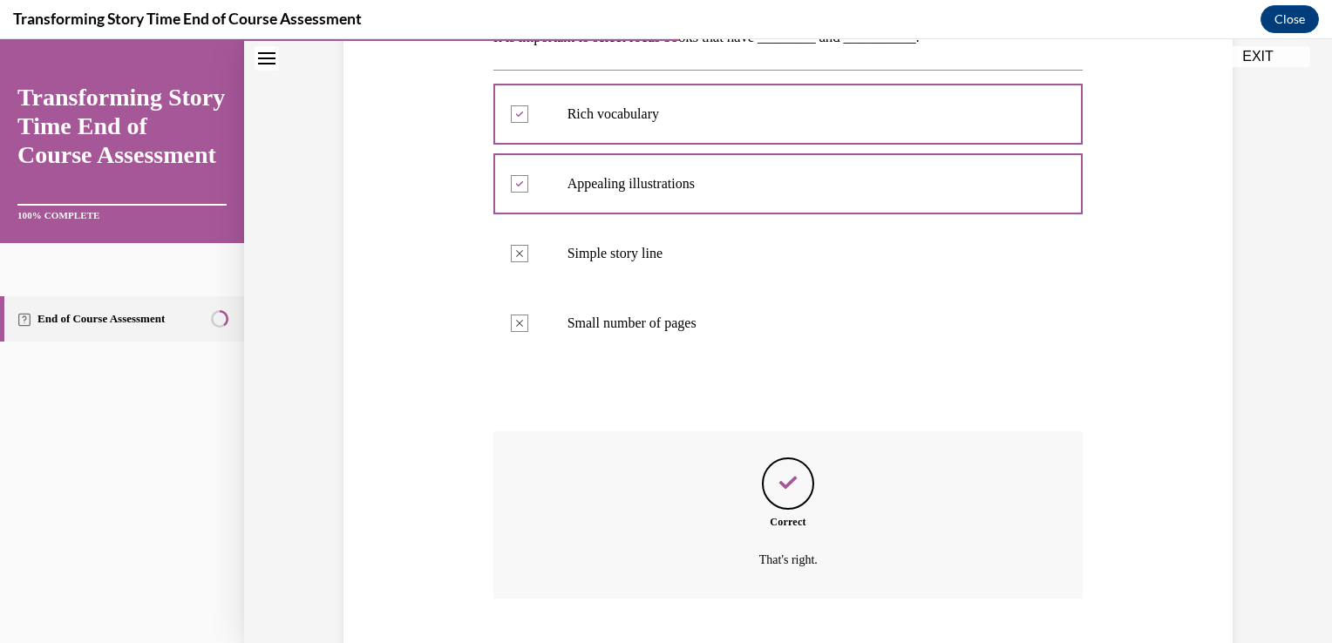
scroll to position [415, 0]
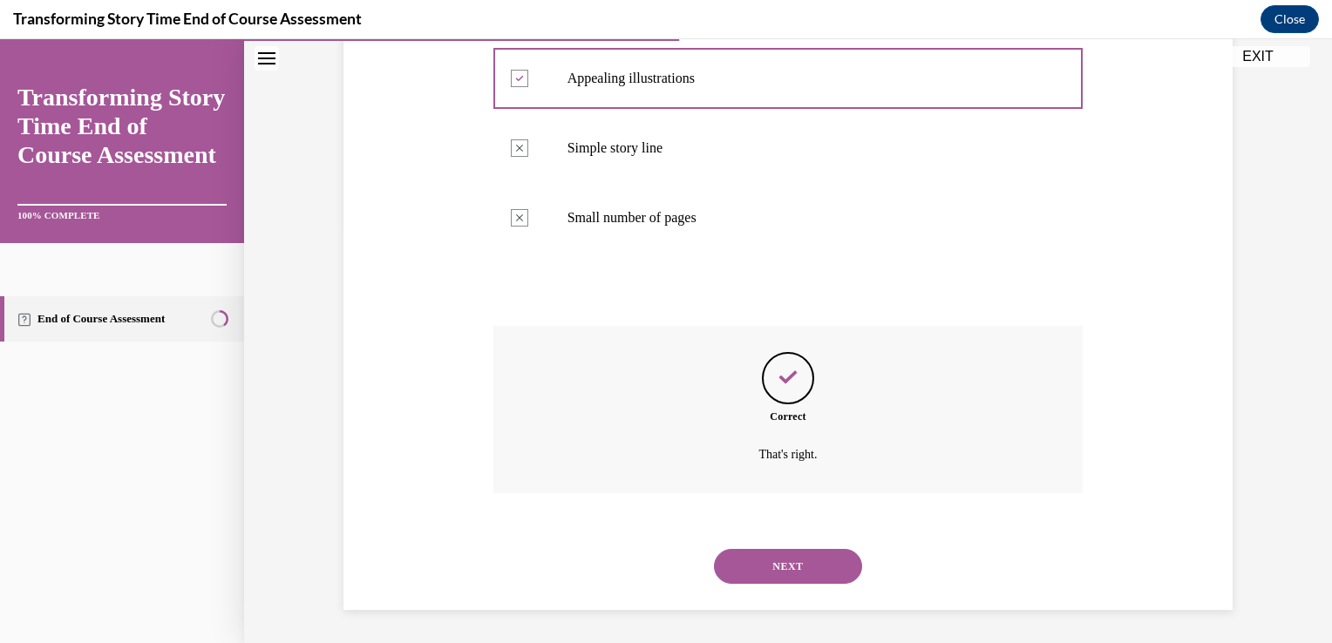
click at [766, 568] on button "NEXT" at bounding box center [788, 566] width 148 height 35
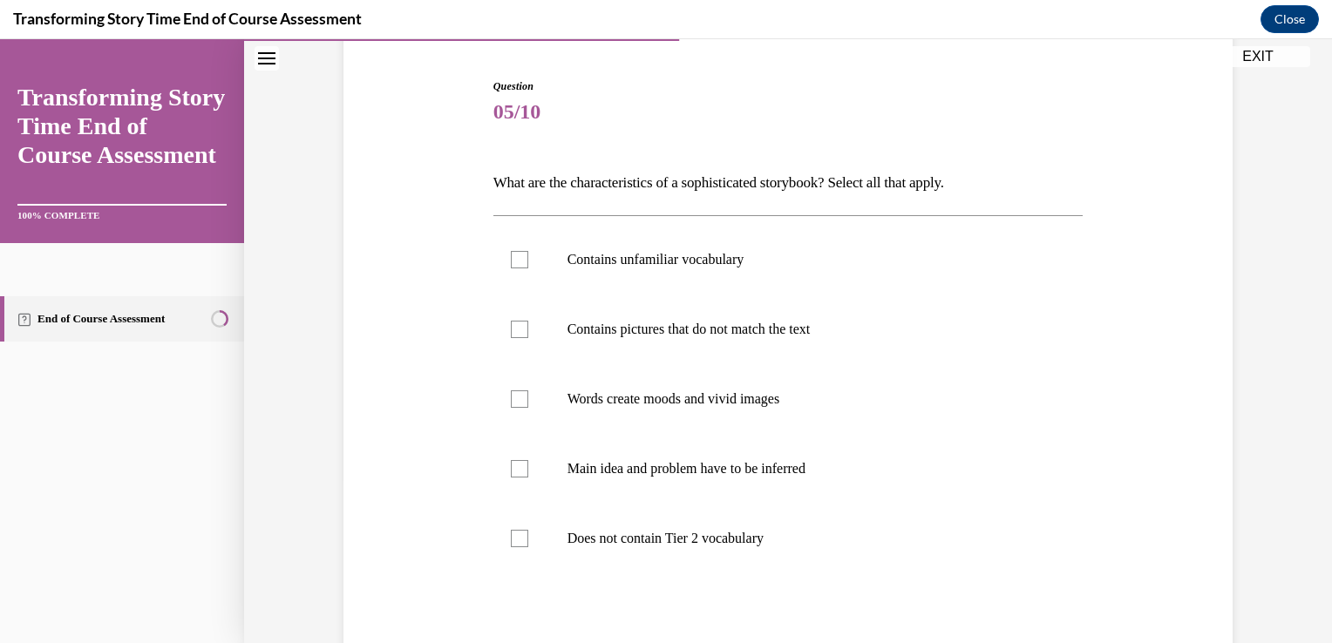
scroll to position [208, 0]
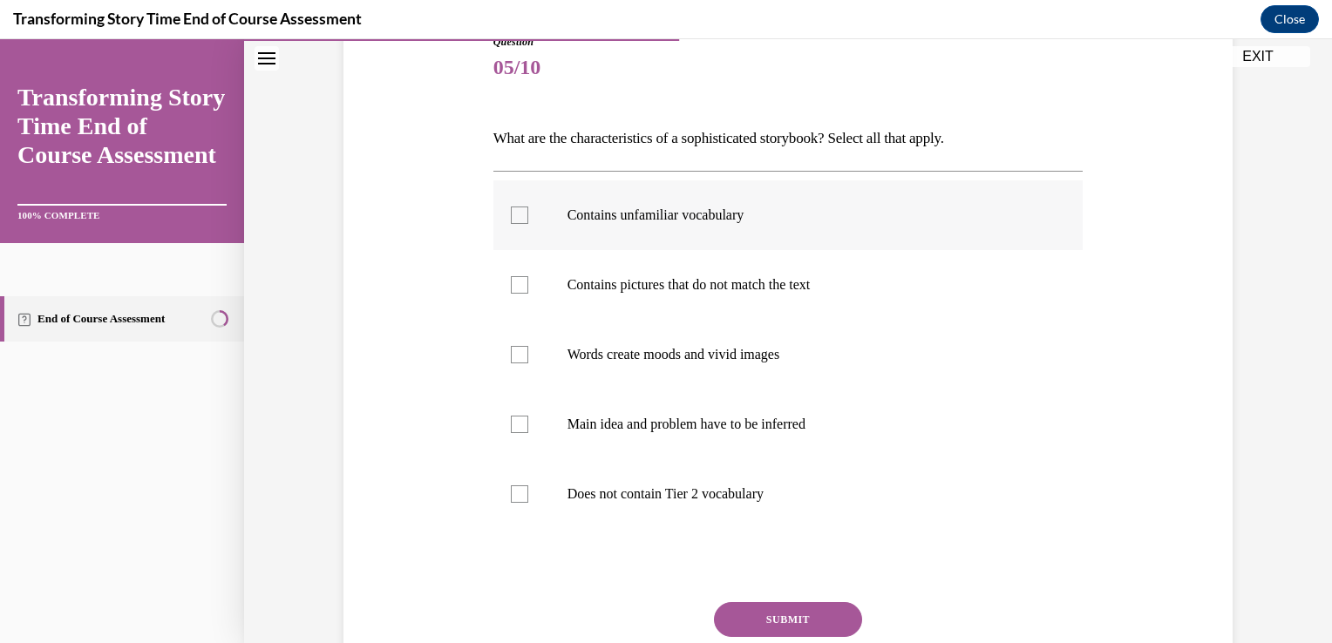
click at [518, 218] on div at bounding box center [519, 215] width 17 height 17
click at [518, 218] on input "Contains unfamiliar vocabulary" at bounding box center [519, 215] width 17 height 17
checkbox input "true"
click at [520, 295] on label "Contains pictures that do not match the text" at bounding box center [788, 285] width 590 height 70
click at [520, 294] on input "Contains pictures that do not match the text" at bounding box center [519, 284] width 17 height 17
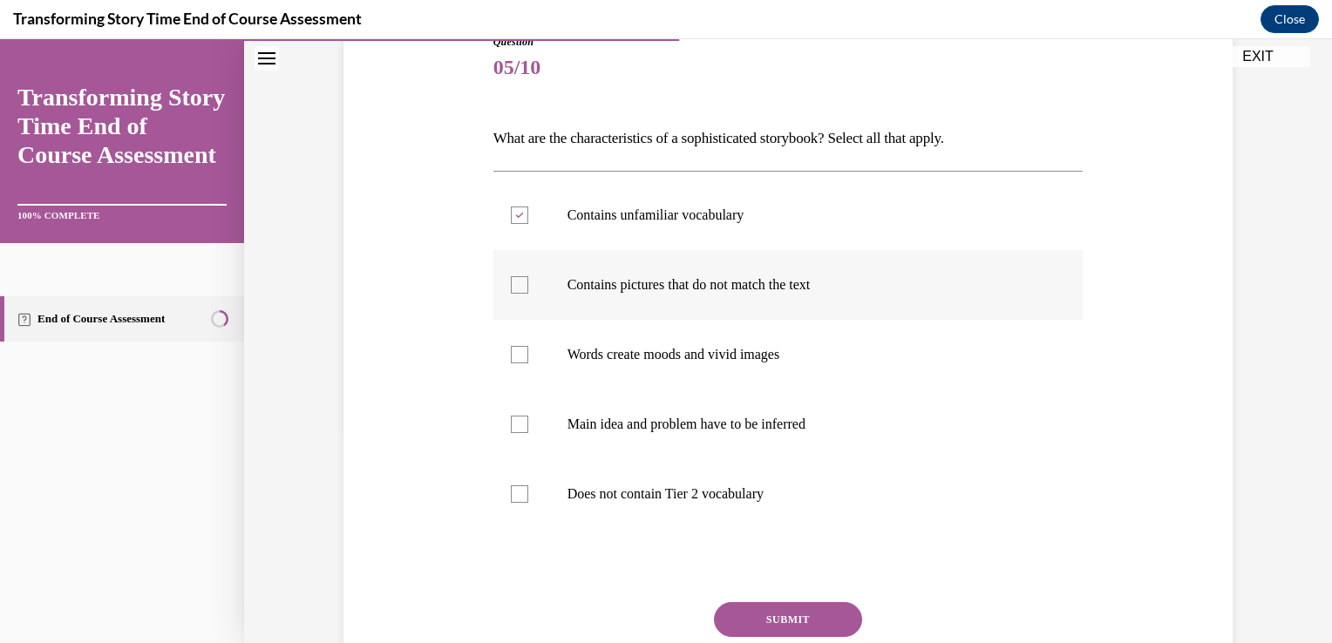
checkbox input "true"
click at [521, 425] on label "Main idea and problem have to be inferred" at bounding box center [788, 425] width 590 height 70
click at [521, 425] on input "Main idea and problem have to be inferred" at bounding box center [519, 424] width 17 height 17
checkbox input "true"
click at [527, 371] on label "Words create moods and vivid images" at bounding box center [788, 355] width 590 height 70
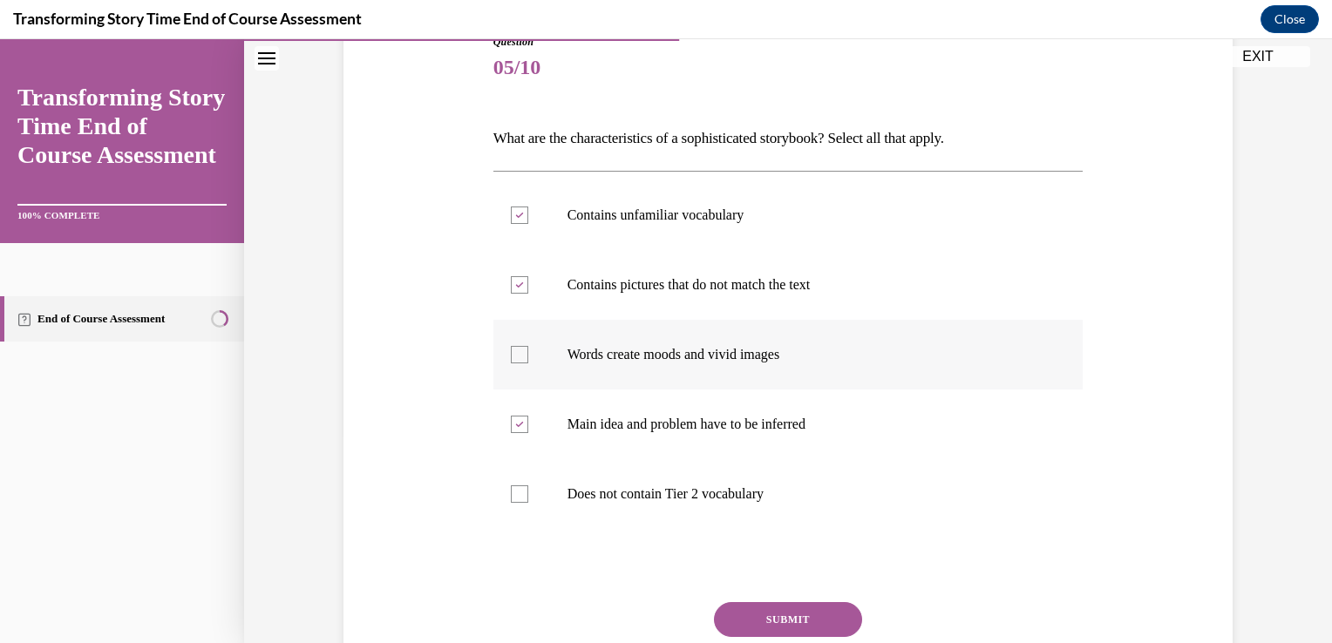
click at [527, 363] on input "Words create moods and vivid images" at bounding box center [519, 354] width 17 height 17
checkbox input "true"
click at [743, 608] on button "SUBMIT" at bounding box center [788, 619] width 148 height 35
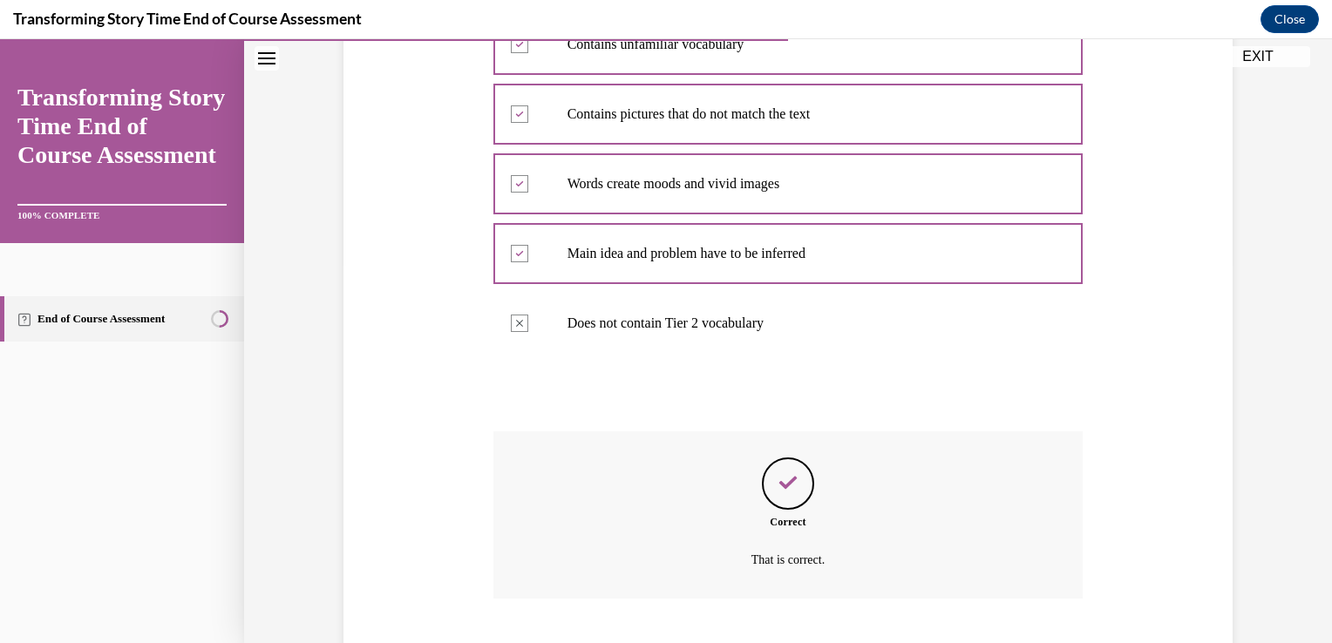
scroll to position [485, 0]
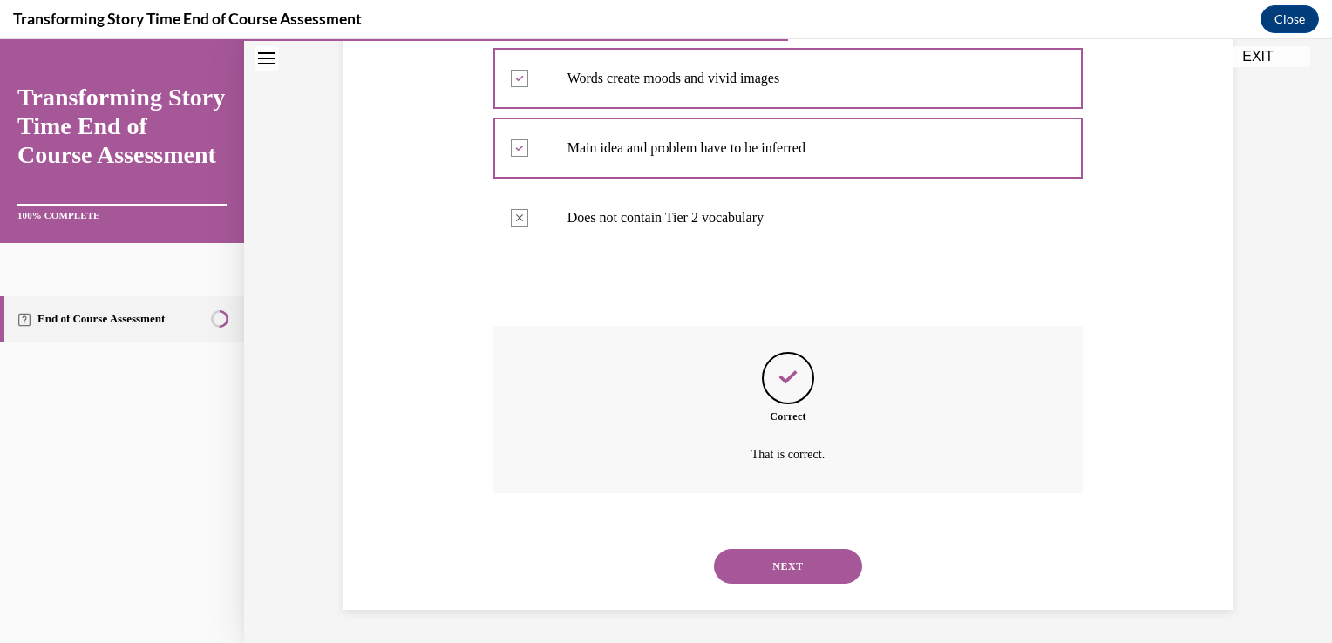
click at [778, 565] on button "NEXT" at bounding box center [788, 566] width 148 height 35
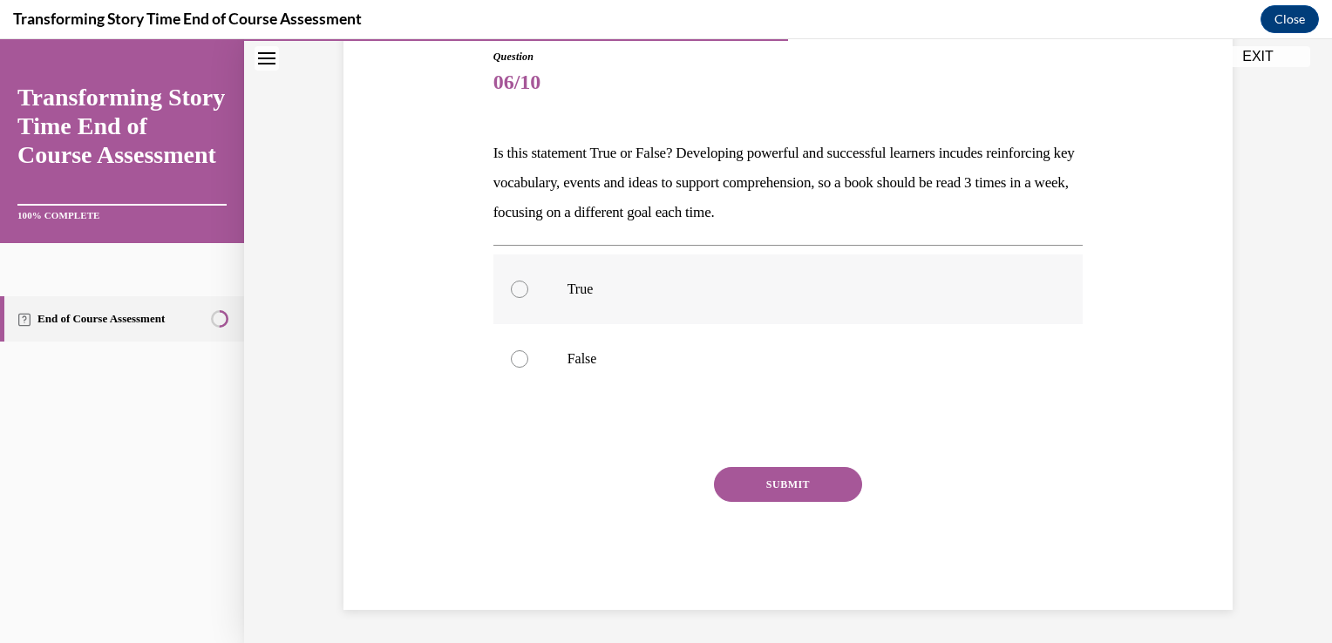
click at [516, 296] on label "True" at bounding box center [788, 290] width 590 height 70
click at [516, 296] on input "True" at bounding box center [519, 289] width 17 height 17
radio input "true"
click at [742, 490] on button "SUBMIT" at bounding box center [788, 484] width 148 height 35
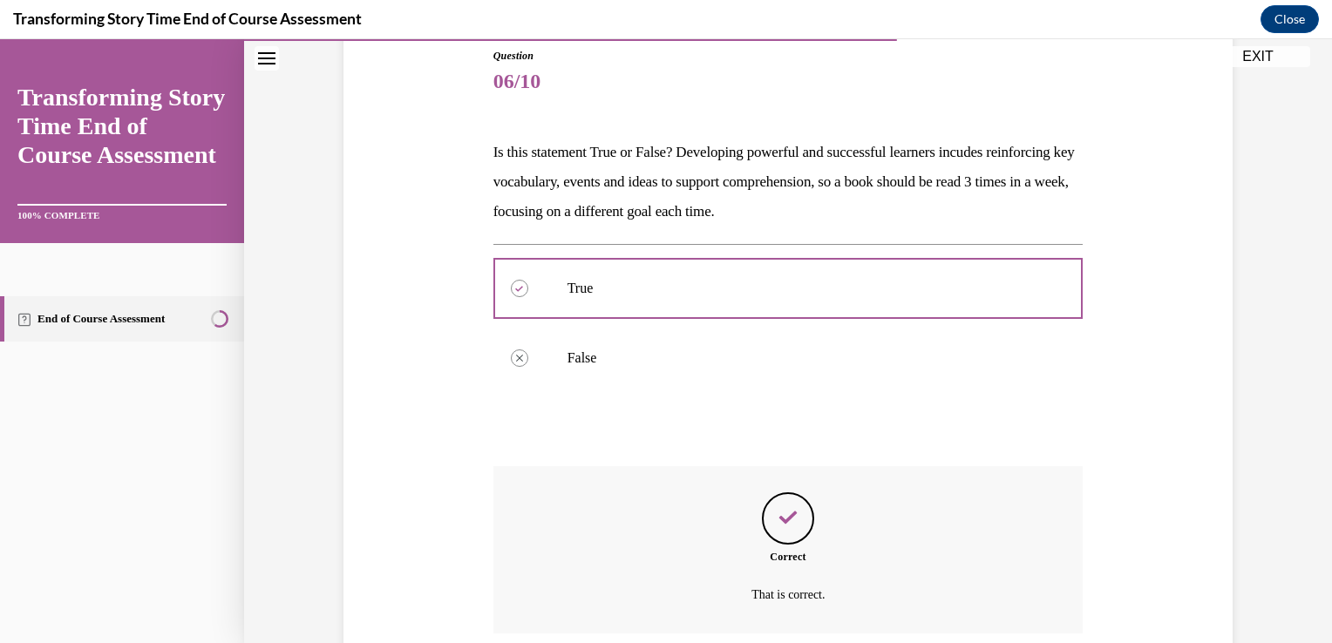
scroll to position [335, 0]
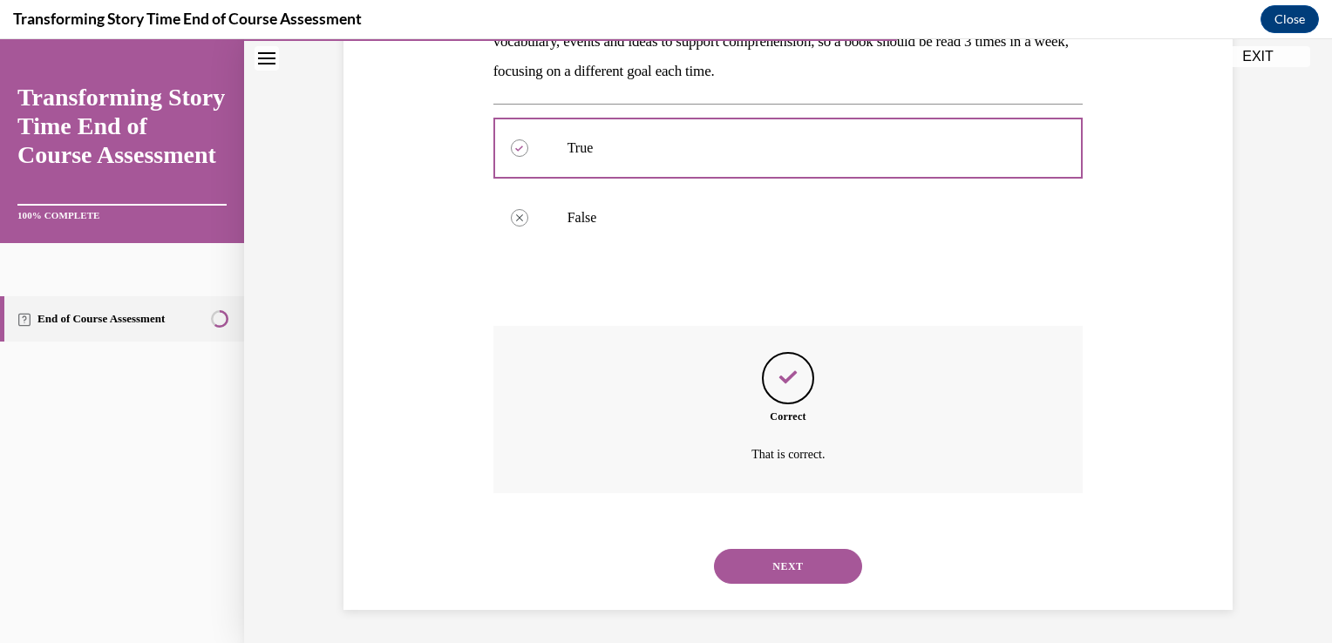
click at [764, 575] on button "NEXT" at bounding box center [788, 566] width 148 height 35
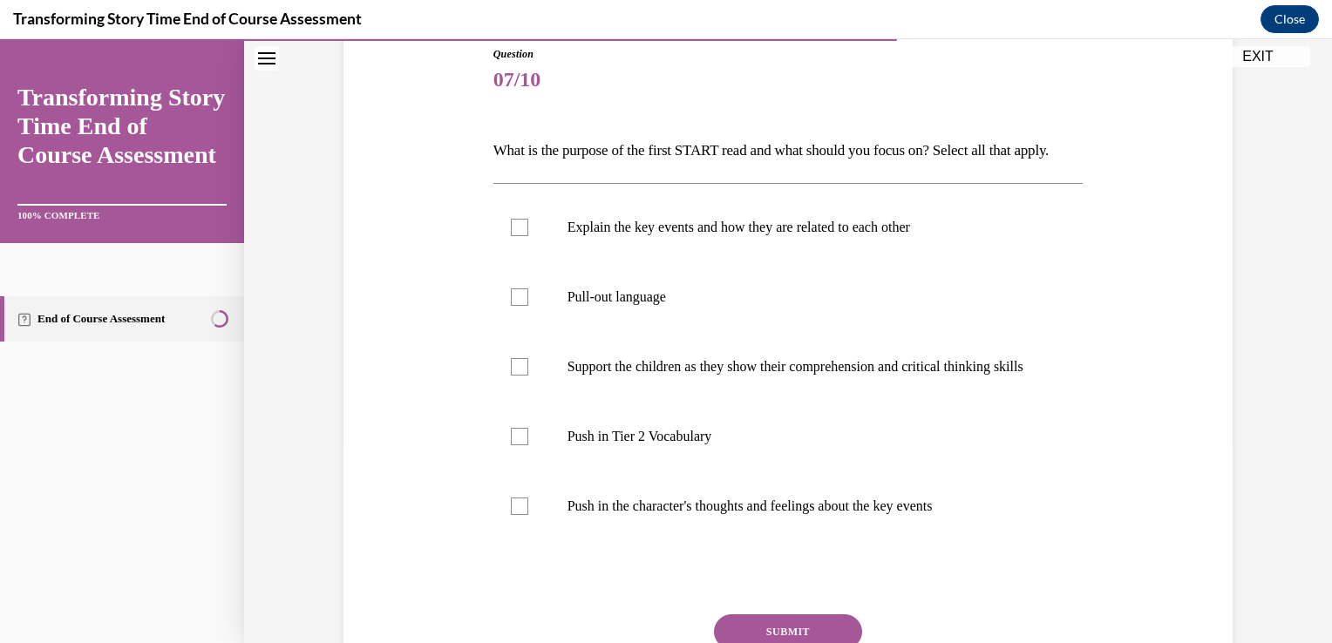
scroll to position [234, 0]
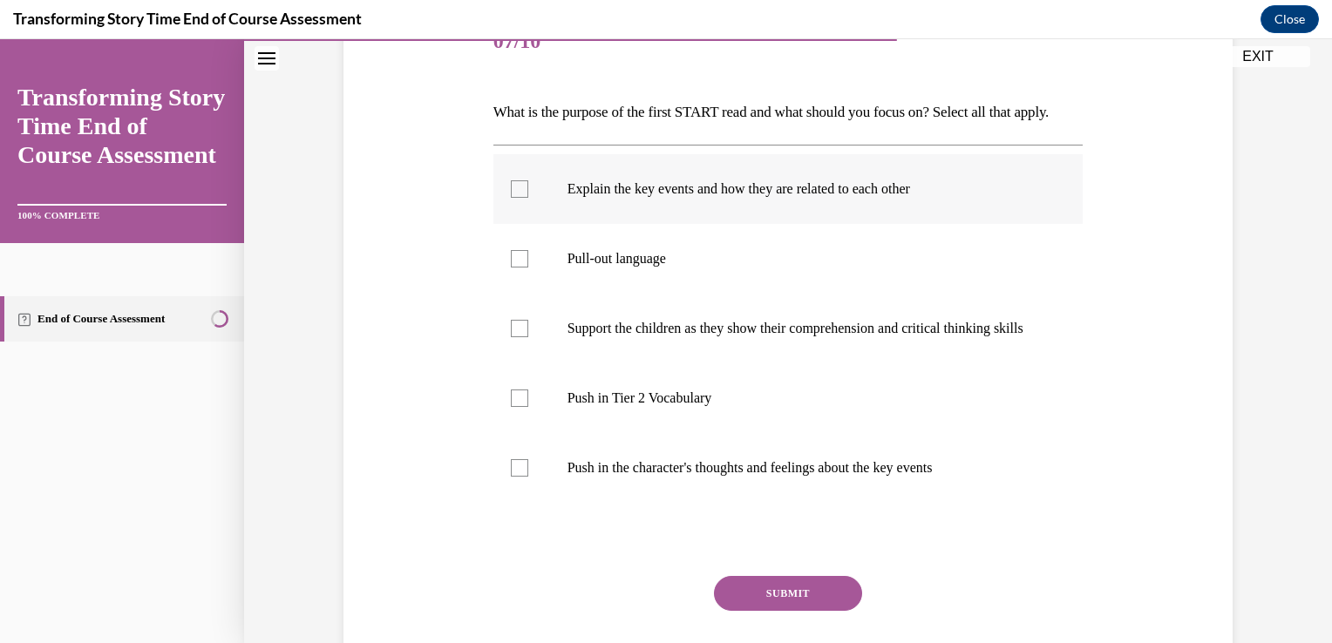
click at [529, 224] on label "Explain the key events and how they are related to each other" at bounding box center [788, 189] width 590 height 70
click at [528, 198] on input "Explain the key events and how they are related to each other" at bounding box center [519, 188] width 17 height 17
checkbox input "true"
click at [525, 433] on label "Push in Tier 2 Vocabulary" at bounding box center [788, 398] width 590 height 70
click at [525, 407] on input "Push in Tier 2 Vocabulary" at bounding box center [519, 398] width 17 height 17
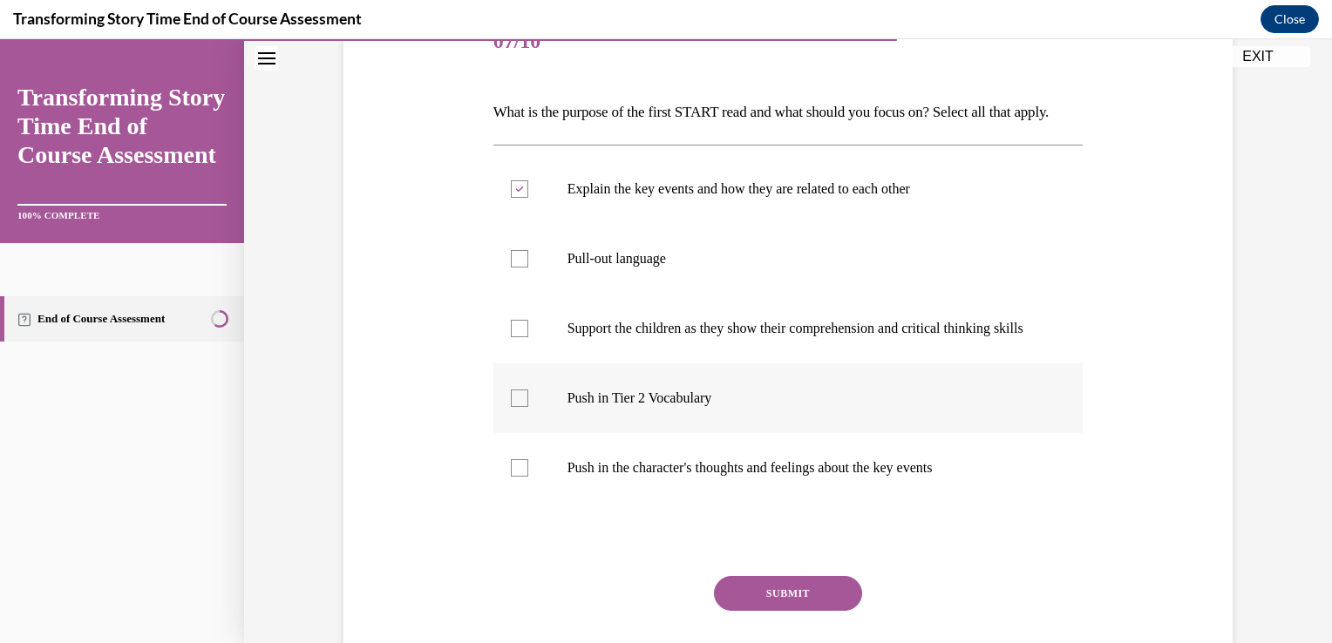
checkbox input "true"
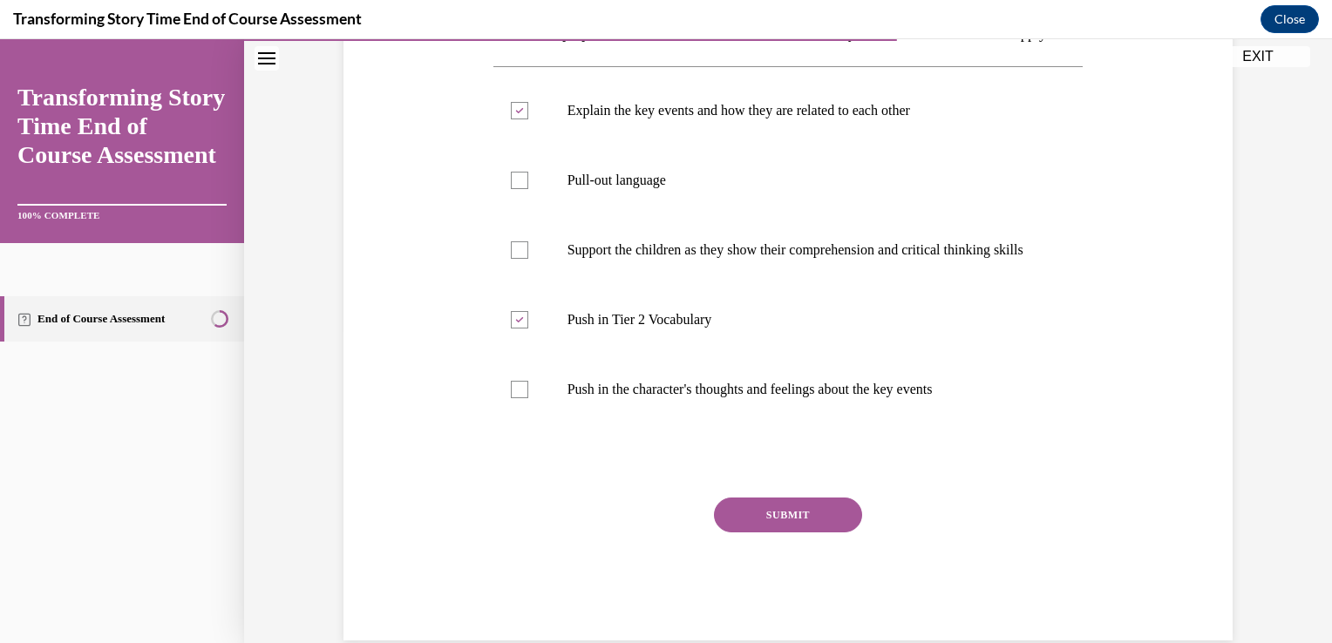
click at [745, 533] on button "SUBMIT" at bounding box center [788, 515] width 148 height 35
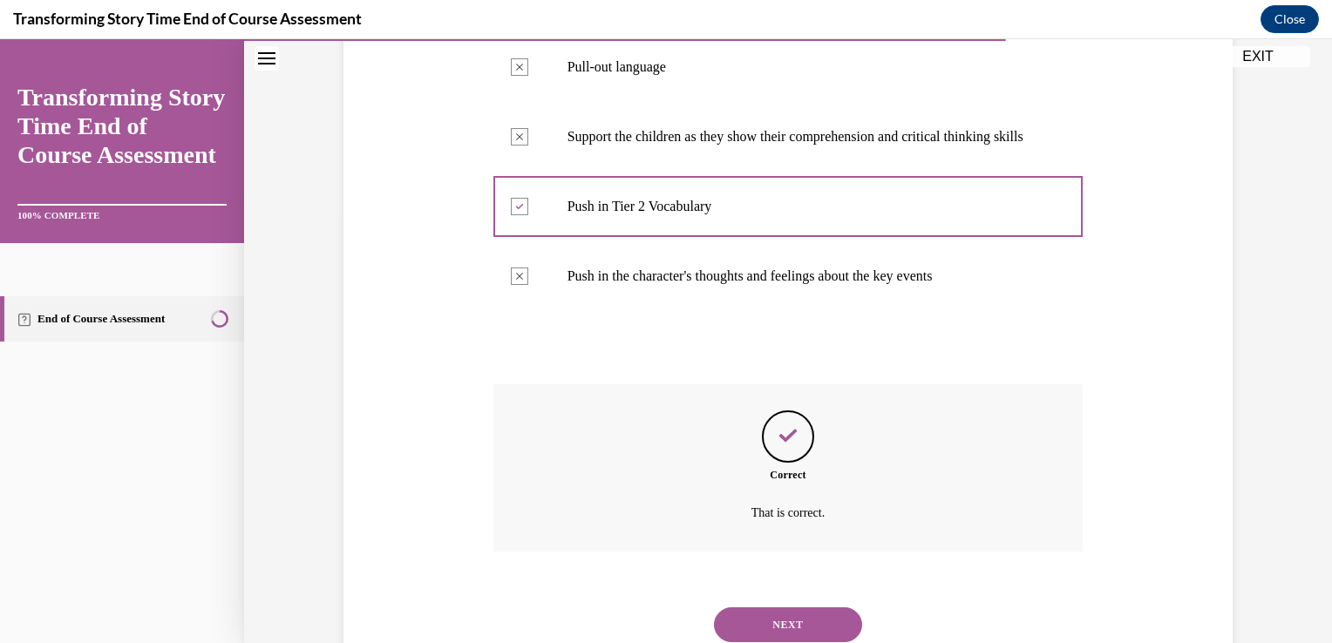
scroll to position [533, 0]
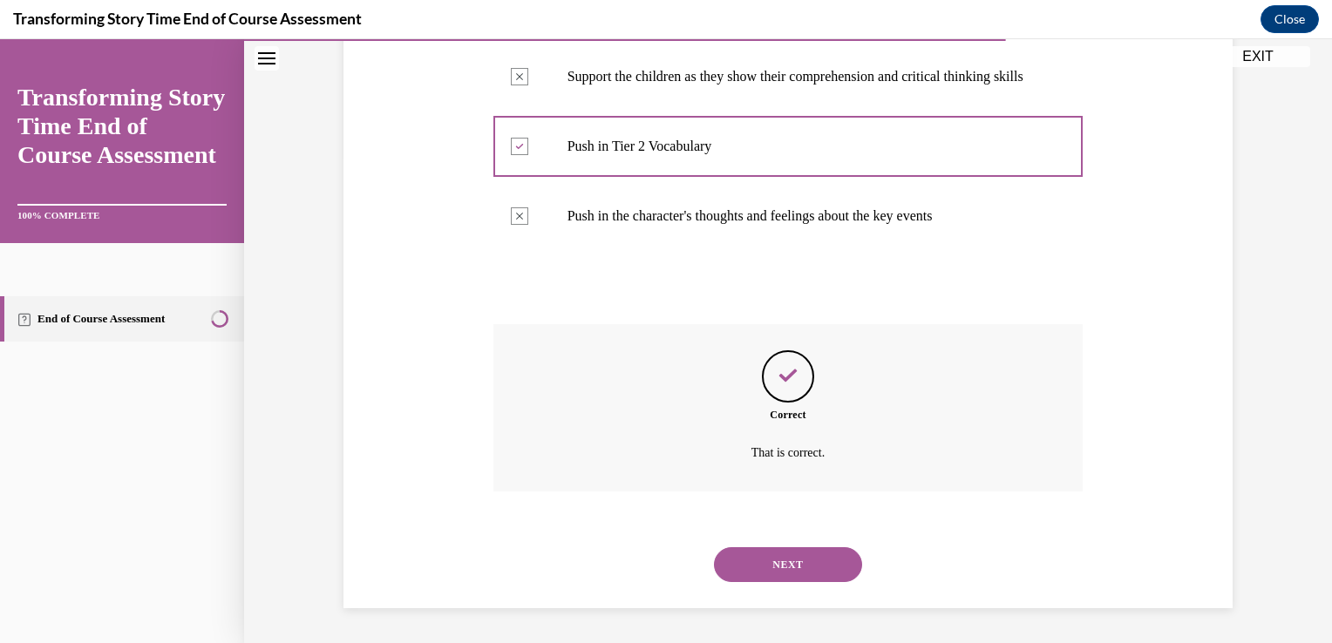
click at [767, 580] on button "NEXT" at bounding box center [788, 564] width 148 height 35
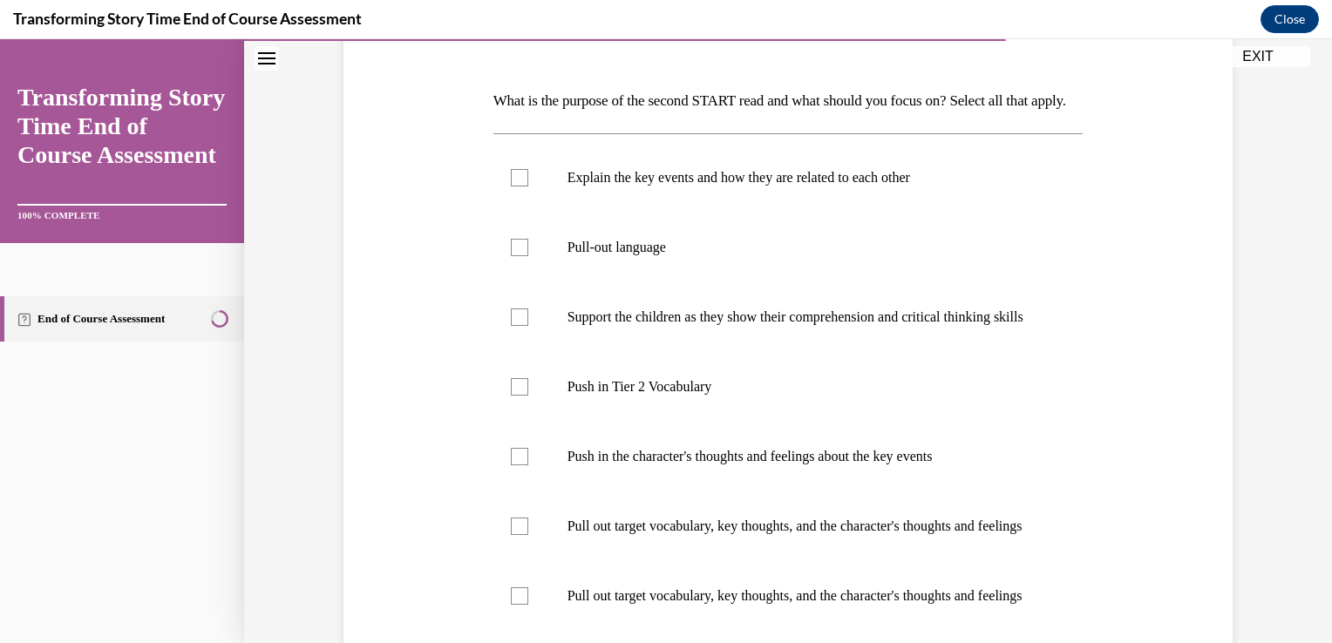
scroll to position [248, 0]
click at [521, 490] on label "Push in the character's thoughts and feelings about the key events" at bounding box center [788, 455] width 590 height 70
click at [521, 464] on input "Push in the character's thoughts and feelings about the key events" at bounding box center [519, 454] width 17 height 17
checkbox input "true"
click at [520, 420] on label "Push in Tier 2 Vocabulary" at bounding box center [788, 385] width 590 height 70
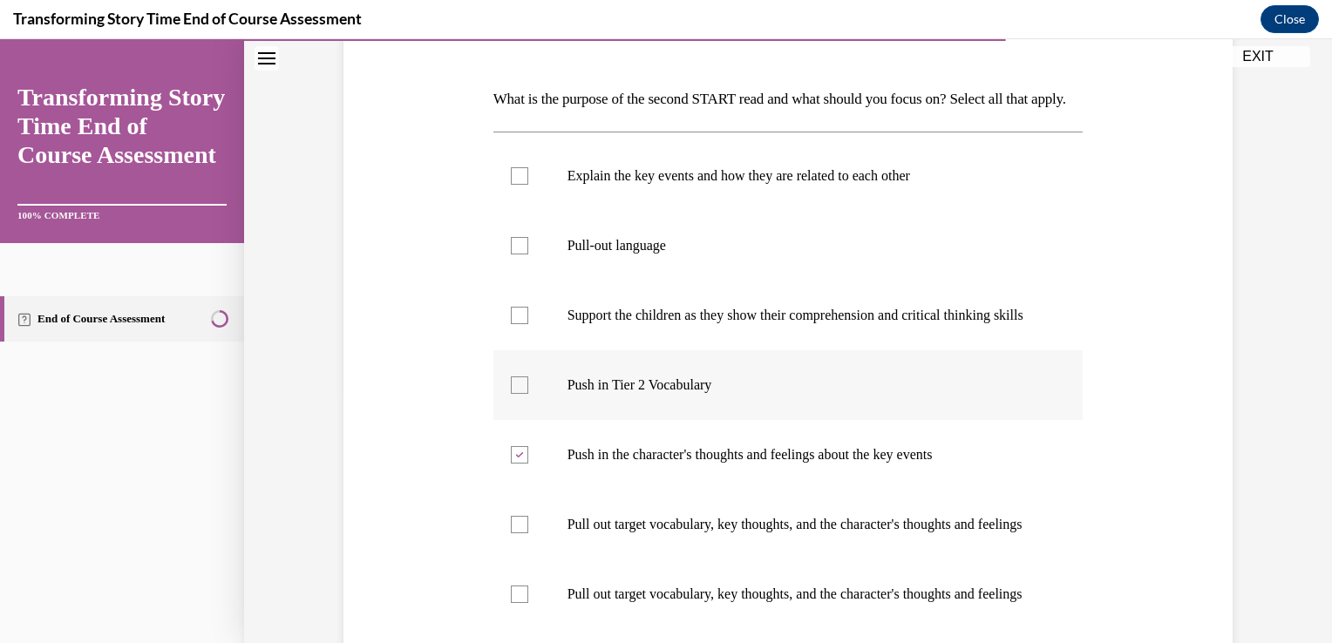
click at [520, 394] on input "Push in Tier 2 Vocabulary" at bounding box center [519, 385] width 17 height 17
checkbox input "true"
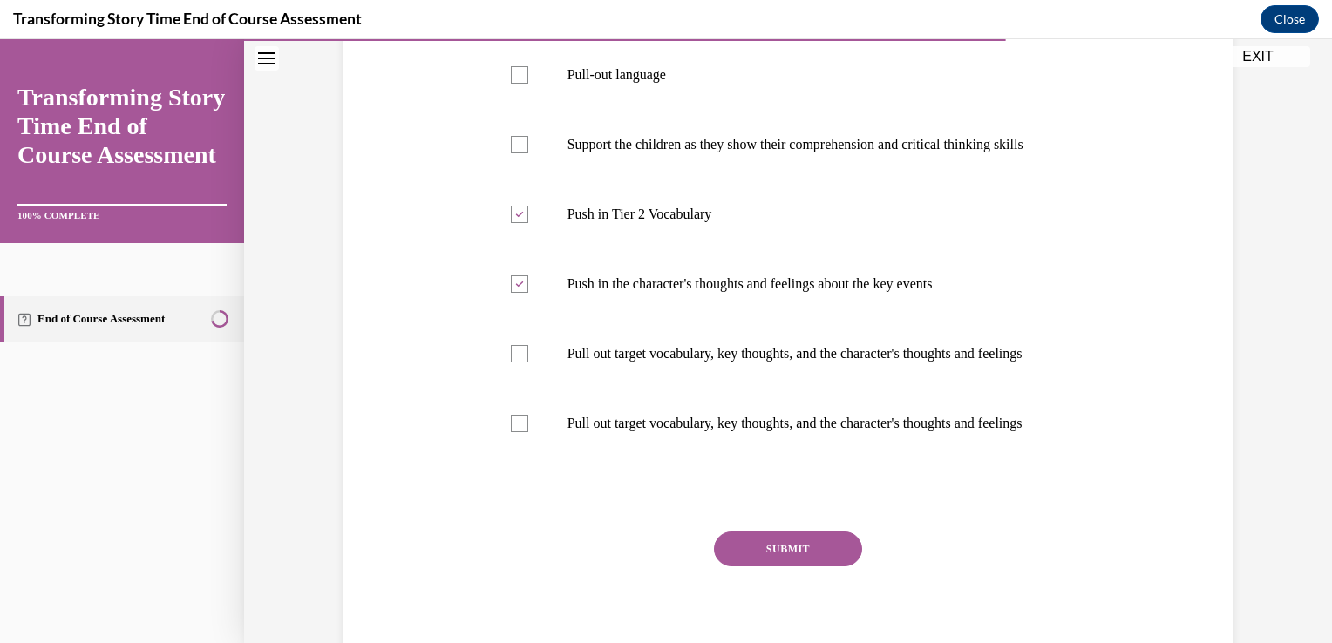
click at [749, 567] on button "SUBMIT" at bounding box center [788, 549] width 148 height 35
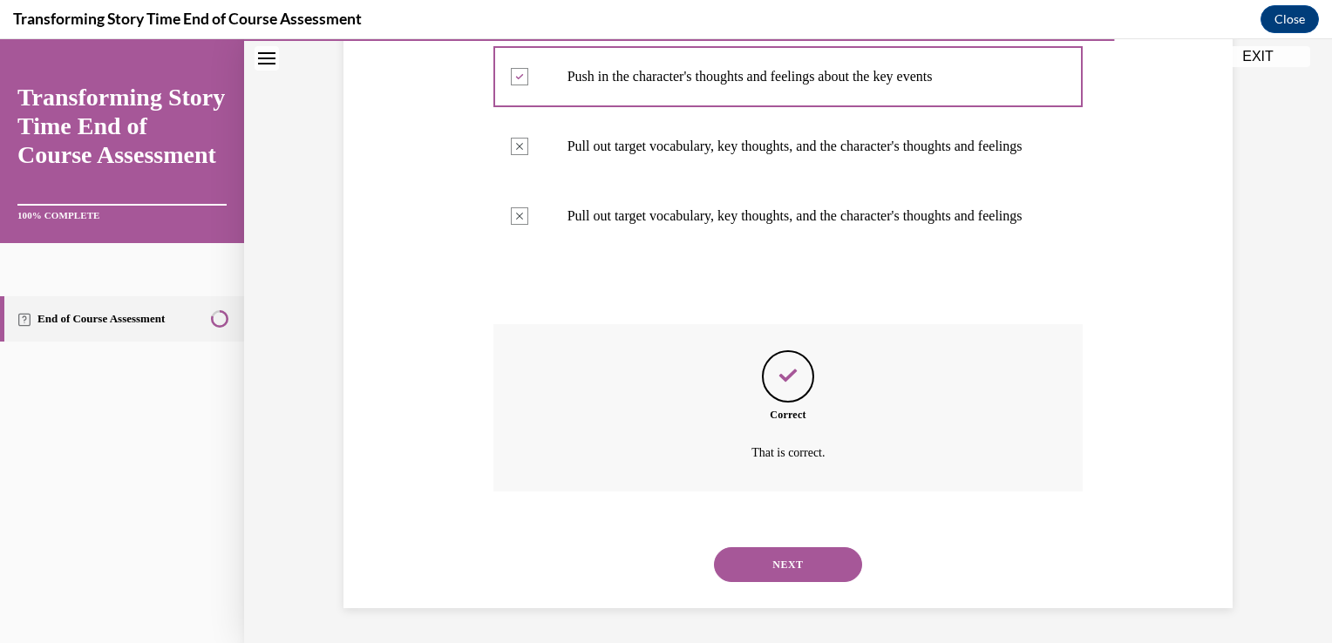
scroll to position [707, 0]
click at [764, 579] on button "NEXT" at bounding box center [788, 564] width 148 height 35
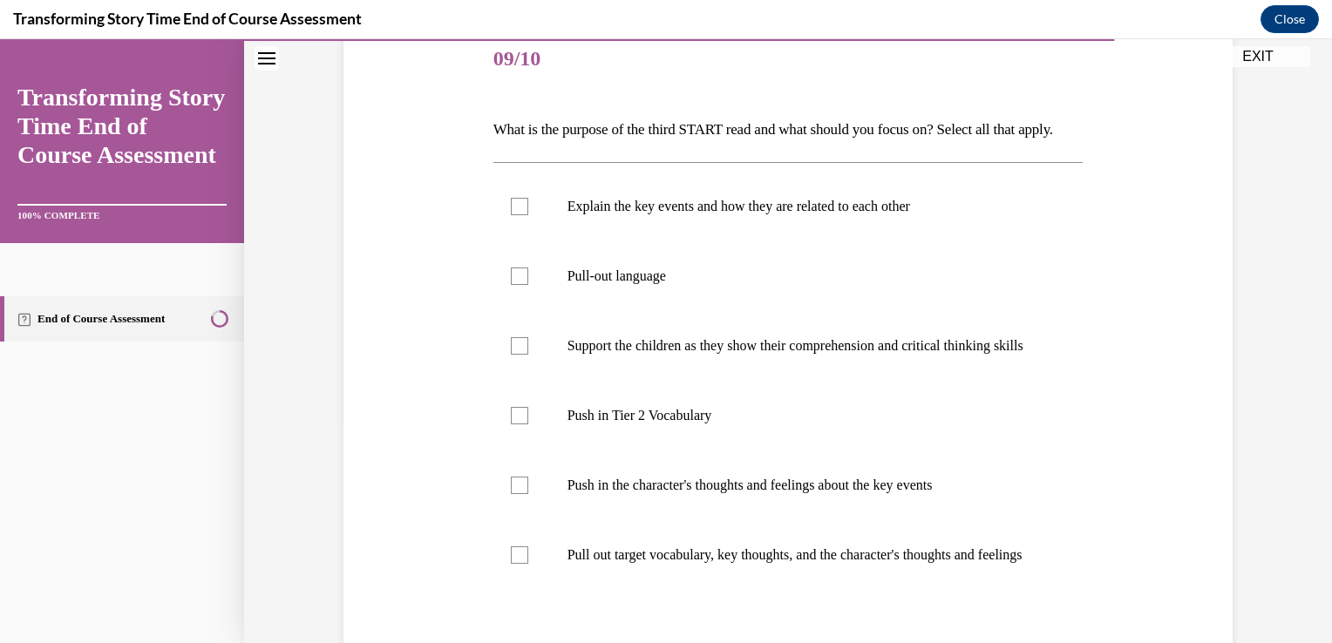
scroll to position [215, 0]
click at [523, 313] on label "Pull-out language" at bounding box center [788, 278] width 590 height 70
click at [523, 287] on input "Pull-out language" at bounding box center [519, 277] width 17 height 17
checkbox input "true"
click at [521, 383] on label "Support the children as they show their comprehension and critical thinking ski…" at bounding box center [788, 348] width 590 height 70
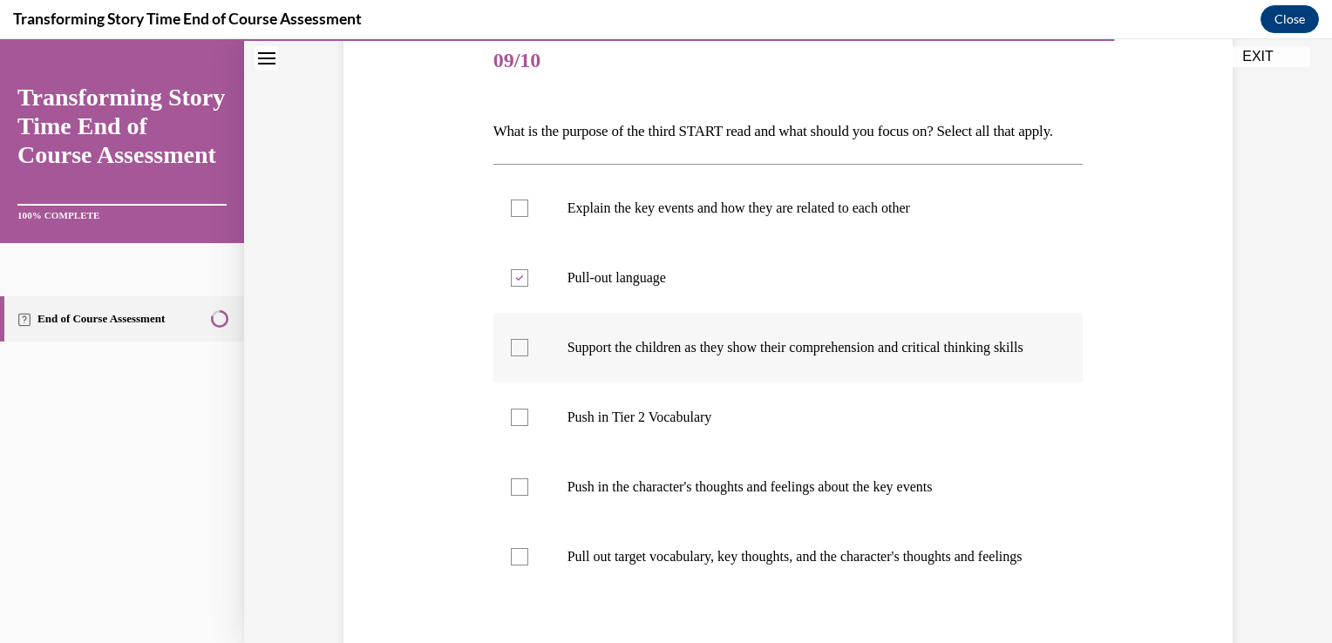
click at [521, 357] on input "Support the children as they show their comprehension and critical thinking ski…" at bounding box center [519, 347] width 17 height 17
checkbox input "true"
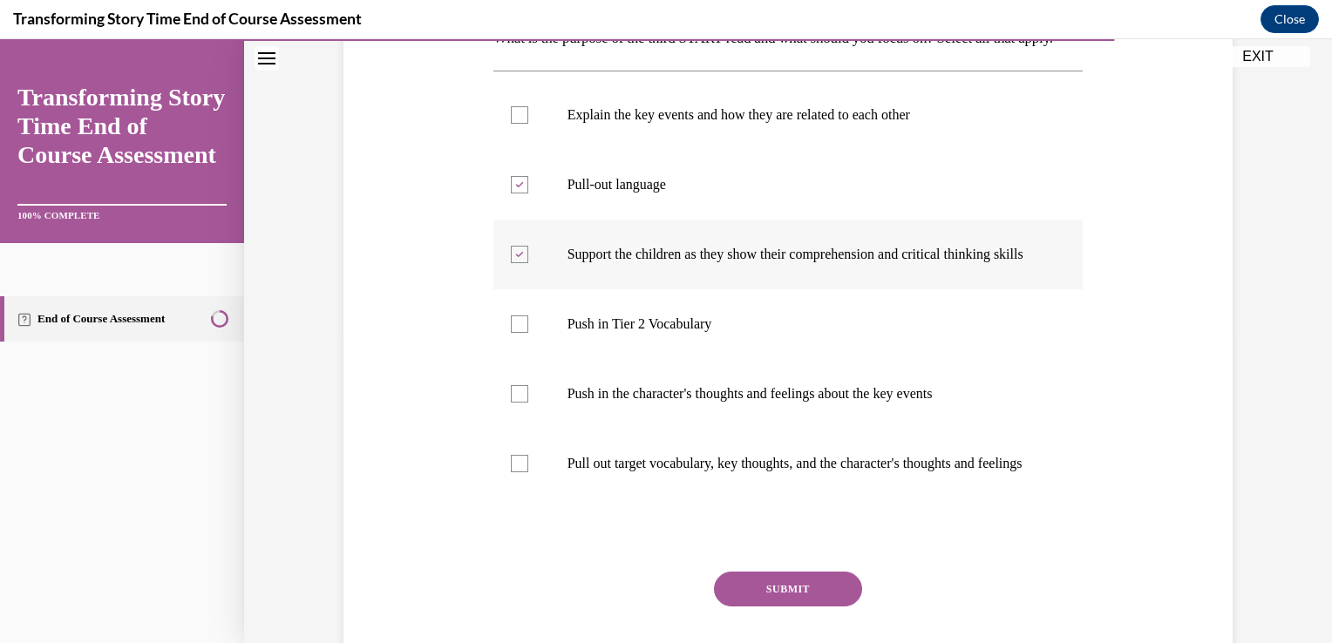
scroll to position [317, 0]
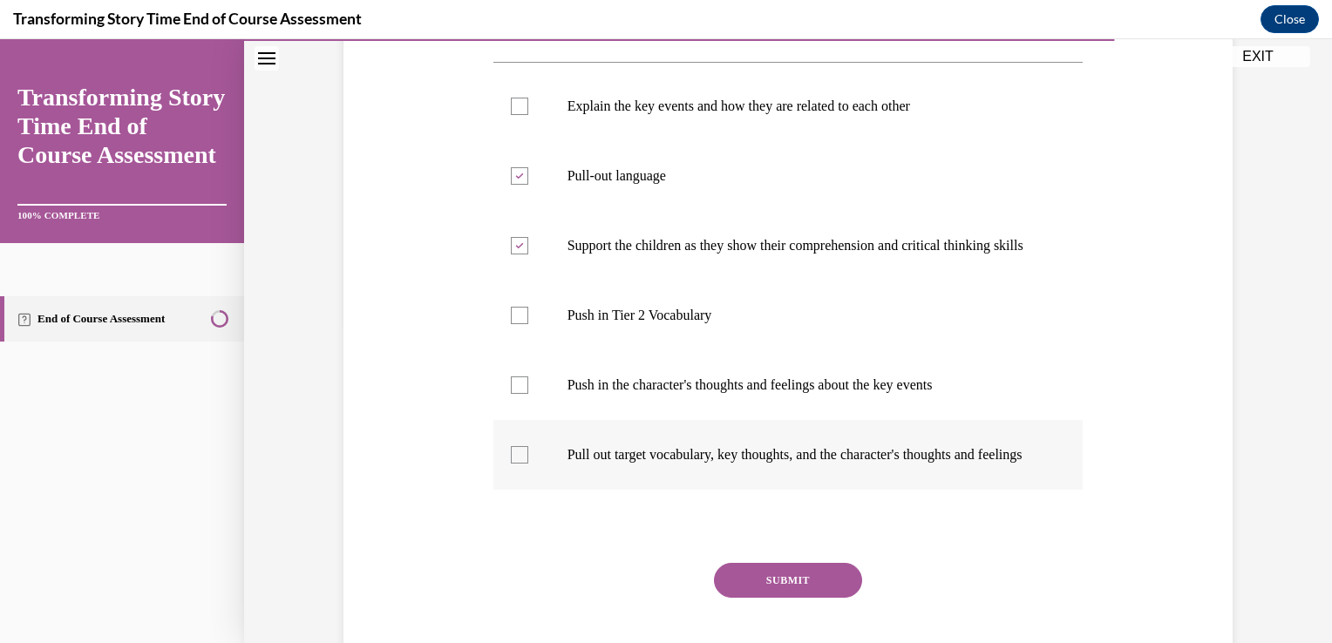
click at [513, 490] on label "Pull out target vocabulary, key thoughts, and the character's thoughts and feel…" at bounding box center [788, 455] width 590 height 70
click at [513, 464] on input "Pull out target vocabulary, key thoughts, and the character's thoughts and feel…" at bounding box center [519, 454] width 17 height 17
checkbox input "true"
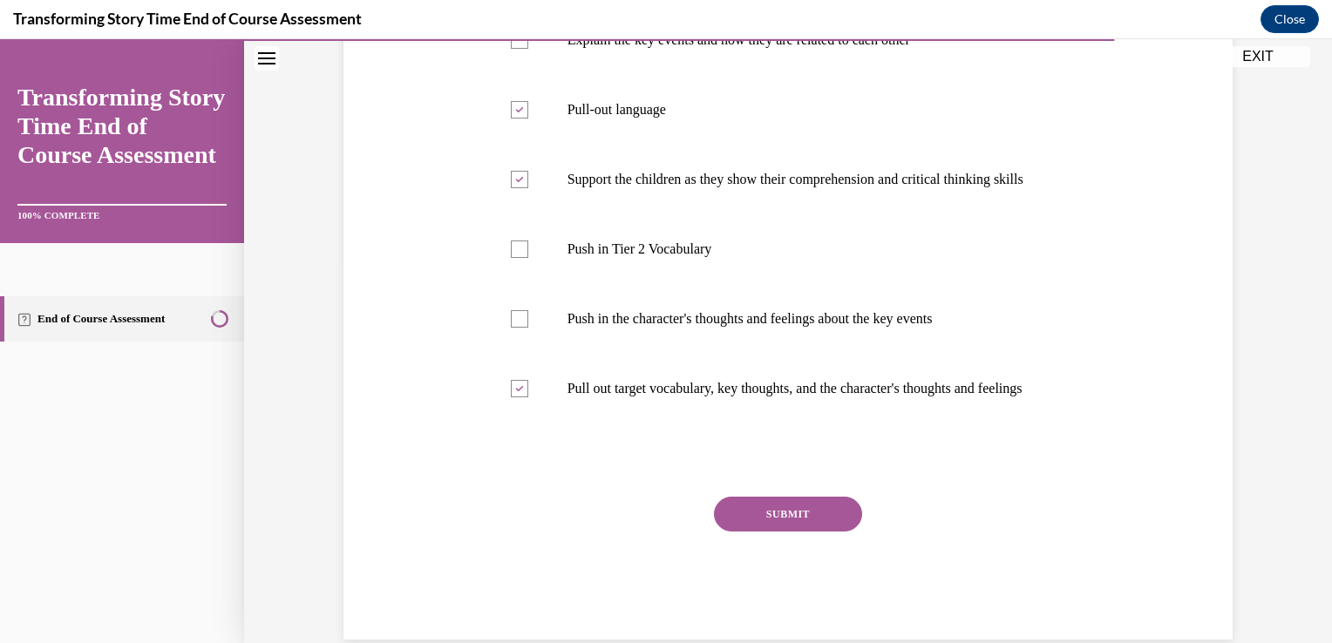
click at [744, 532] on button "SUBMIT" at bounding box center [788, 514] width 148 height 35
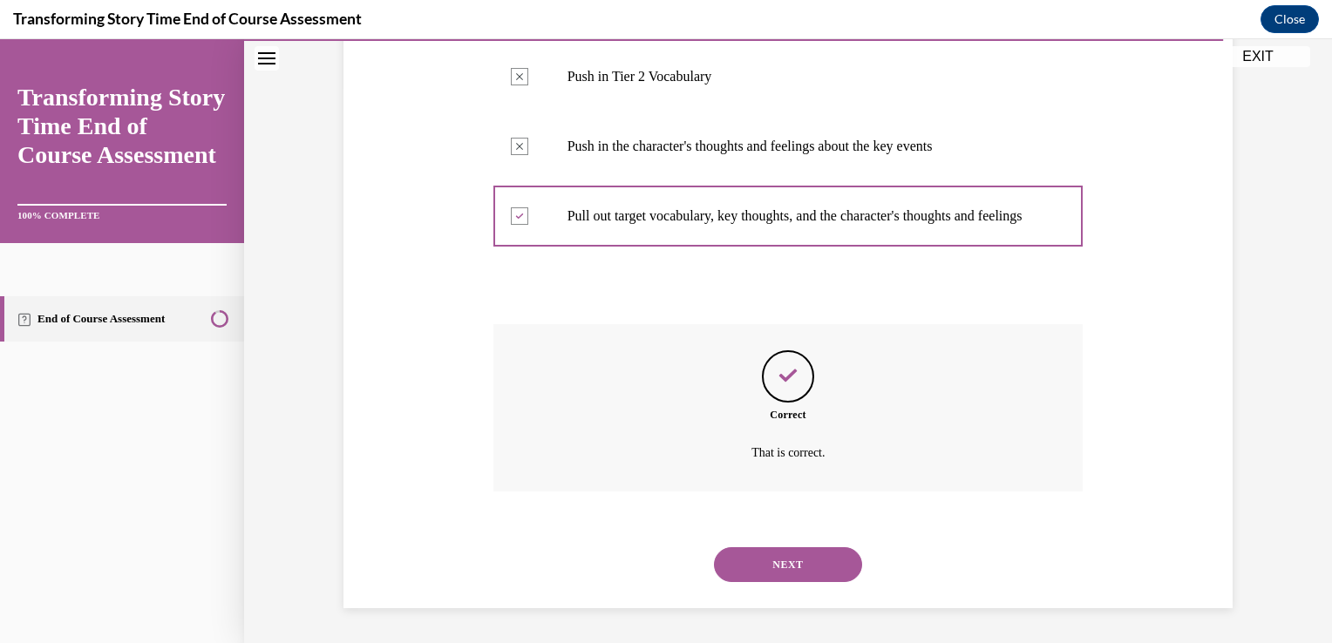
scroll to position [620, 0]
click at [760, 575] on button "NEXT" at bounding box center [788, 564] width 148 height 35
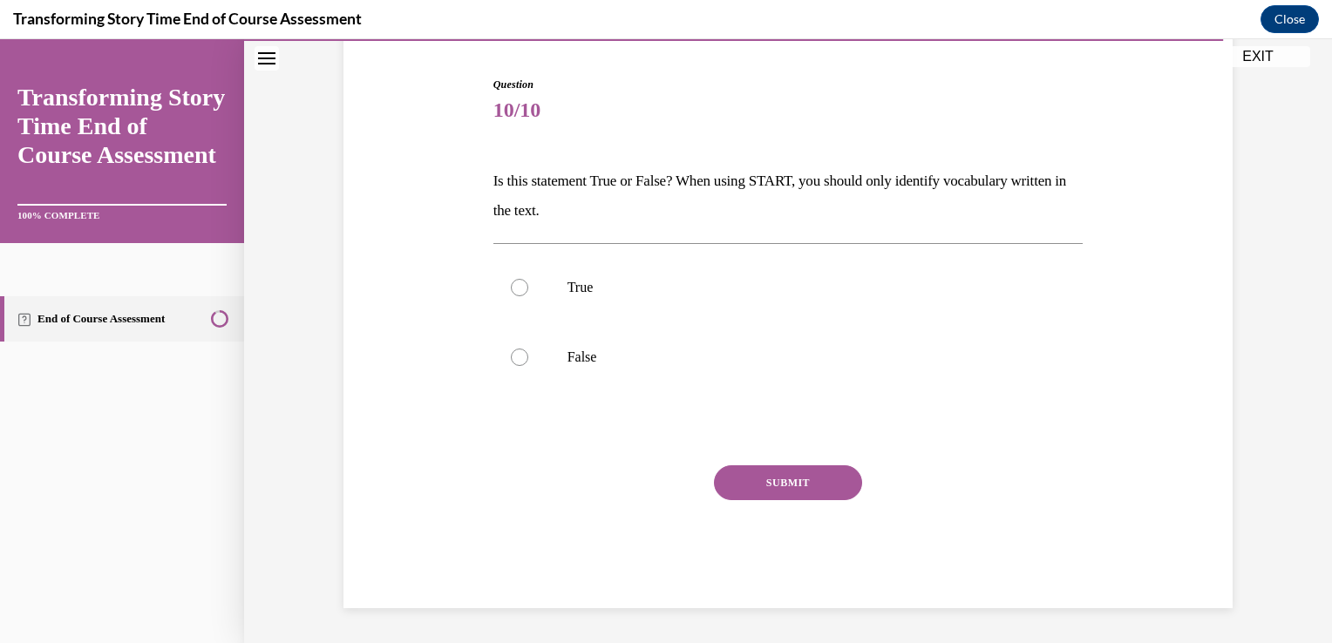
scroll to position [165, 0]
click at [513, 351] on div at bounding box center [519, 358] width 17 height 17
click at [513, 351] on input "False" at bounding box center [519, 358] width 17 height 17
radio input "true"
click at [764, 498] on button "SUBMIT" at bounding box center [788, 483] width 148 height 35
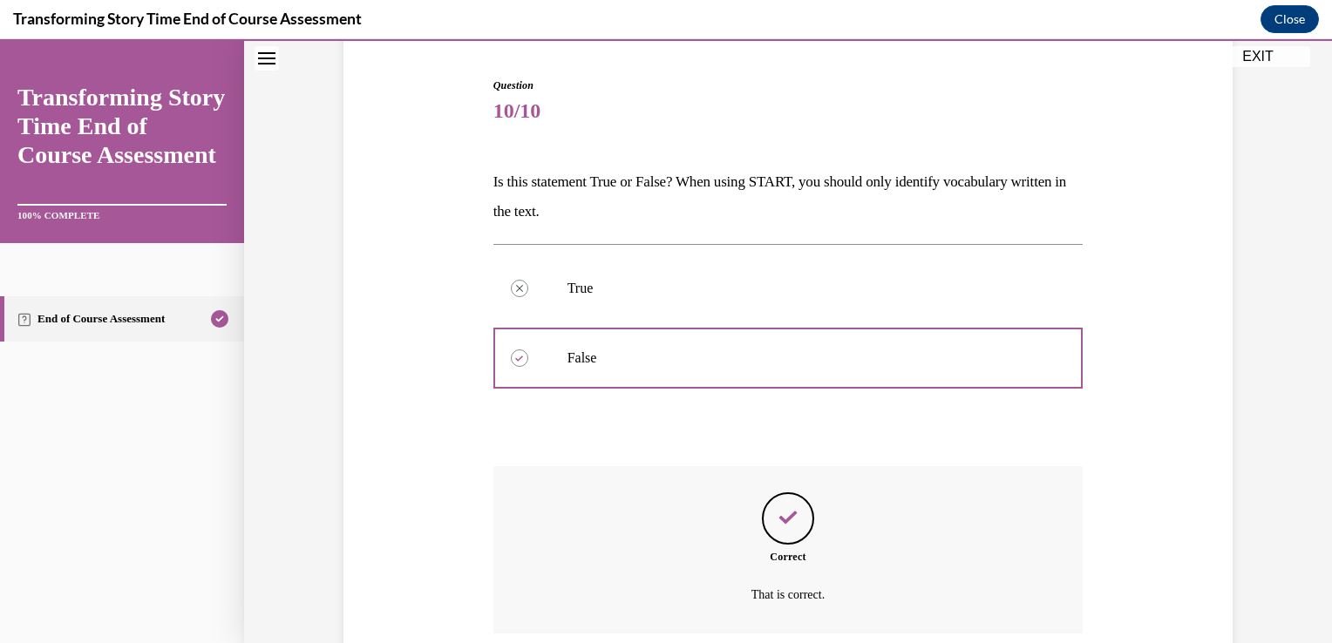
scroll to position [306, 0]
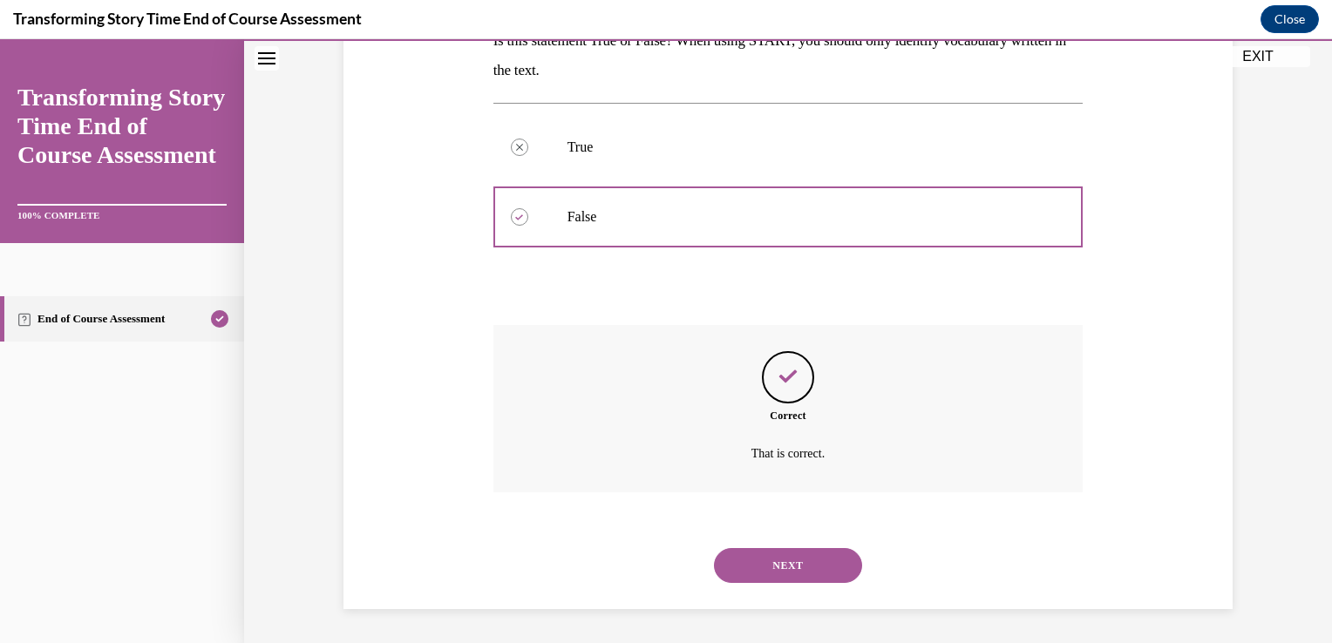
click at [766, 582] on button "NEXT" at bounding box center [788, 565] width 148 height 35
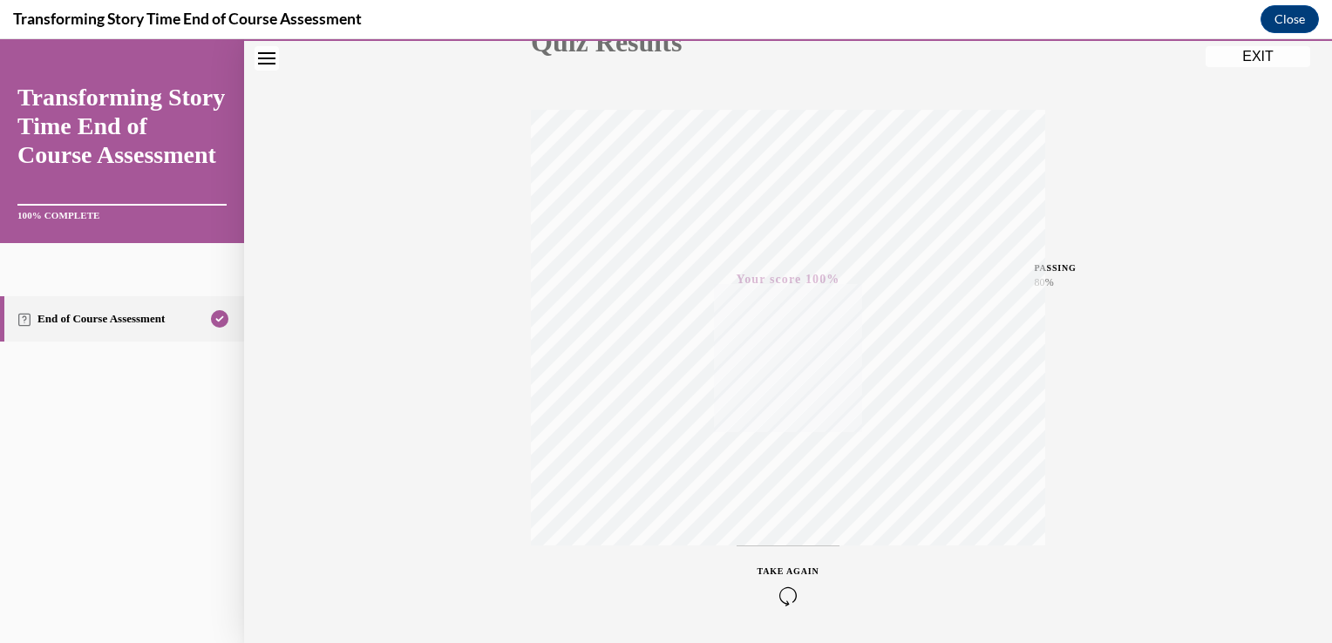
scroll to position [289, 0]
click at [1257, 58] on button "EXIT" at bounding box center [1258, 56] width 105 height 21
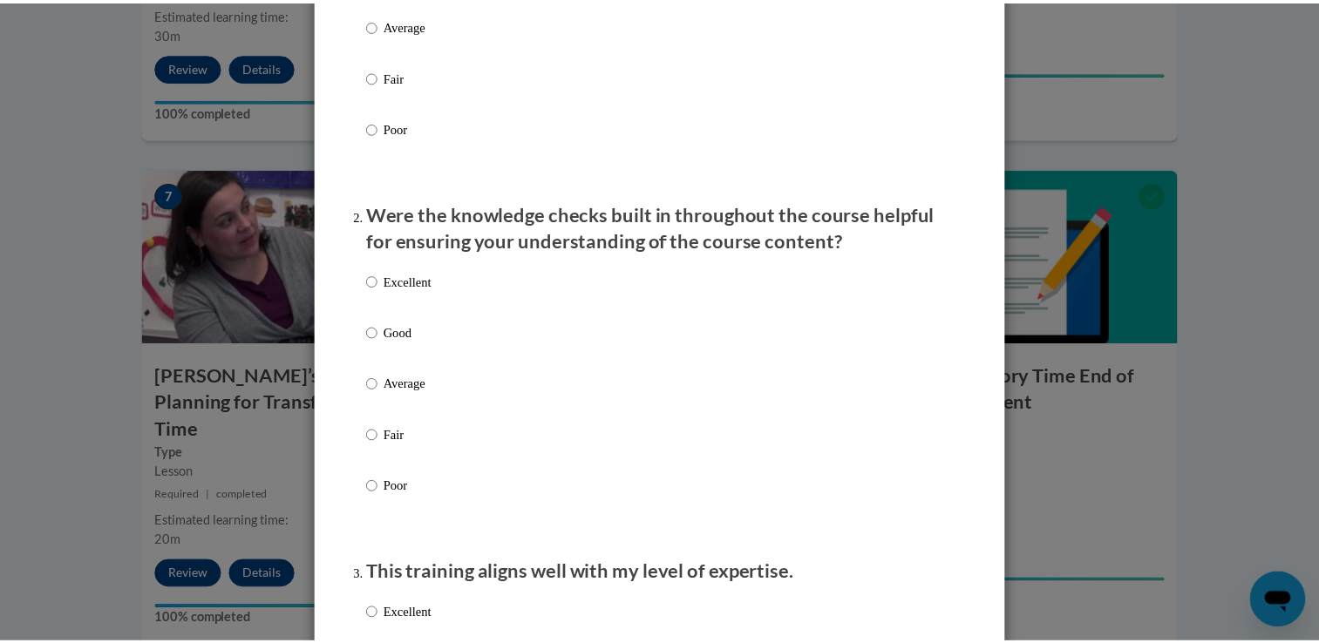
scroll to position [0, 0]
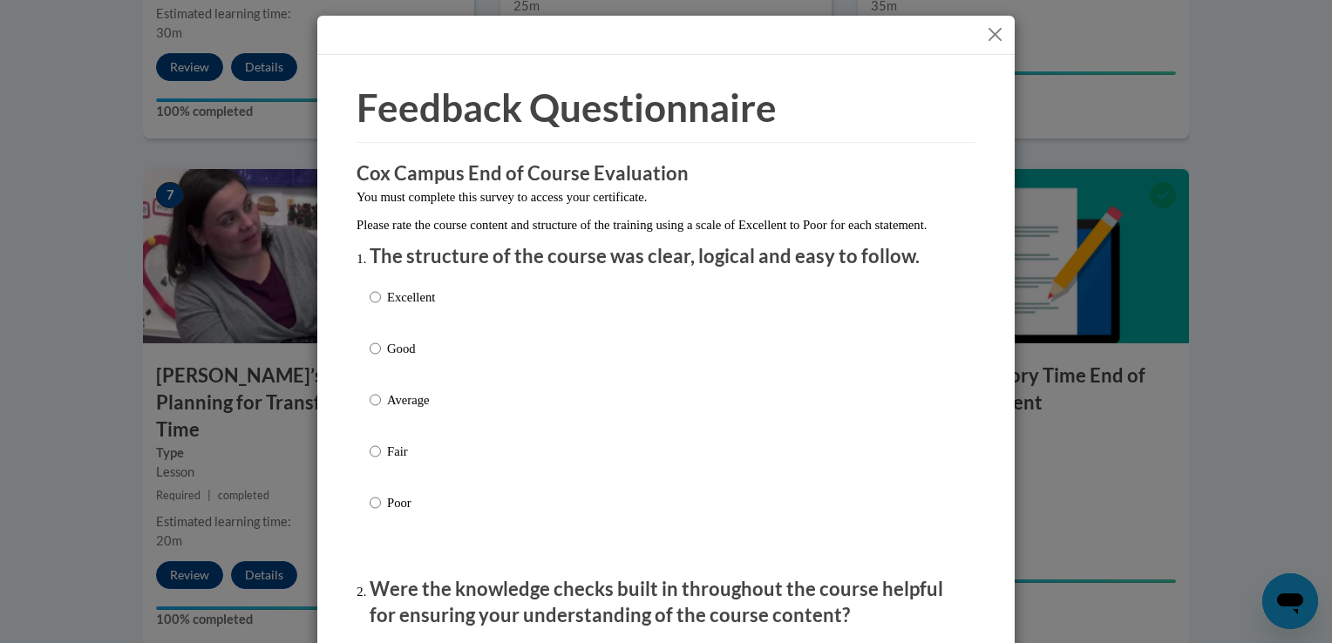
click at [984, 35] on button "Close" at bounding box center [995, 35] width 22 height 22
